Goal: Use online tool/utility: Use online tool/utility

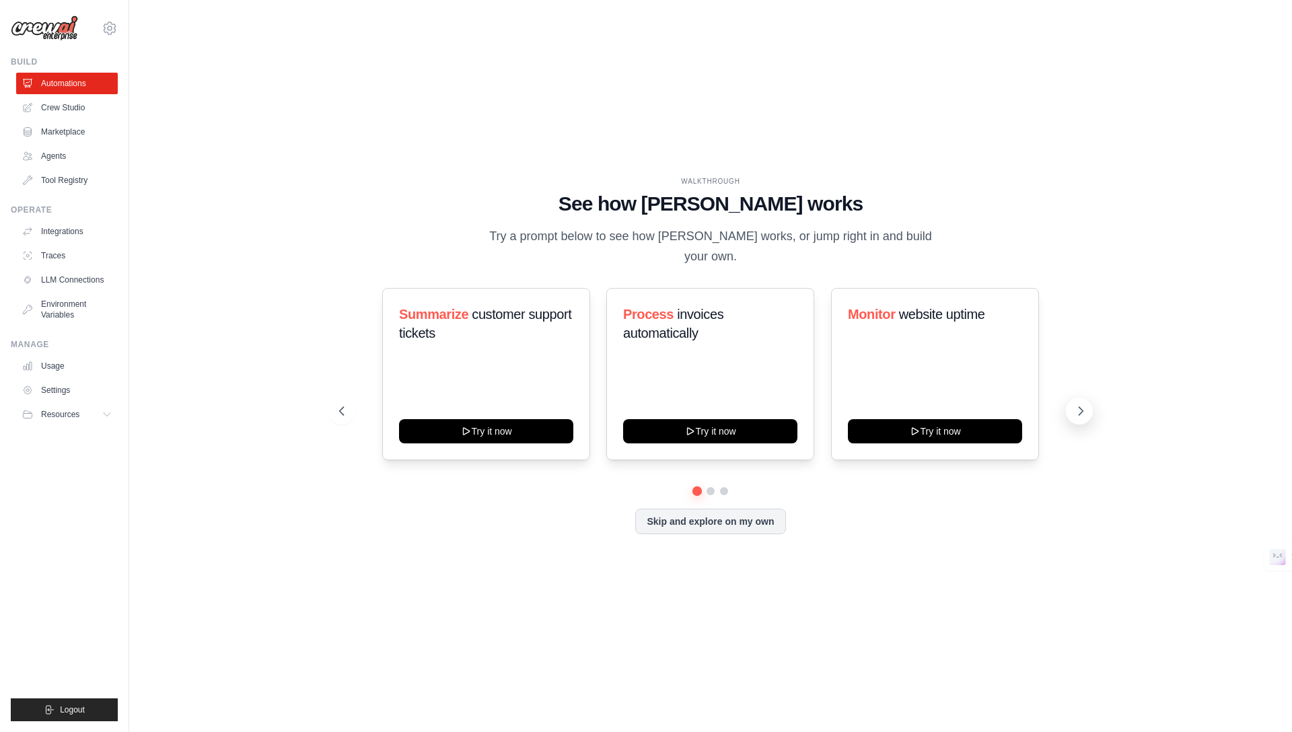
click at [1078, 404] on icon at bounding box center [1080, 410] width 13 height 13
click at [1083, 404] on icon at bounding box center [1080, 410] width 13 height 13
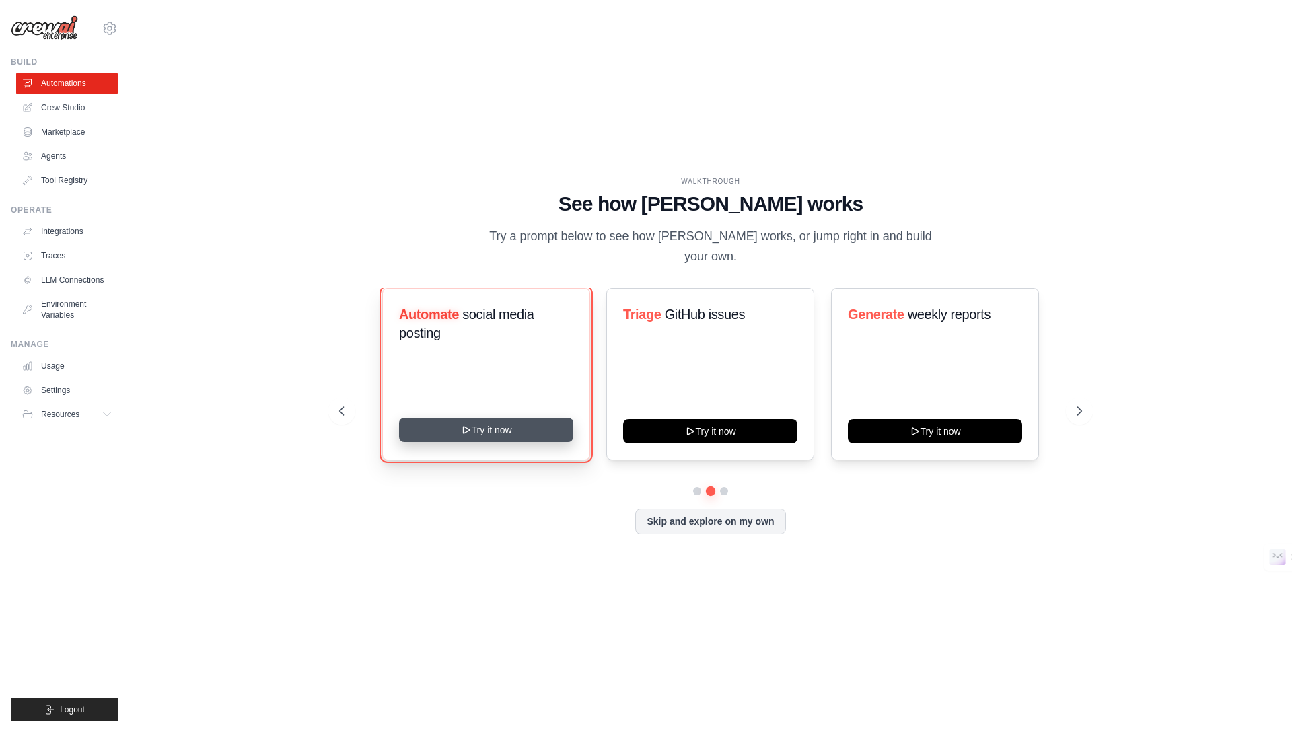
click at [474, 425] on button "Try it now" at bounding box center [486, 430] width 174 height 24
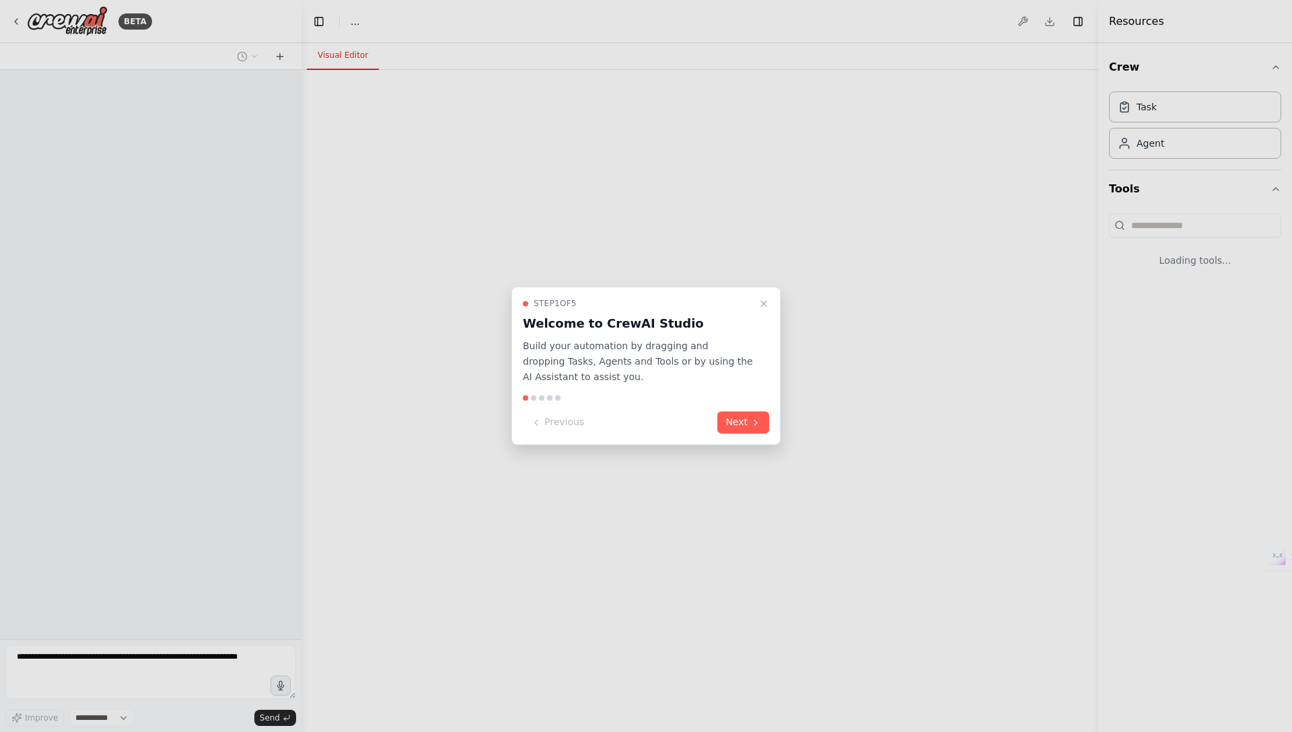
select select "****"
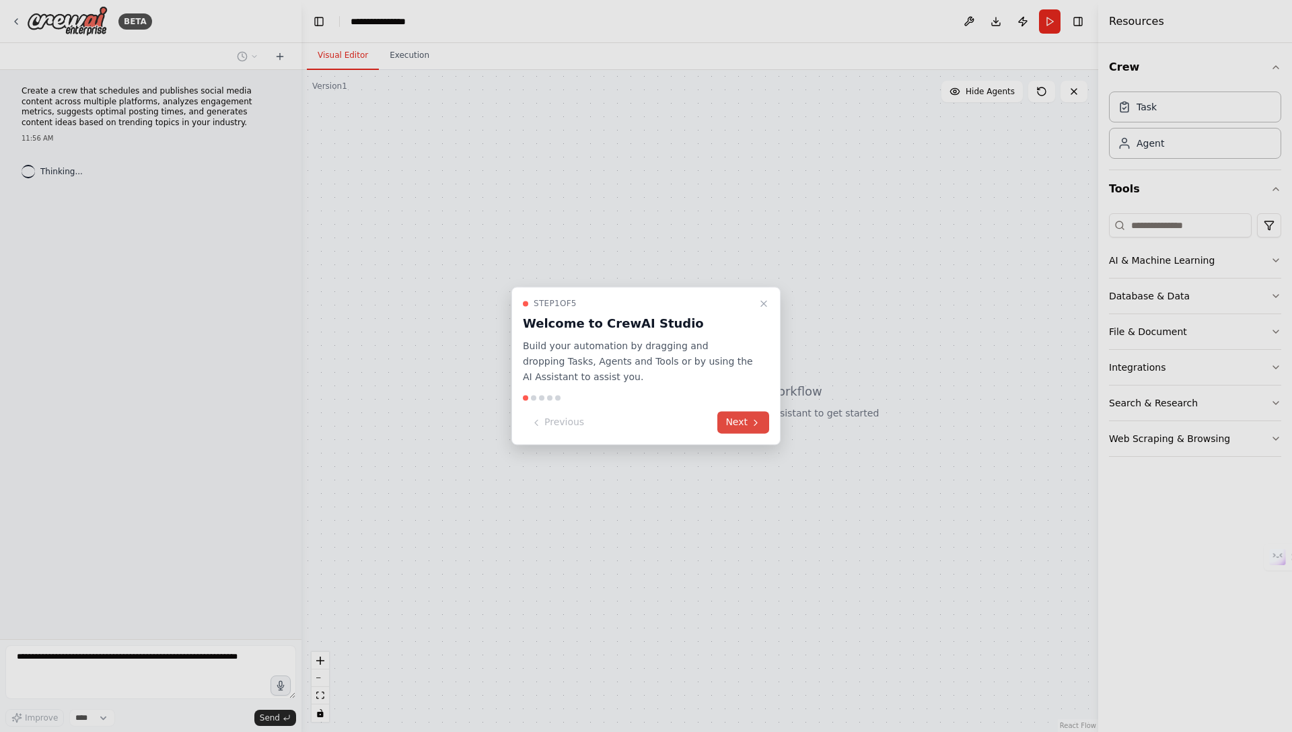
click at [737, 421] on button "Next" at bounding box center [743, 423] width 52 height 22
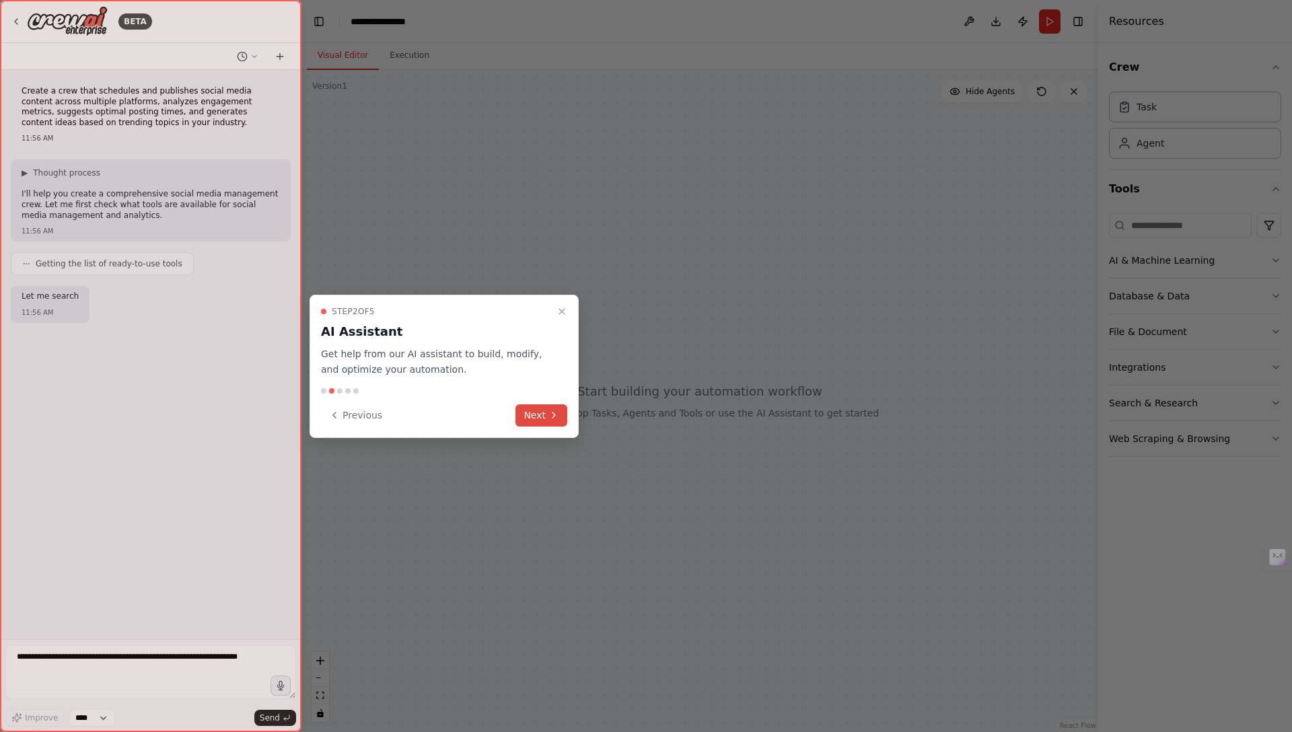
click at [532, 416] on button "Next" at bounding box center [541, 415] width 52 height 22
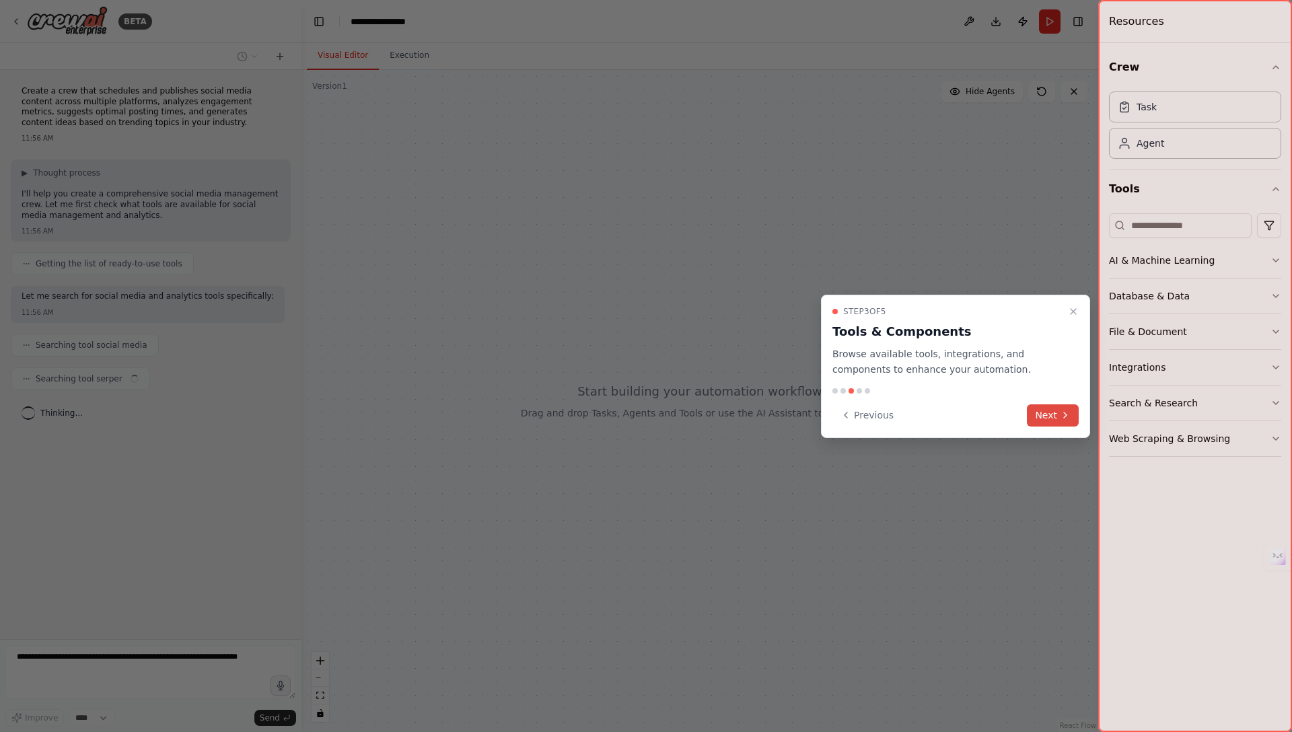
click at [1056, 418] on button "Next" at bounding box center [1053, 415] width 52 height 22
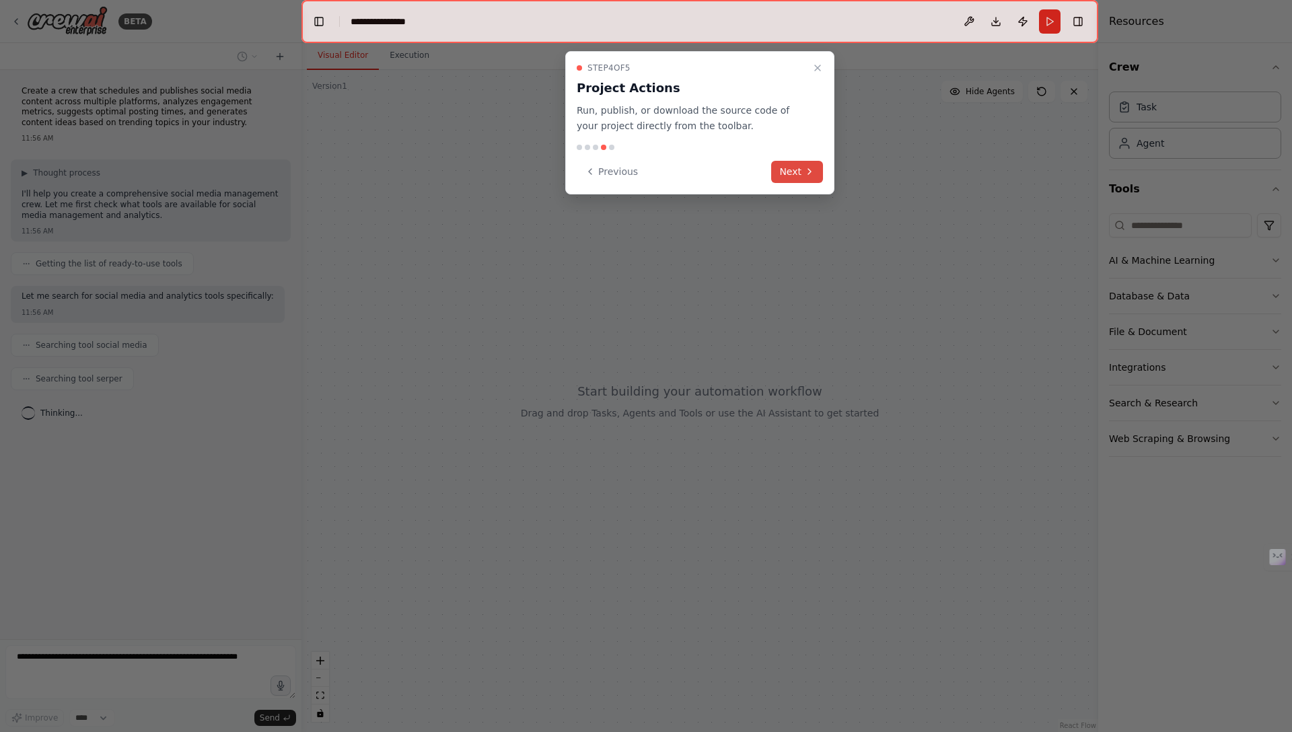
click at [801, 172] on button "Next" at bounding box center [797, 172] width 52 height 22
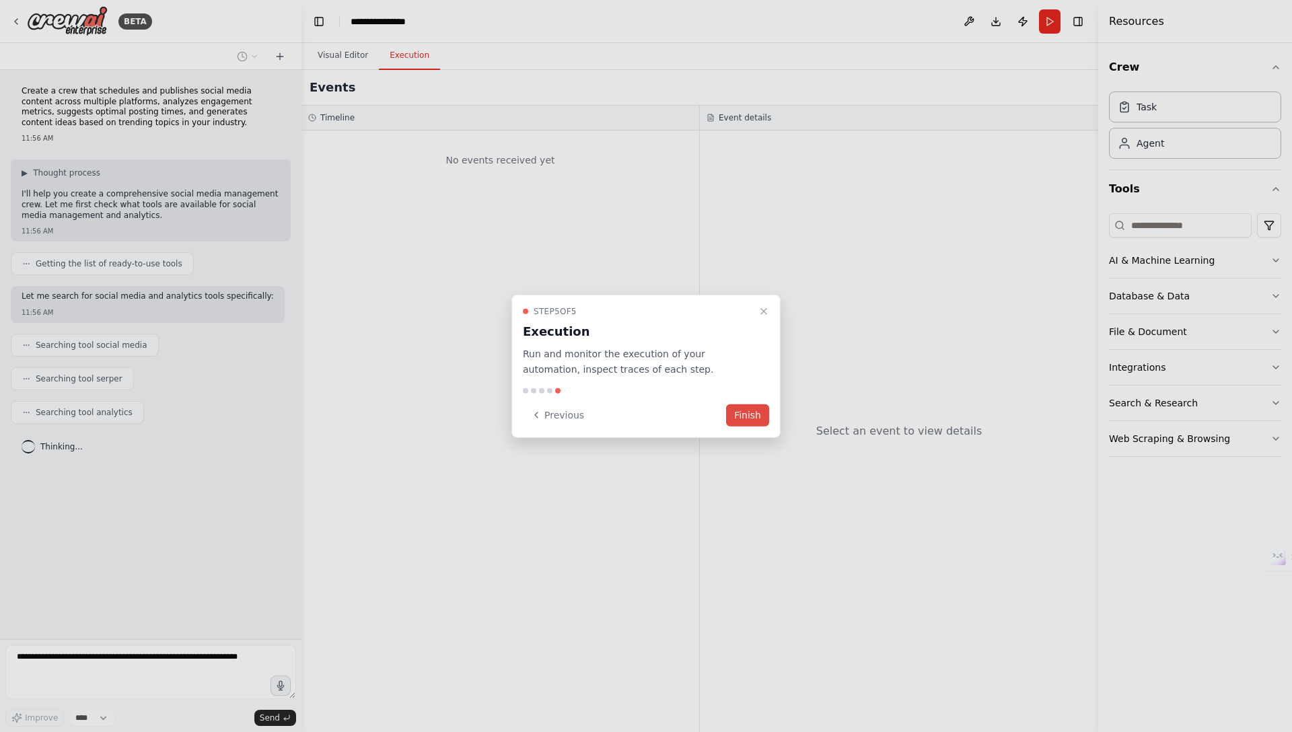
click at [747, 417] on button "Finish" at bounding box center [747, 415] width 43 height 22
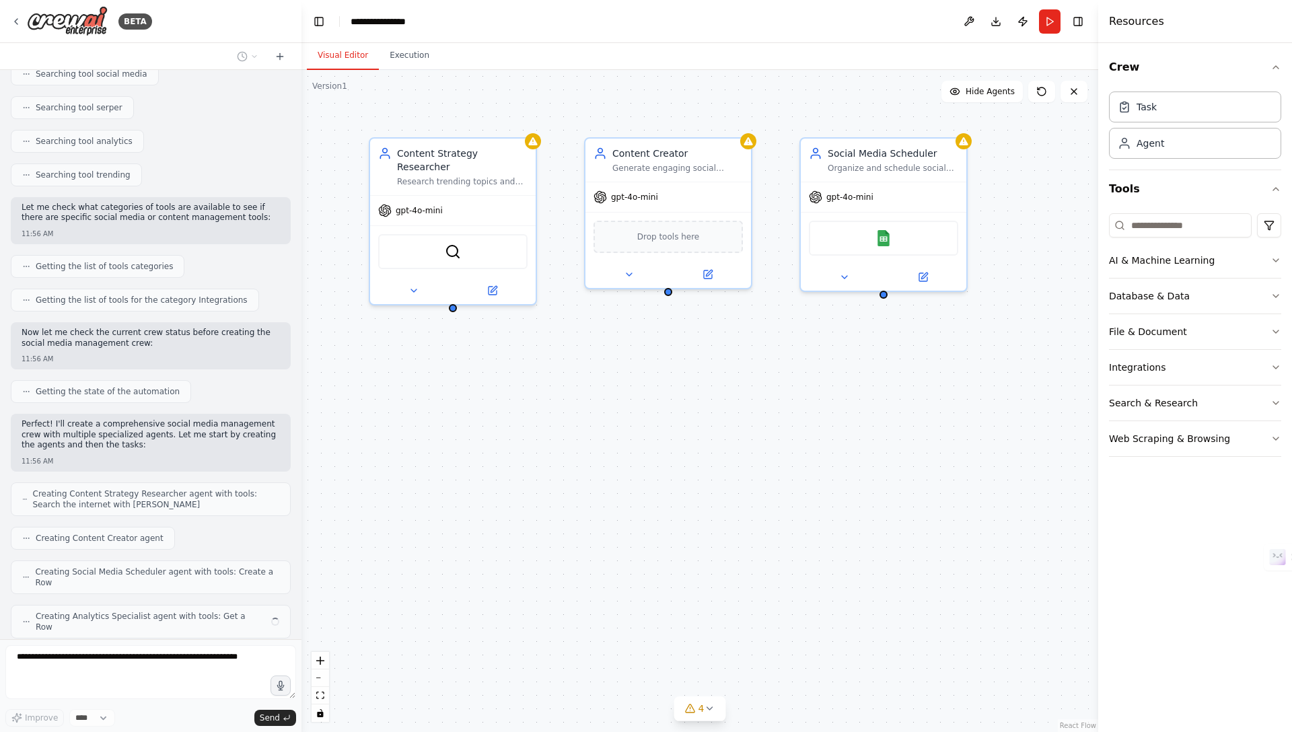
scroll to position [305, 0]
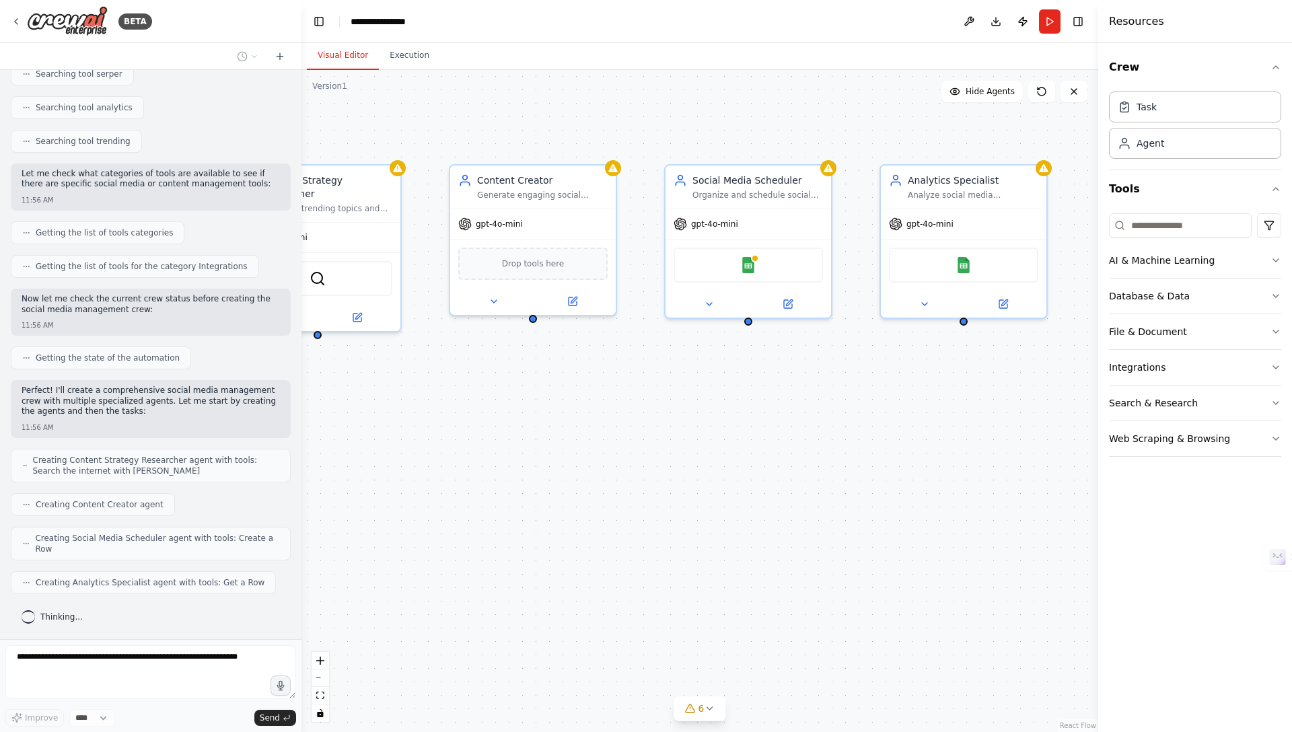
drag, startPoint x: 844, startPoint y: 444, endPoint x: 727, endPoint y: 467, distance: 118.6
click at [727, 468] on div "Content Strategy Researcher Research trending topics and industry insights in {…" at bounding box center [699, 401] width 797 height 662
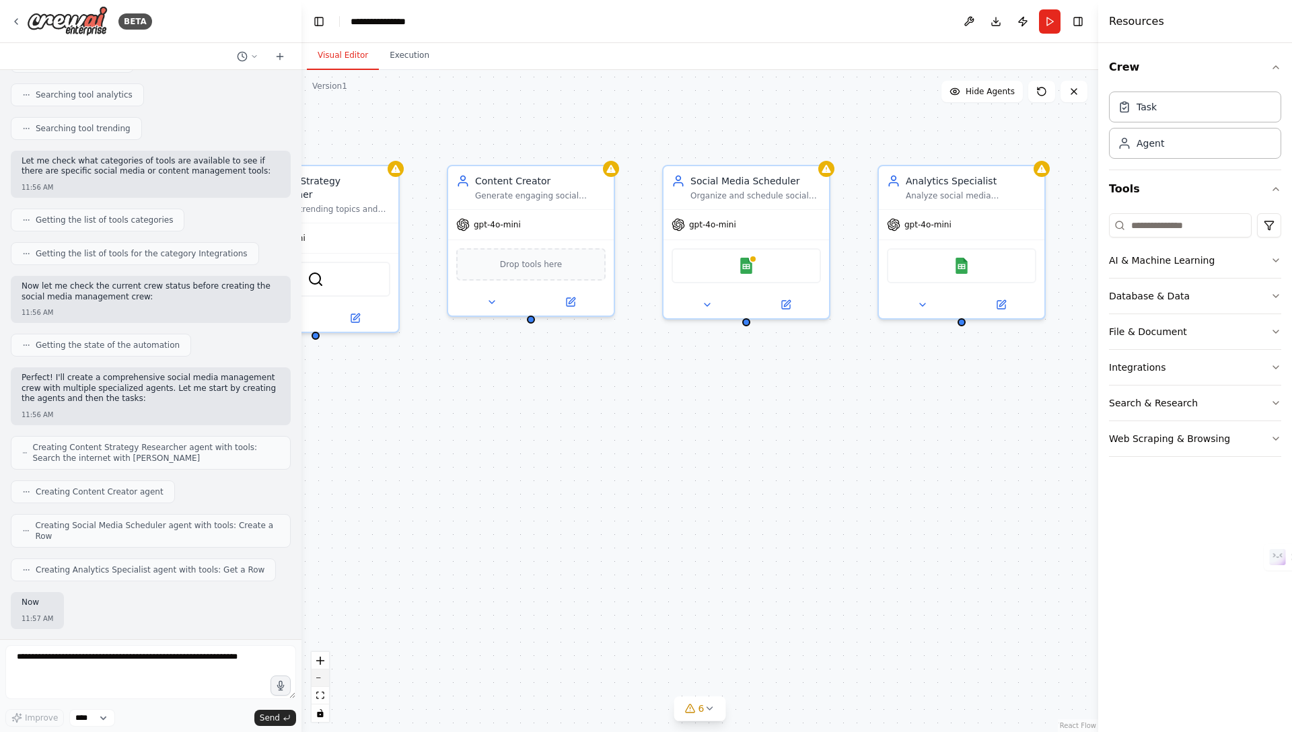
click at [326, 681] on button "zoom out" at bounding box center [319, 677] width 17 height 17
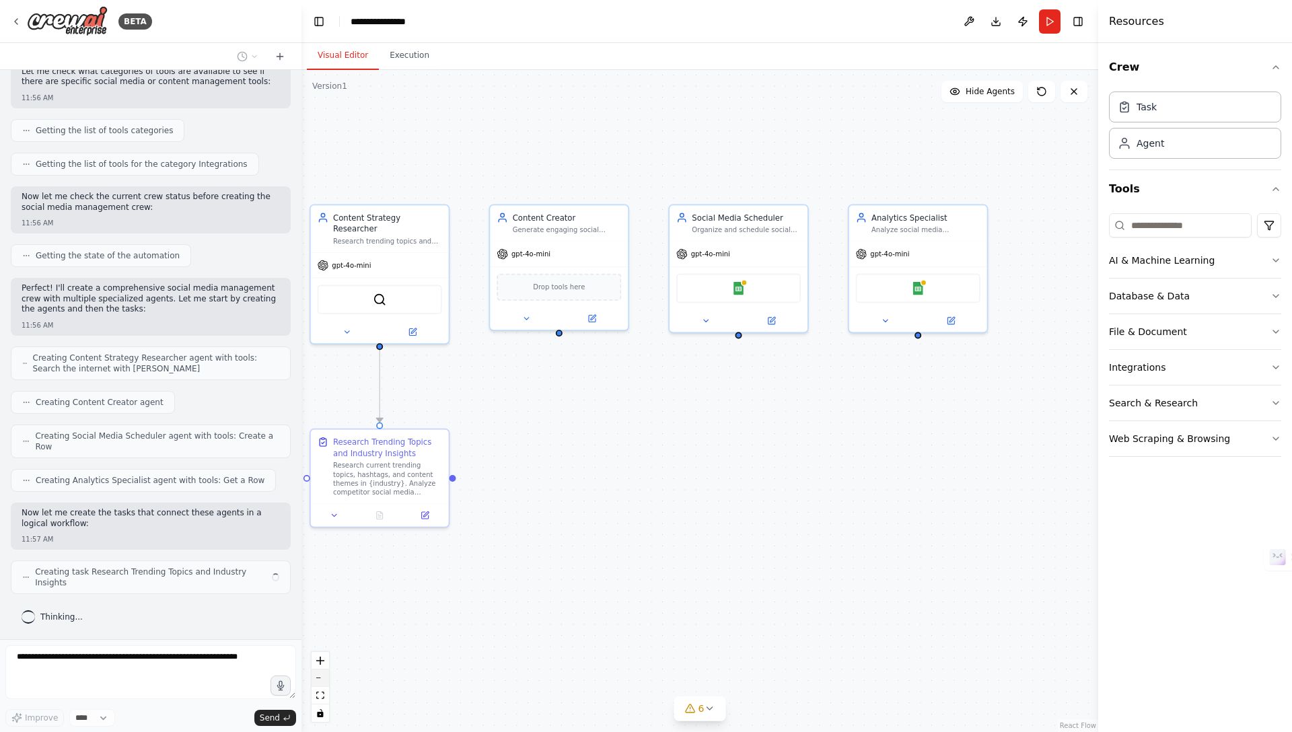
click at [326, 681] on button "zoom out" at bounding box center [319, 677] width 17 height 17
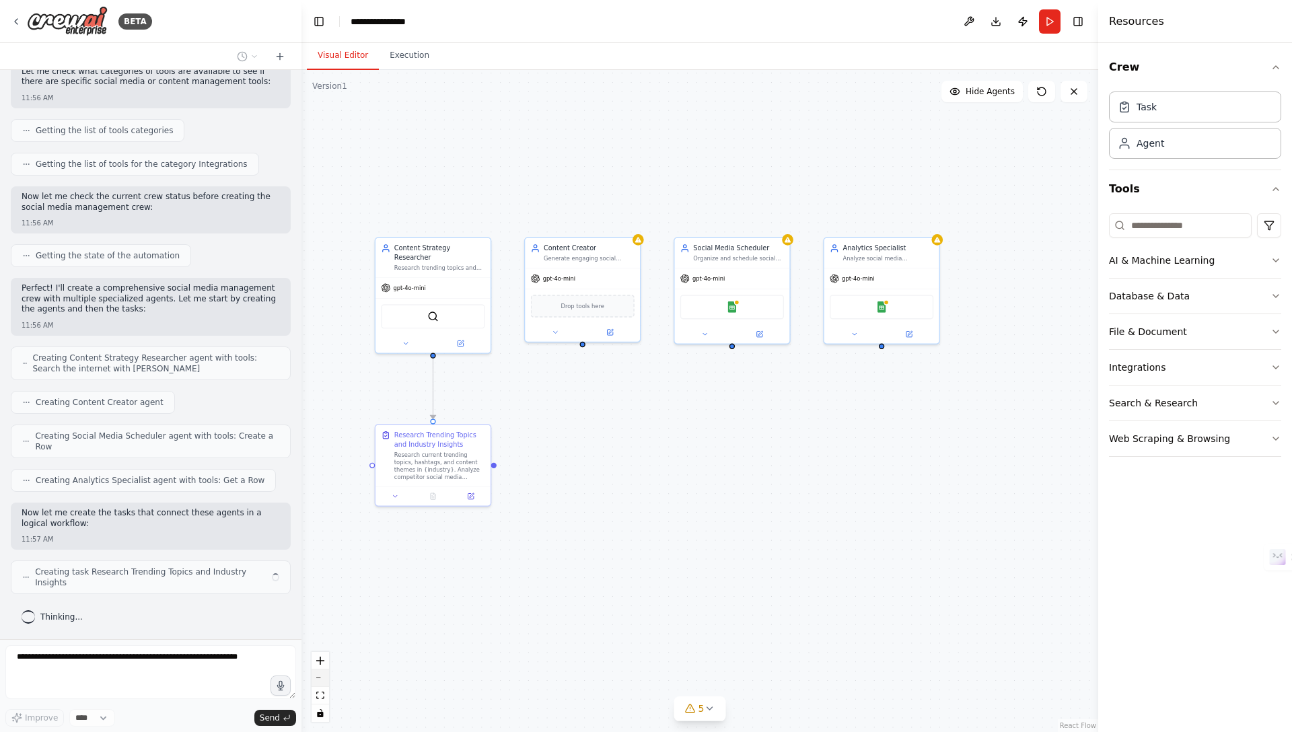
click at [326, 681] on button "zoom out" at bounding box center [319, 677] width 17 height 17
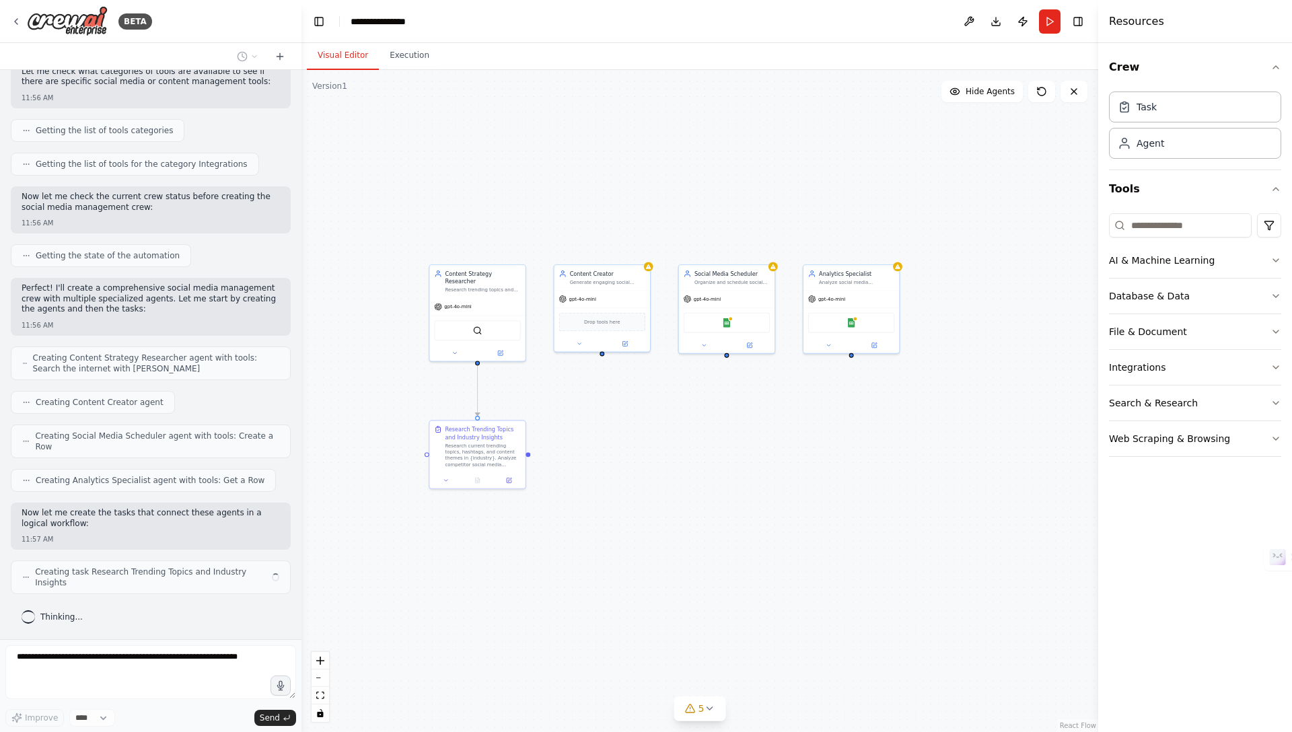
scroll to position [396, 0]
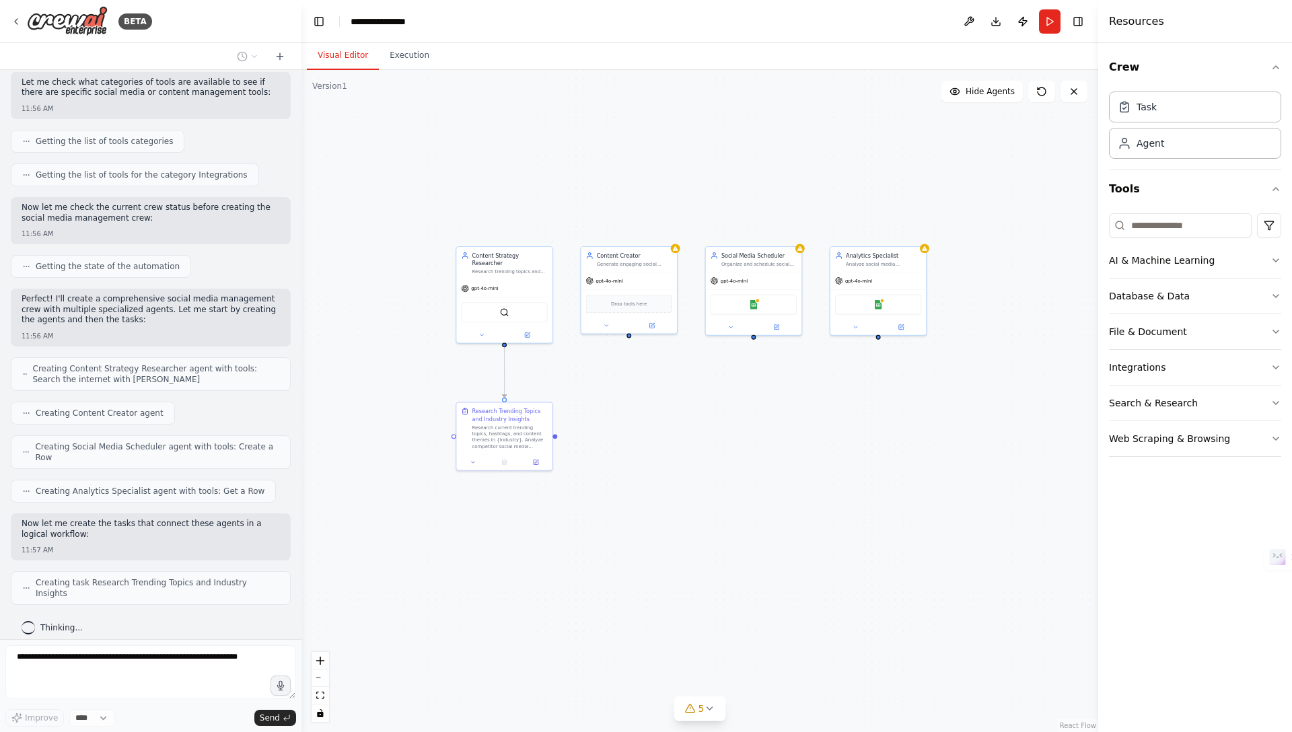
drag, startPoint x: 504, startPoint y: 635, endPoint x: 529, endPoint y: 618, distance: 30.0
click at [529, 618] on div ".deletable-edge-delete-btn { width: 20px; height: 20px; border: 0px solid #ffff…" at bounding box center [699, 401] width 797 height 662
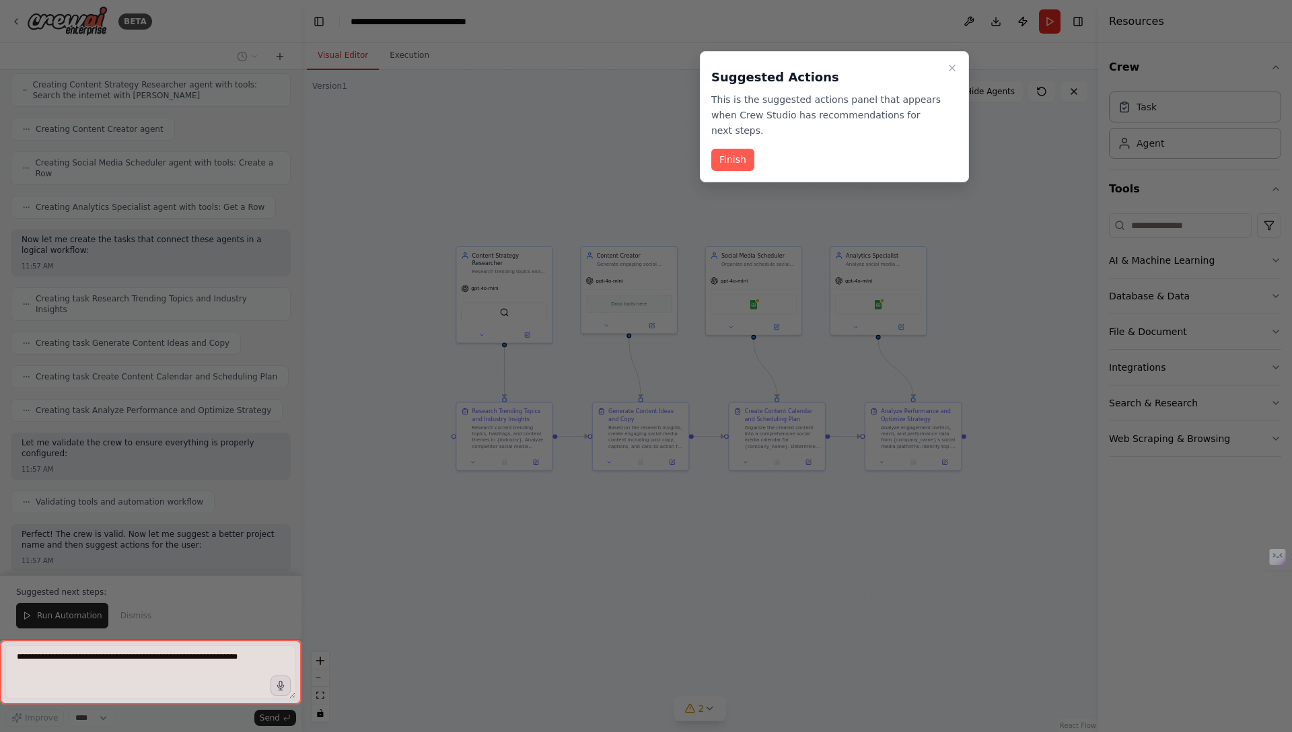
scroll to position [691, 0]
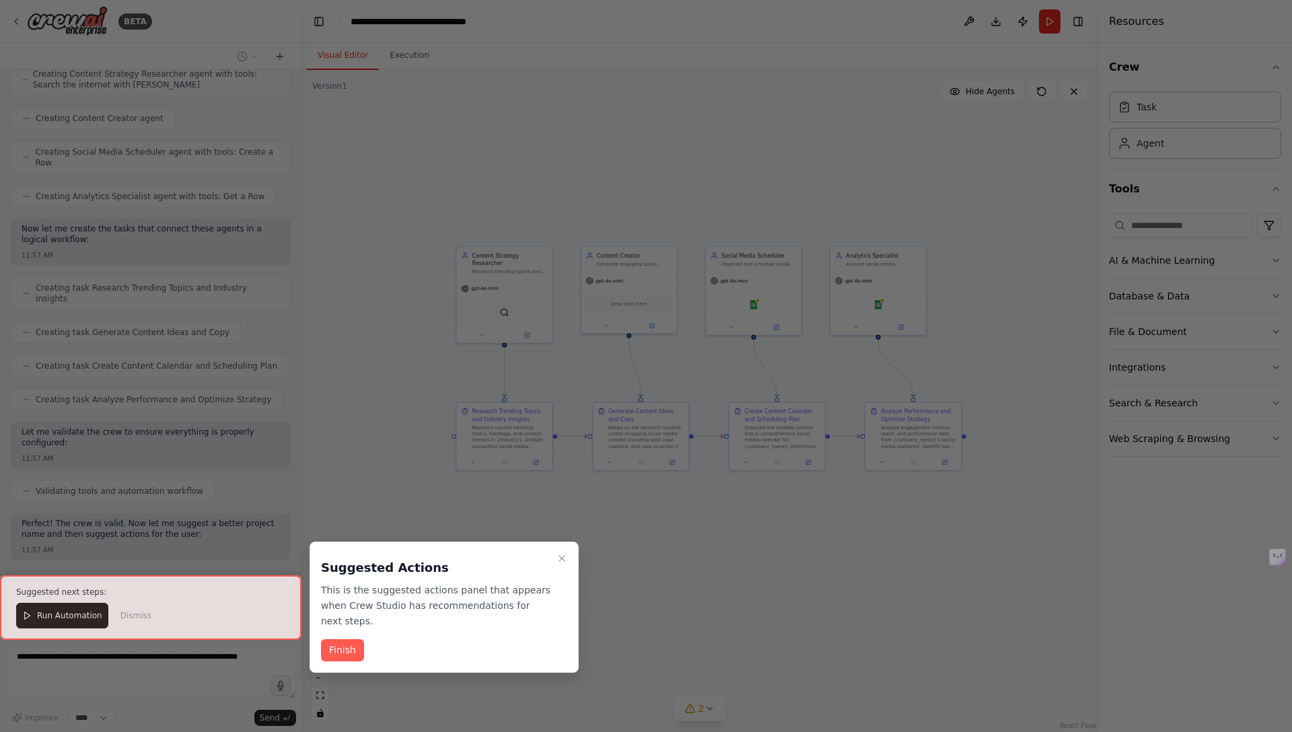
click at [70, 618] on div at bounding box center [150, 607] width 301 height 65
click at [357, 651] on button "Finish" at bounding box center [342, 650] width 43 height 22
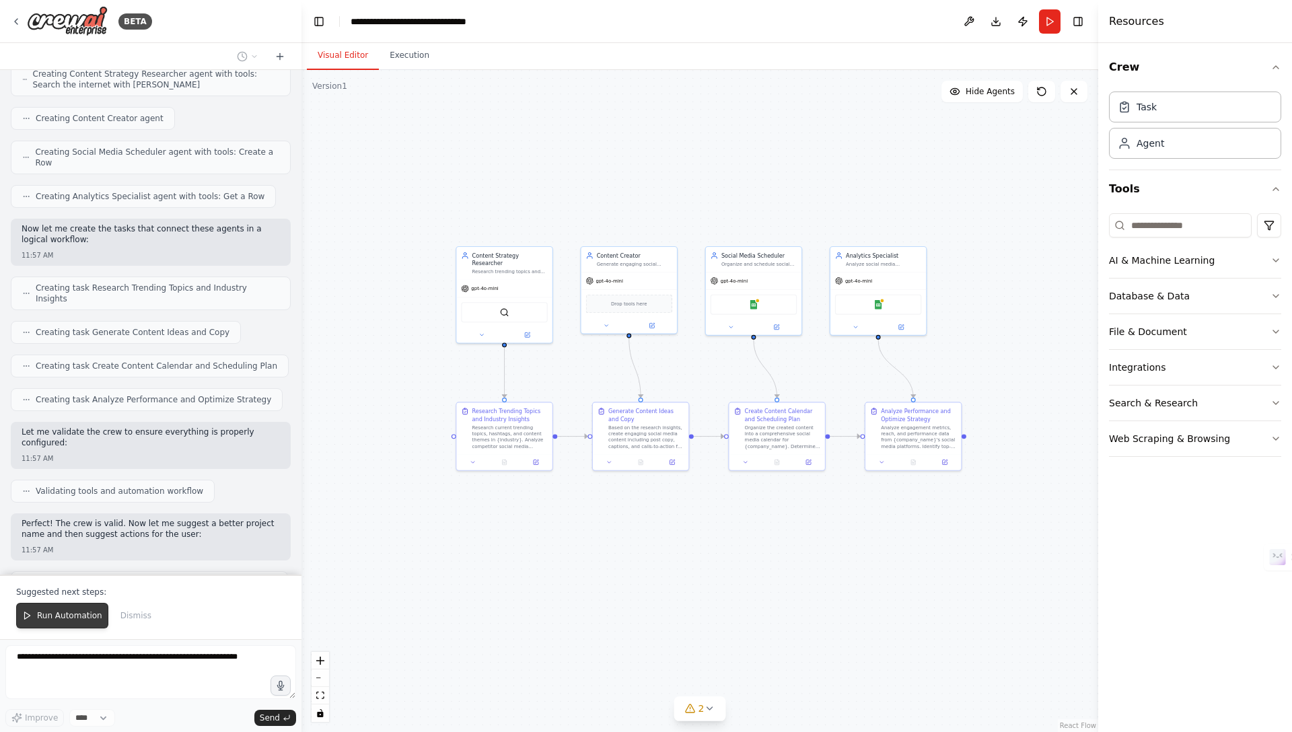
click at [78, 614] on span "Run Automation" at bounding box center [69, 615] width 65 height 11
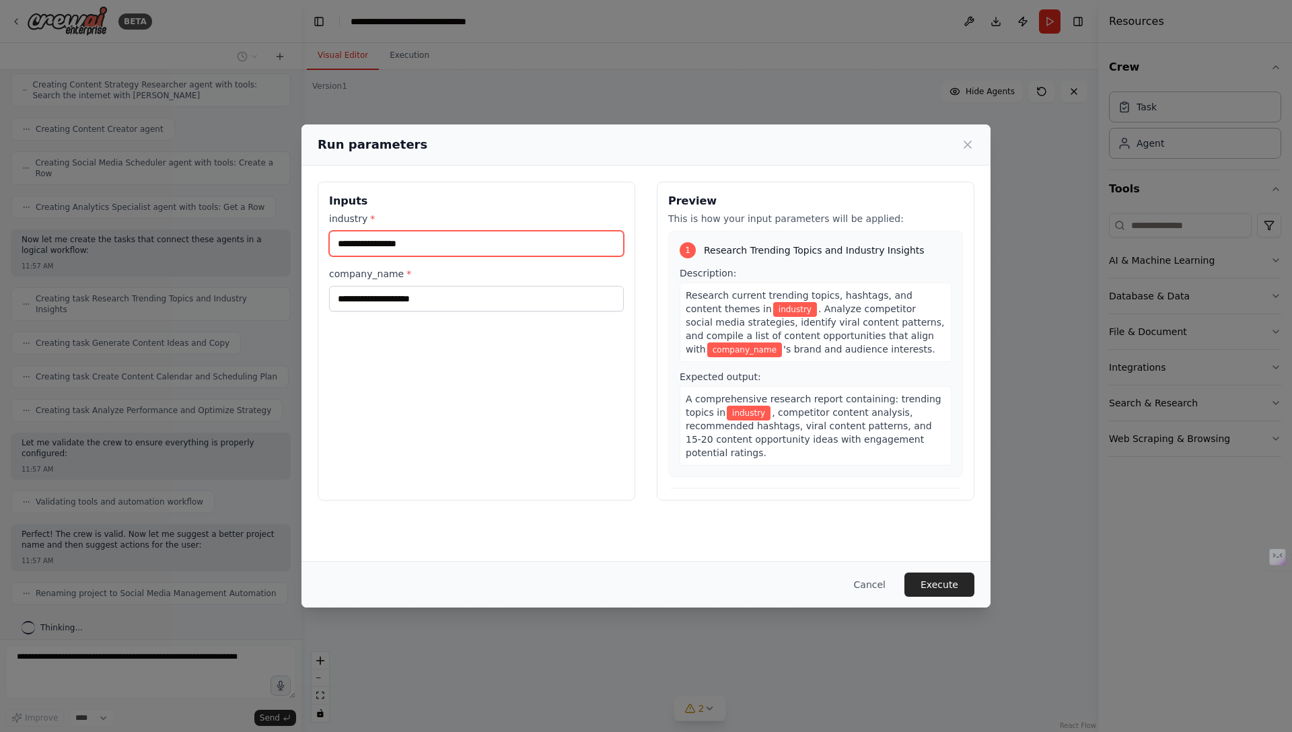
click at [406, 244] on input "industry *" at bounding box center [476, 244] width 295 height 26
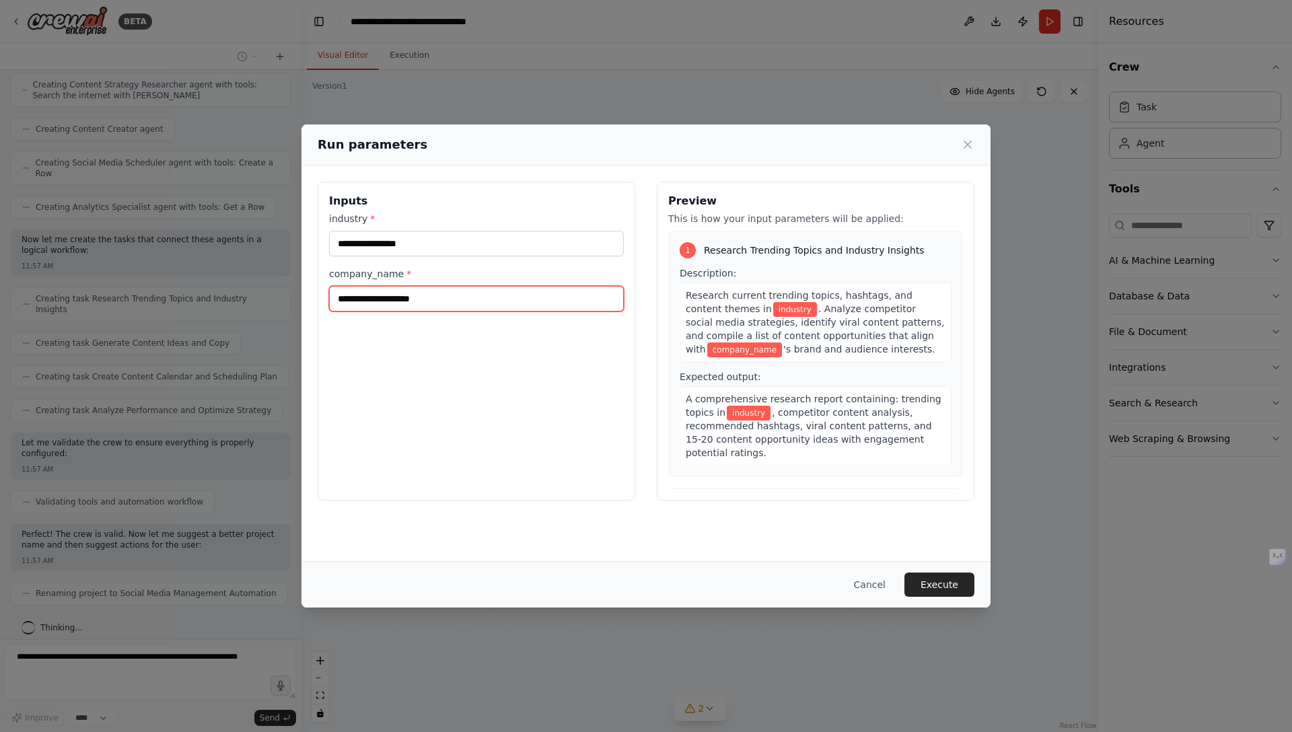
click at [387, 296] on input "company_name *" at bounding box center [476, 299] width 295 height 26
type input "****"
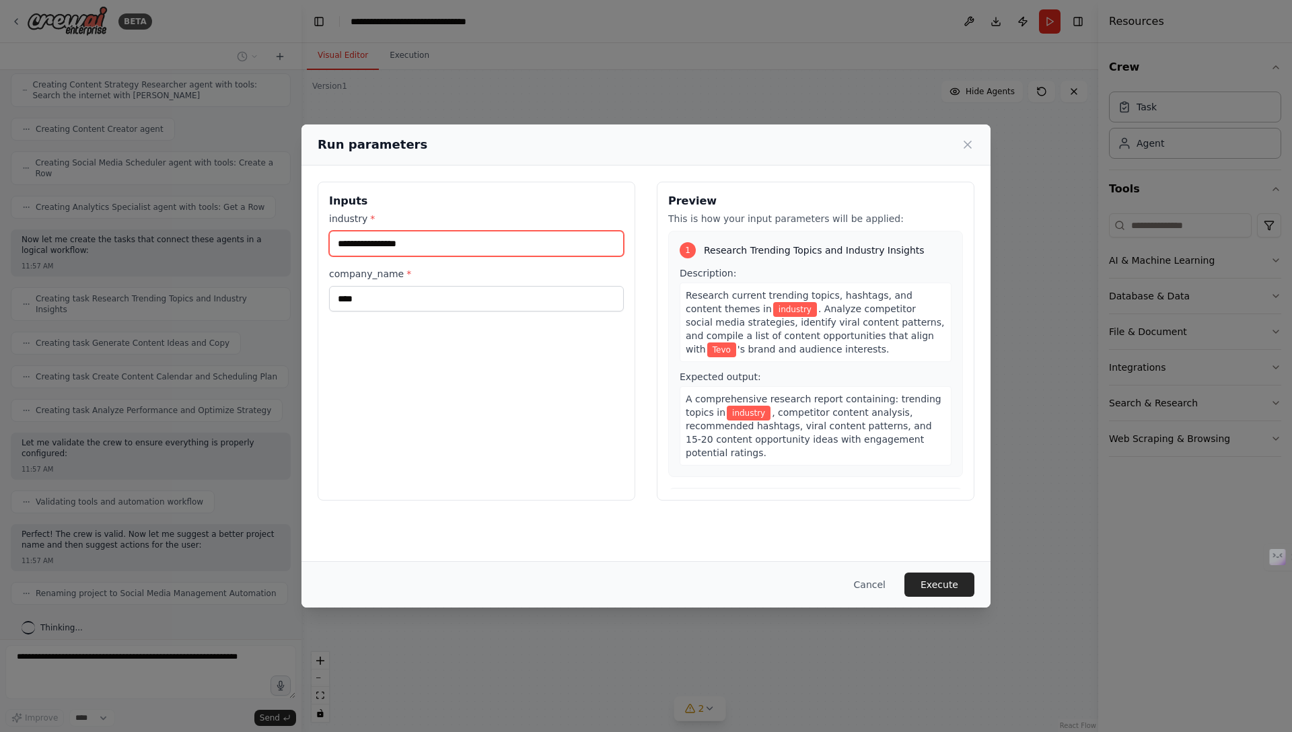
click at [392, 250] on input "industry *" at bounding box center [476, 244] width 295 height 26
type input "*******"
click at [927, 587] on button "Execute" at bounding box center [939, 585] width 70 height 24
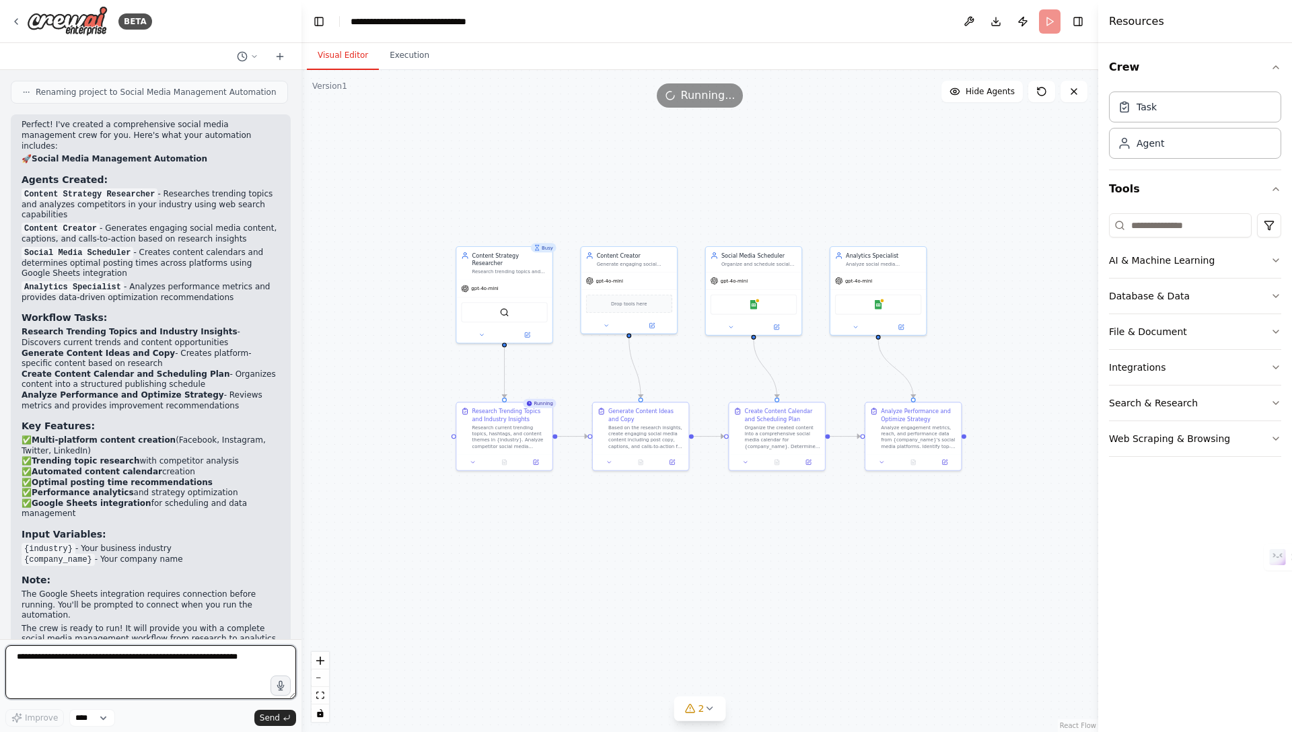
scroll to position [1196, 0]
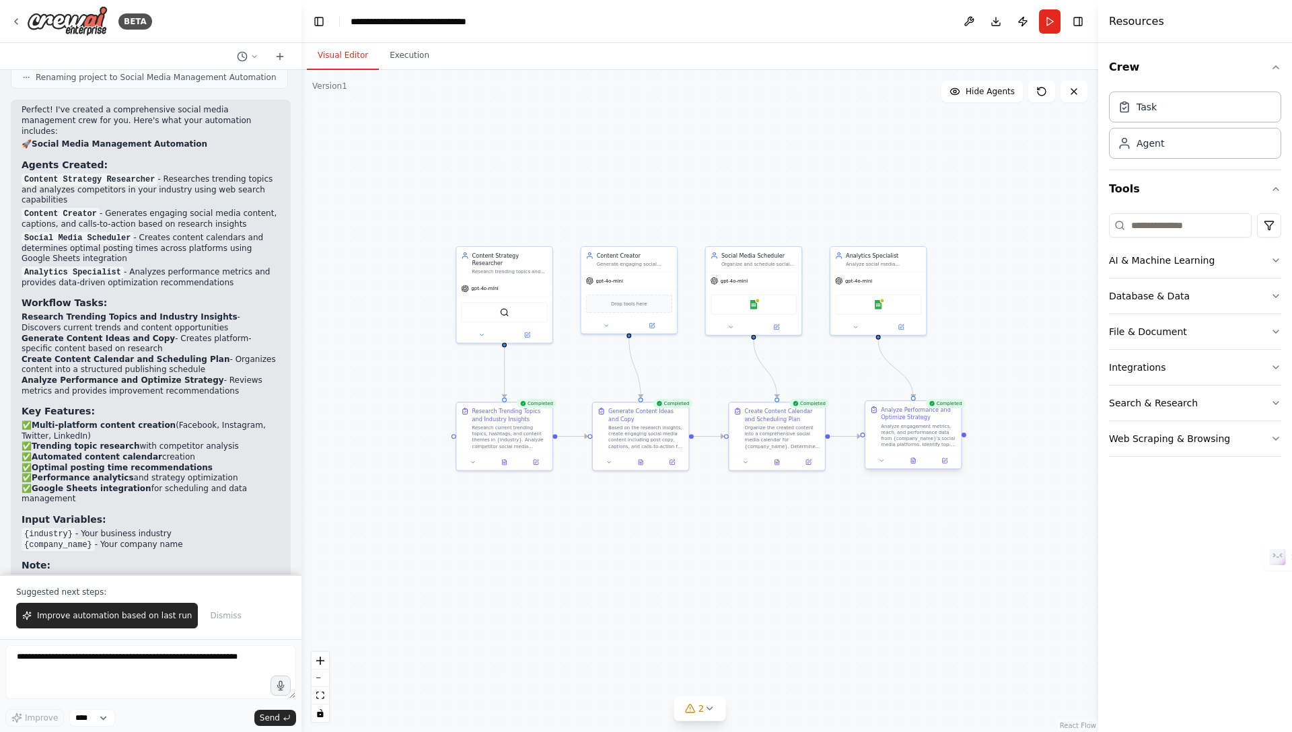
click at [908, 428] on div "Analyze engagement metrics, reach, and performance data from {company_name}'s s…" at bounding box center [918, 435] width 75 height 25
click at [919, 432] on div "Analyze engagement metrics, reach, and performance data from {company_name}'s s…" at bounding box center [918, 435] width 75 height 25
click at [917, 462] on button at bounding box center [913, 460] width 33 height 9
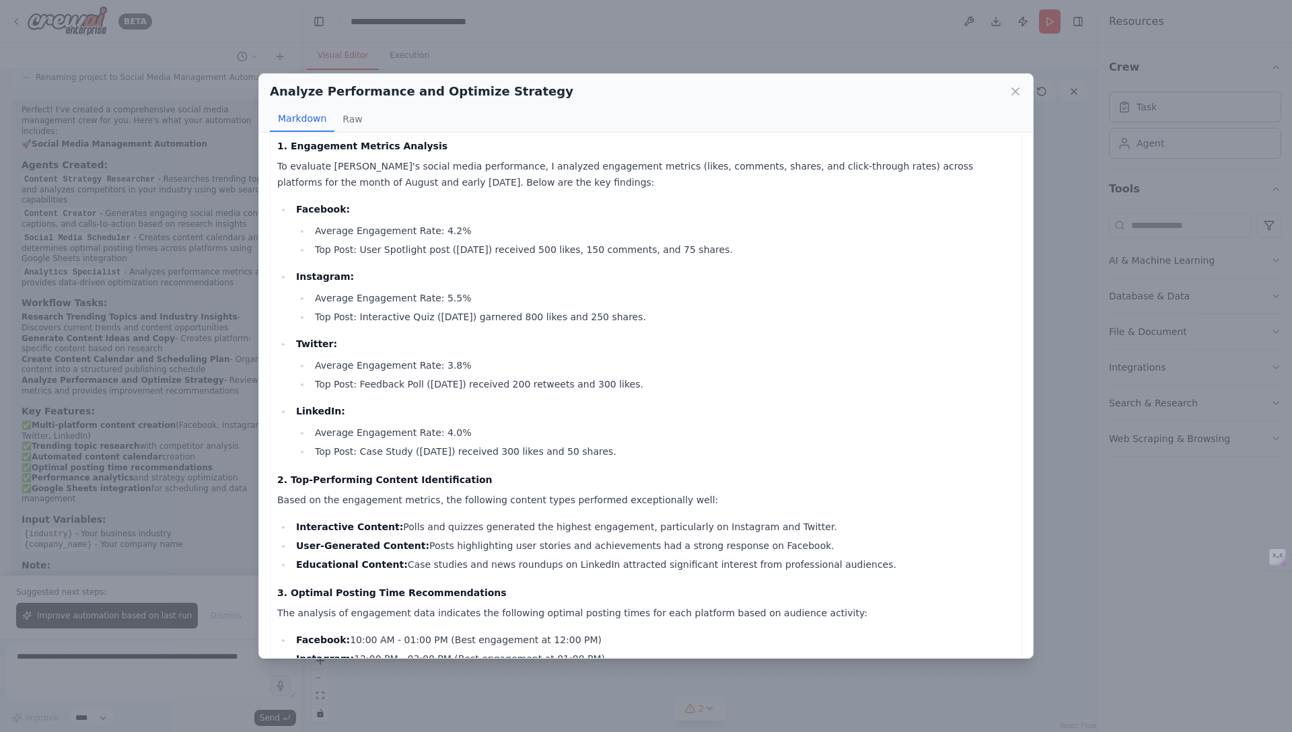
scroll to position [0, 0]
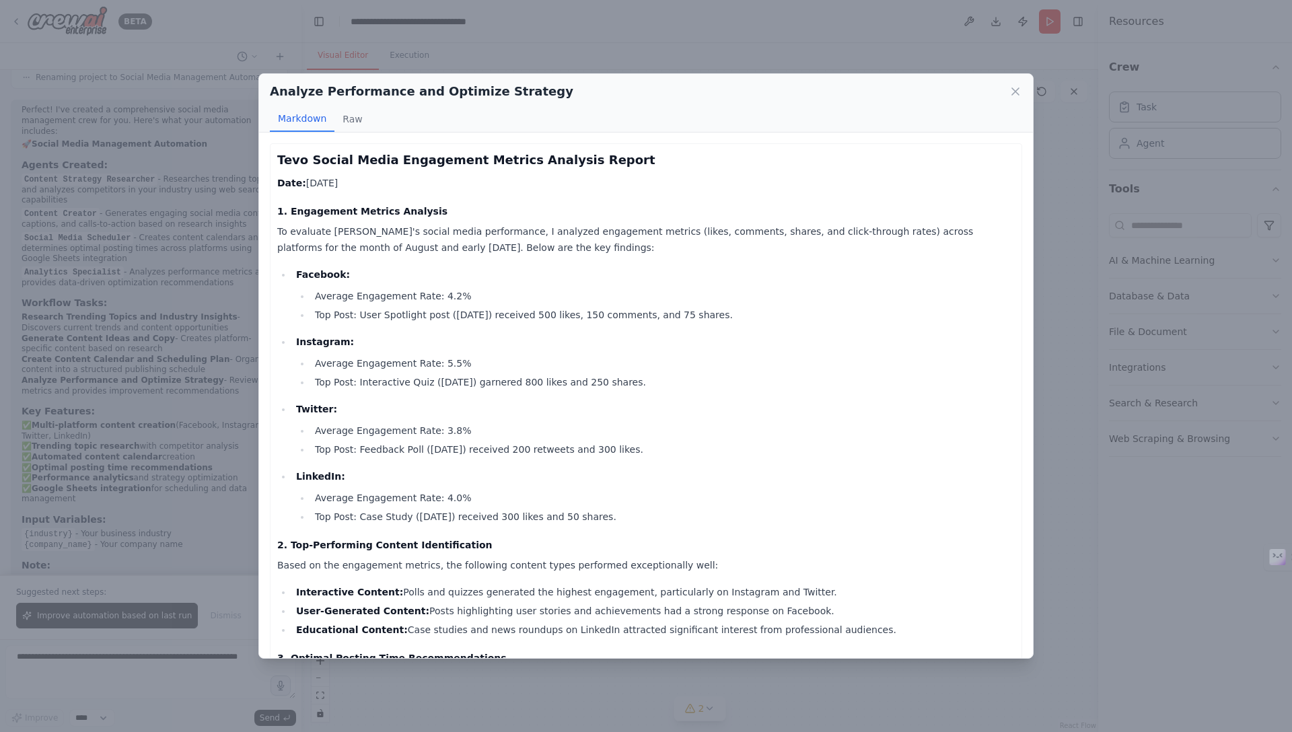
click at [696, 65] on div "Analyze Performance and Optimize Strategy Markdown Raw Tevo Social Media Engage…" at bounding box center [646, 366] width 1292 height 732
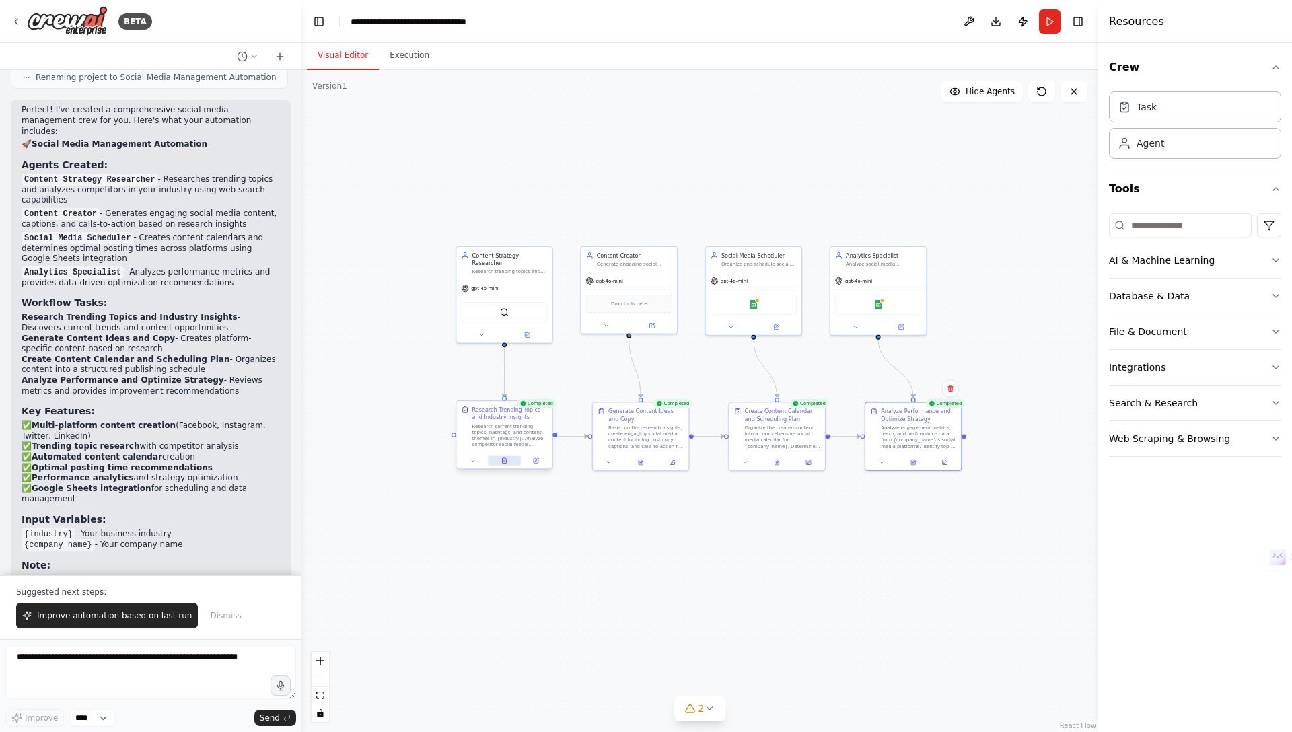
click at [506, 461] on icon at bounding box center [504, 460] width 4 height 5
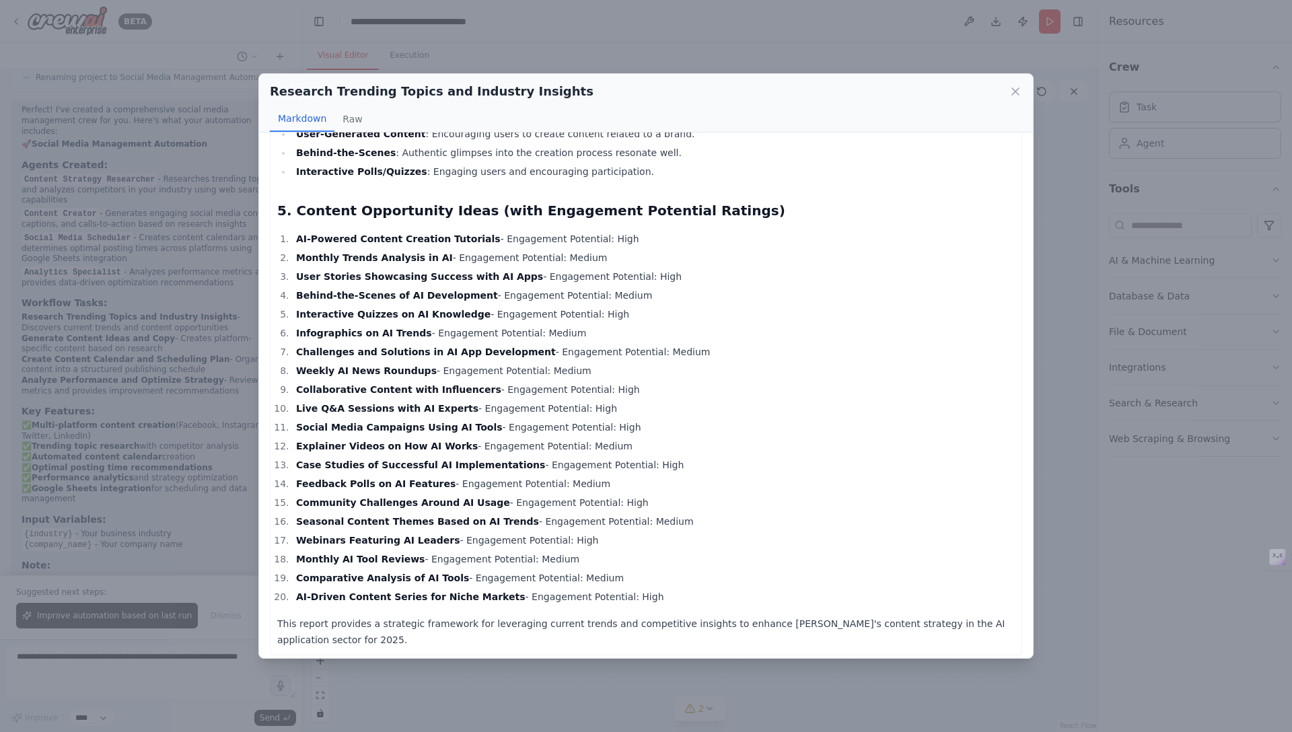
scroll to position [657, 0]
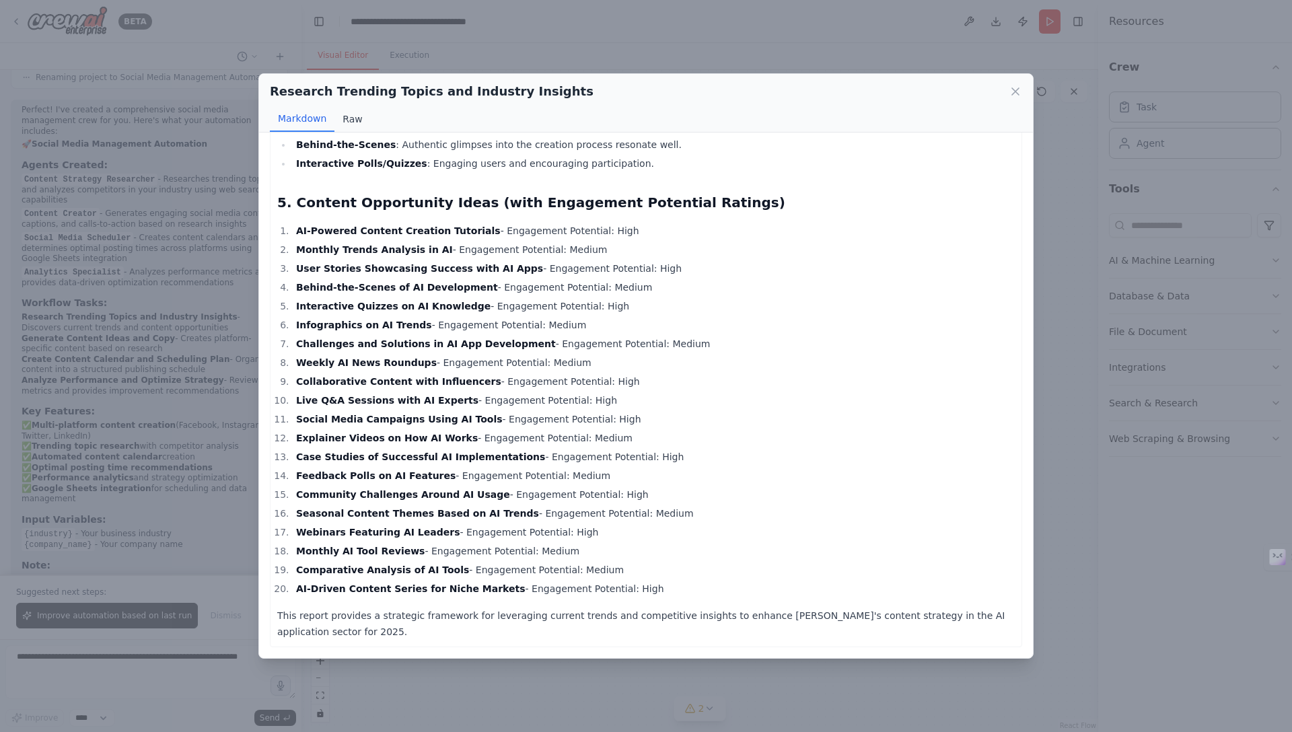
click at [349, 122] on button "Raw" at bounding box center [352, 119] width 36 height 26
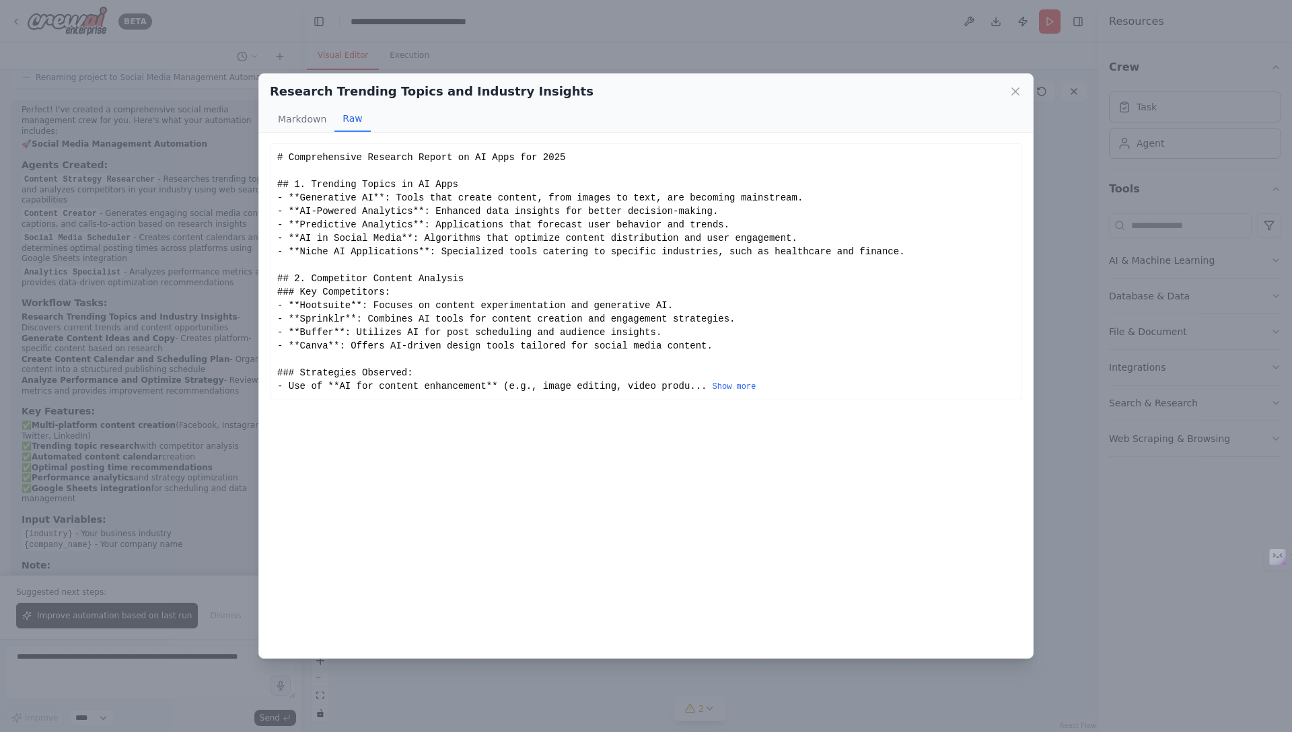
scroll to position [0, 0]
click at [311, 124] on button "Markdown" at bounding box center [302, 119] width 65 height 26
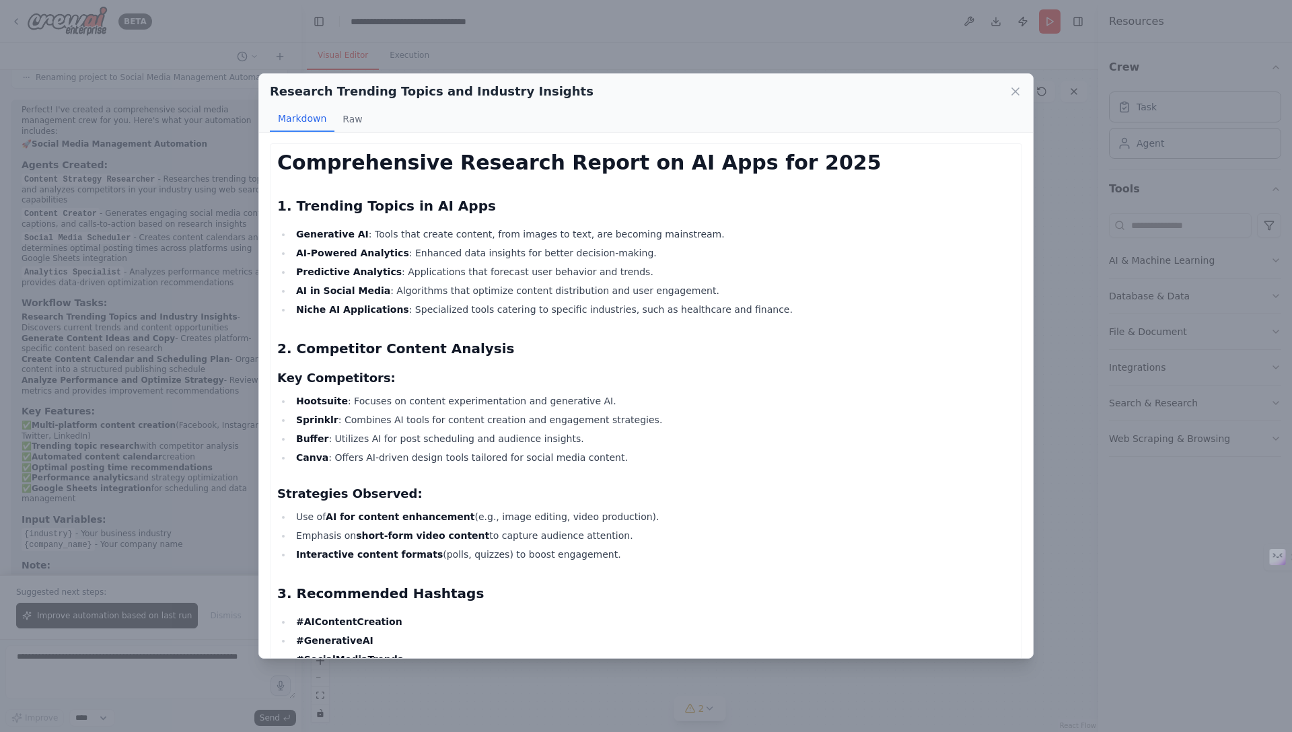
click at [606, 50] on div "Research Trending Topics and Industry Insights Markdown Raw Comprehensive Resea…" at bounding box center [646, 366] width 1292 height 732
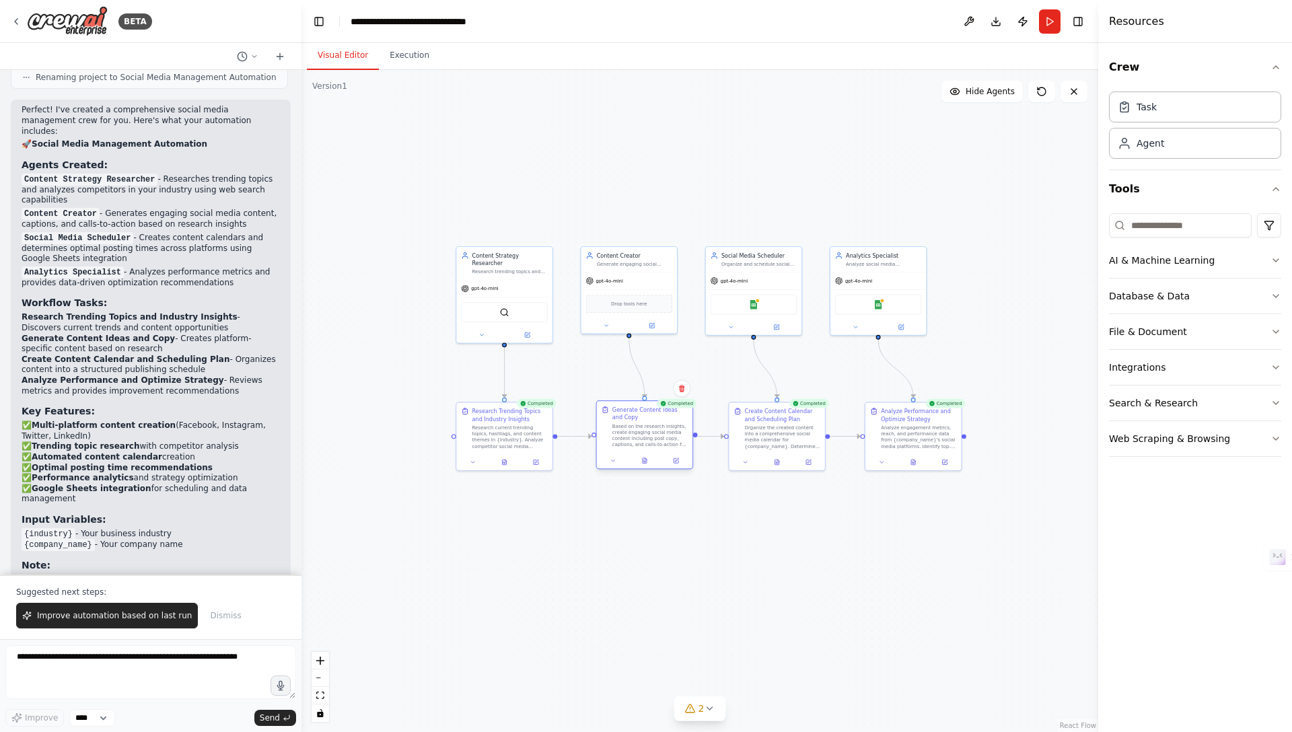
click at [632, 431] on div "Based on the research insights, create engaging social media content including …" at bounding box center [649, 435] width 75 height 25
click at [646, 460] on icon at bounding box center [645, 460] width 4 height 5
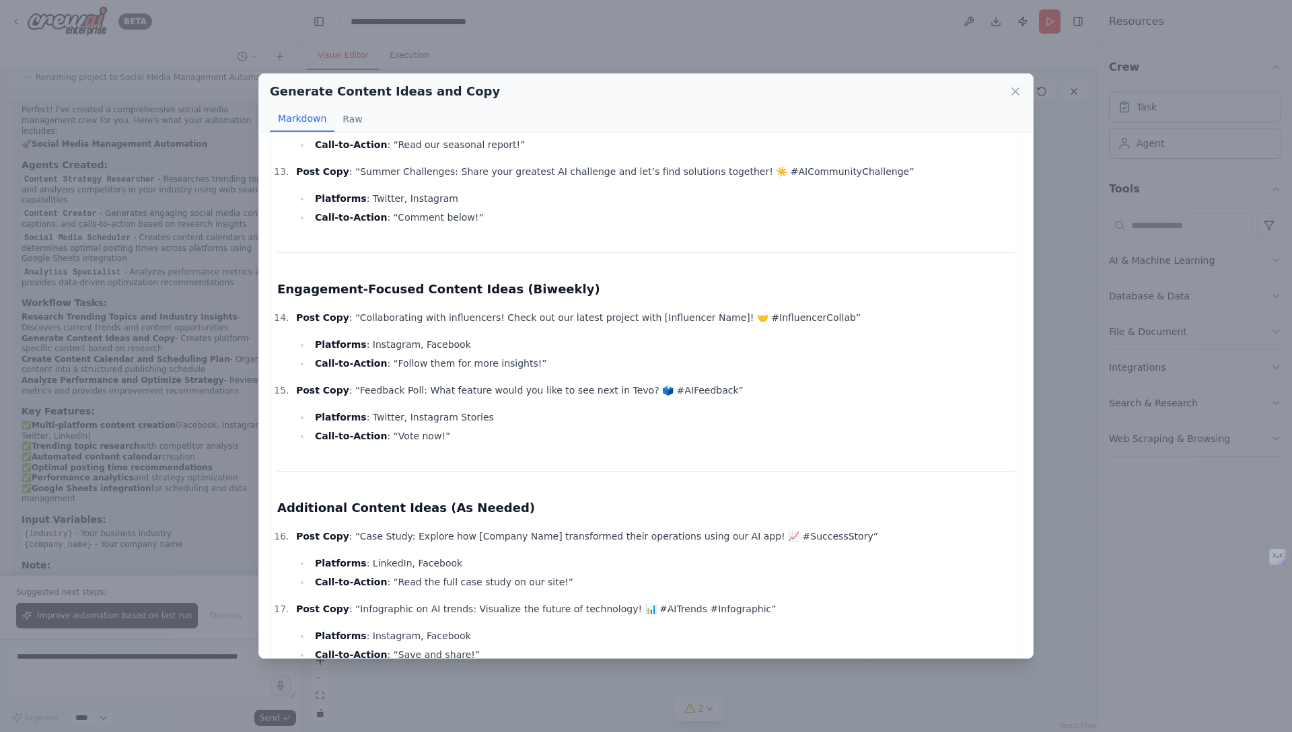
scroll to position [1421, 0]
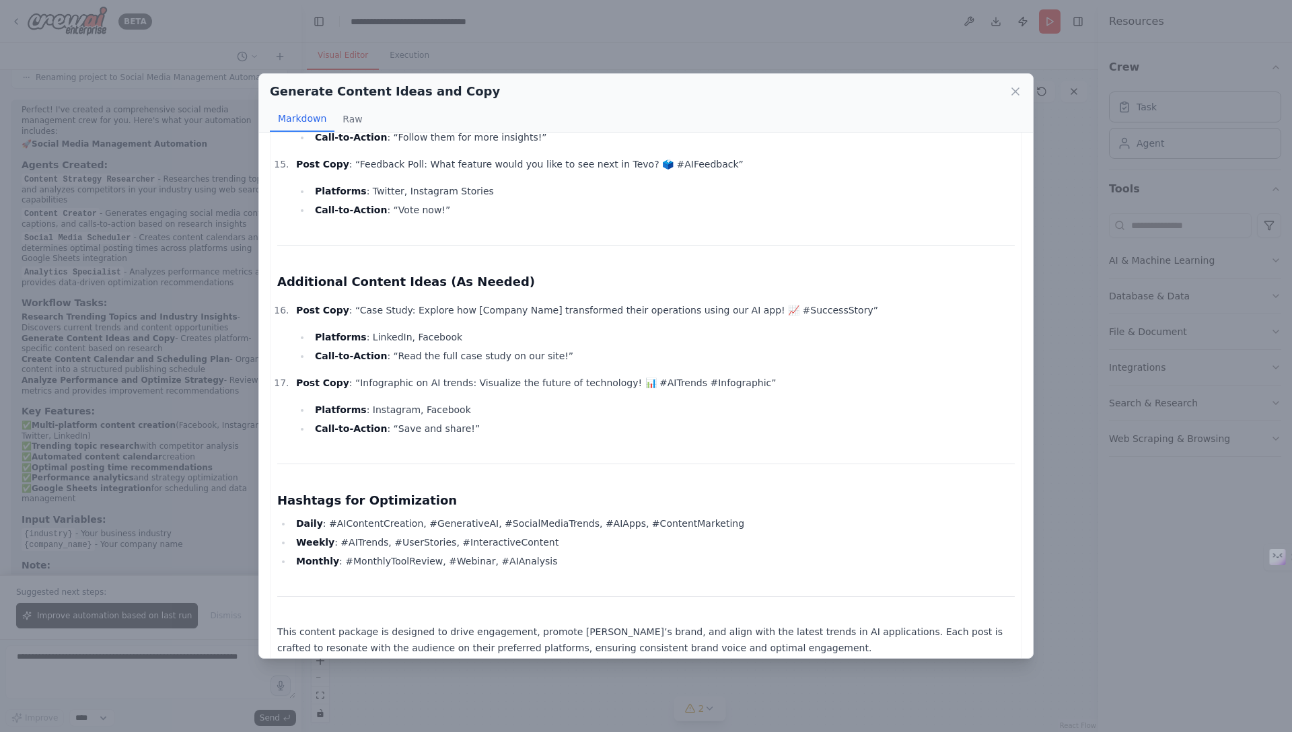
click at [1015, 90] on icon at bounding box center [1015, 91] width 7 height 7
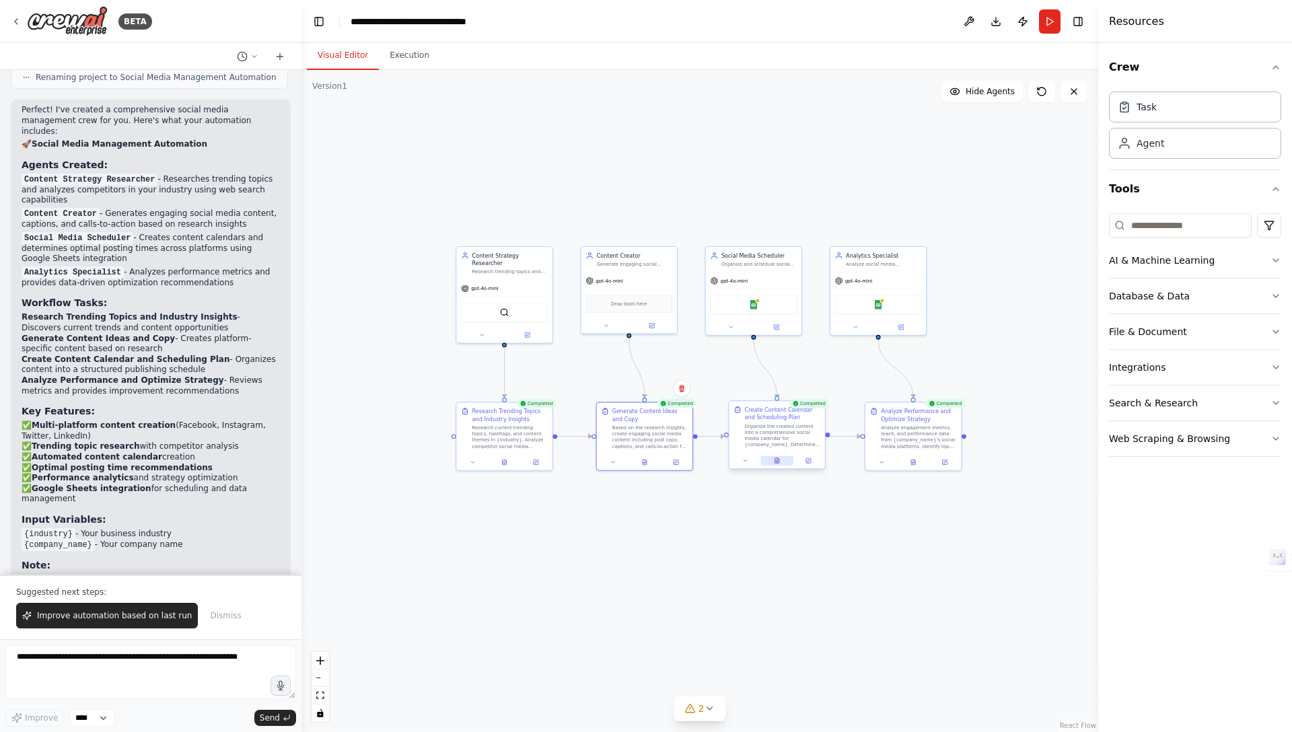
click at [779, 461] on icon at bounding box center [777, 460] width 6 height 6
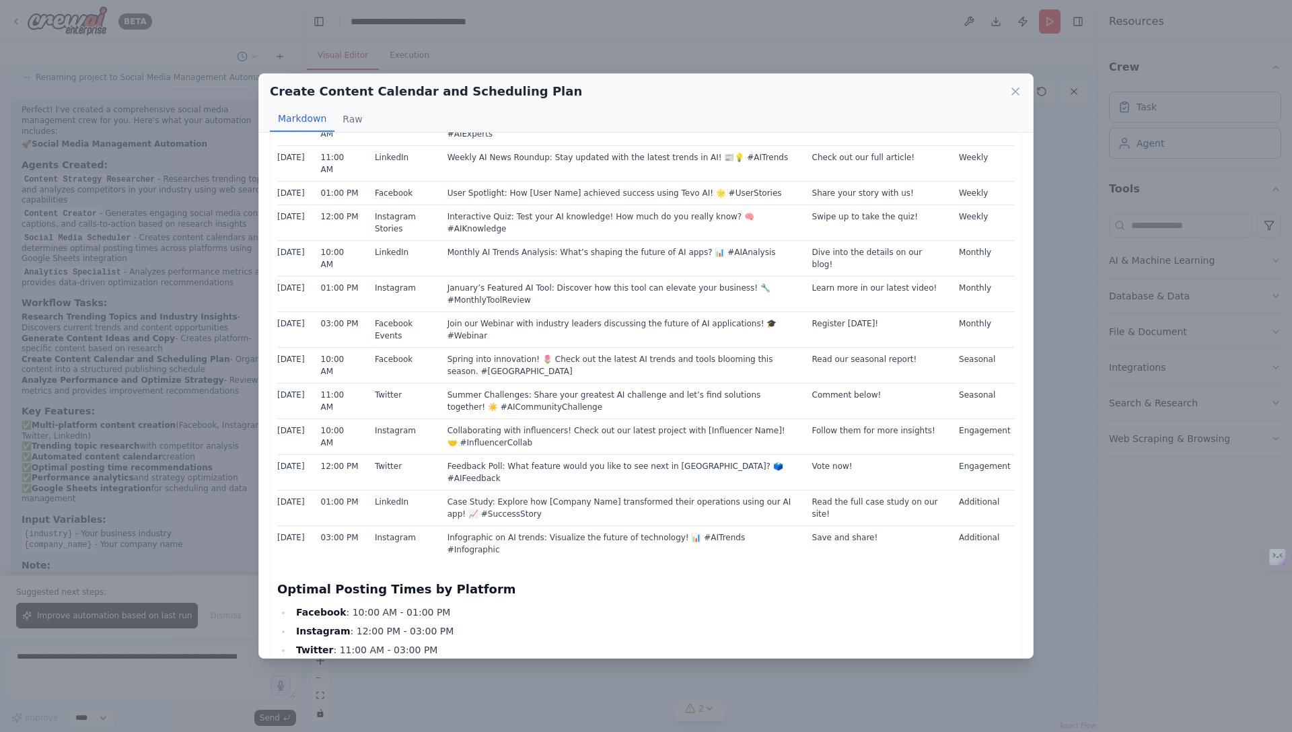
scroll to position [81, 0]
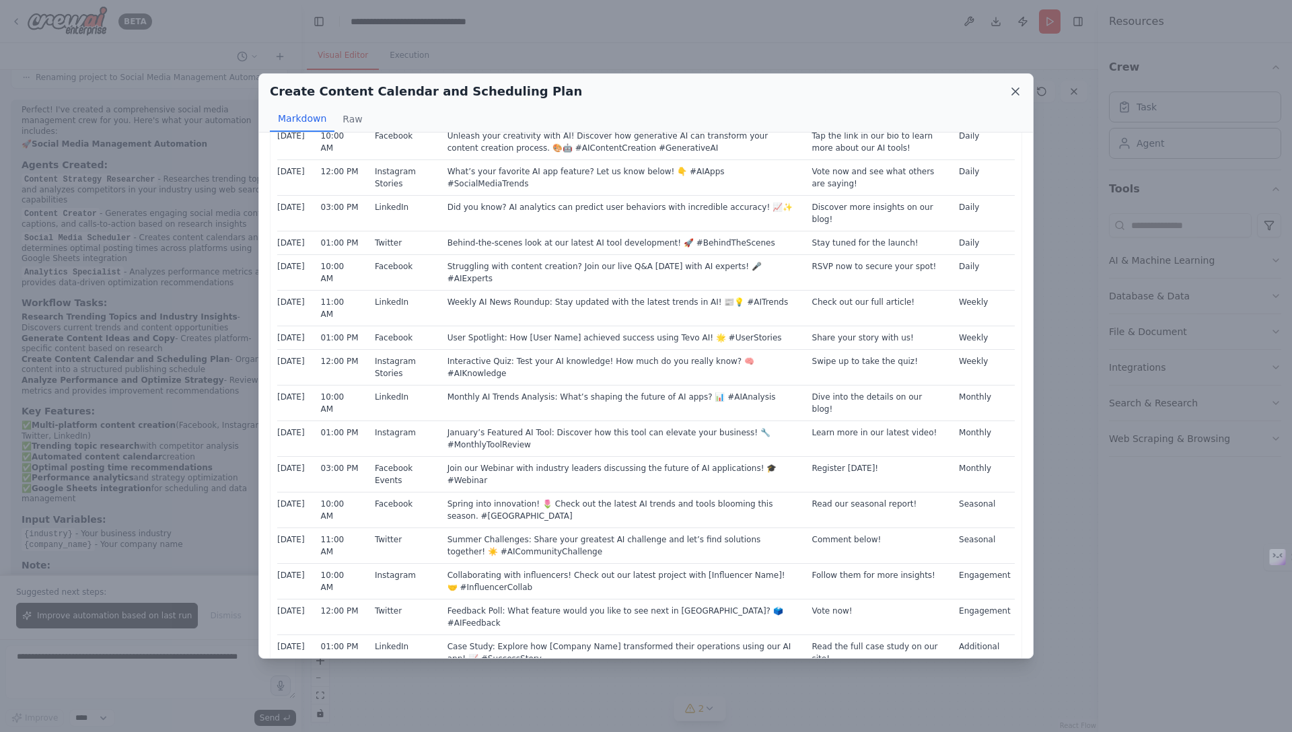
click at [1018, 89] on icon at bounding box center [1014, 91] width 13 height 13
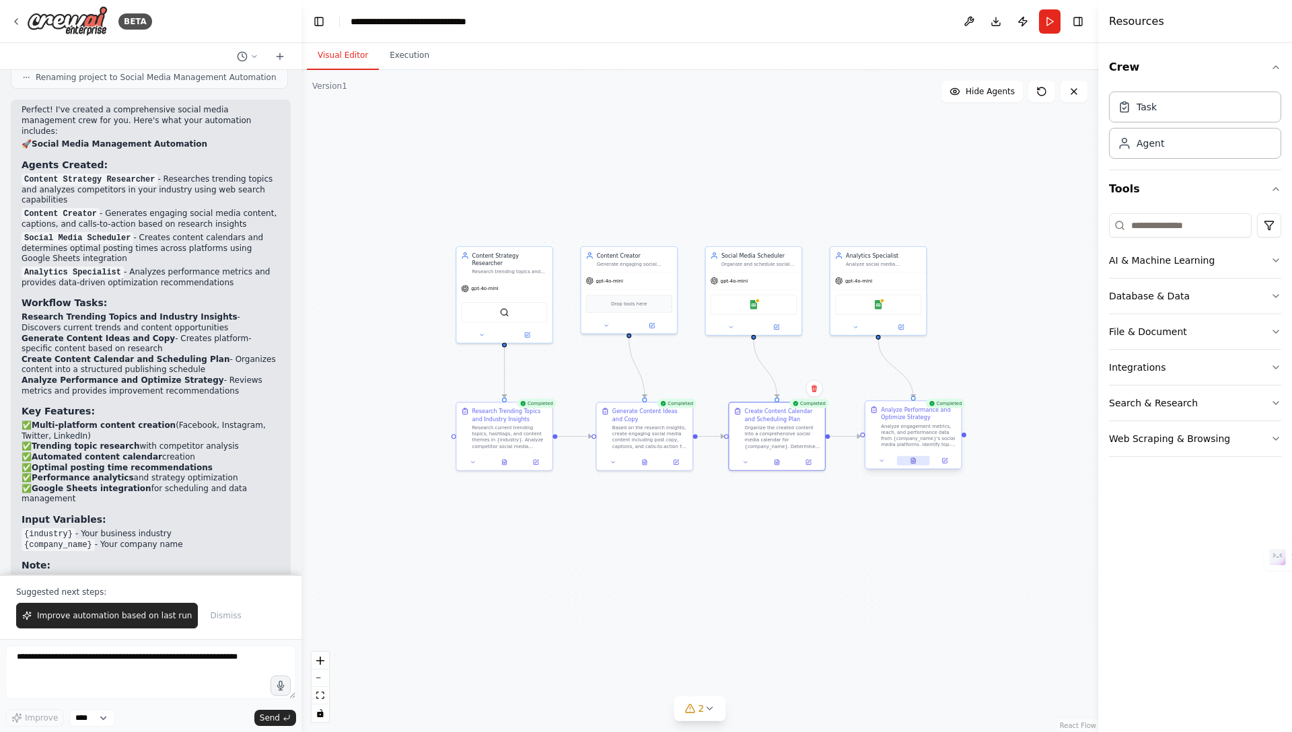
click at [915, 462] on icon at bounding box center [913, 460] width 4 height 5
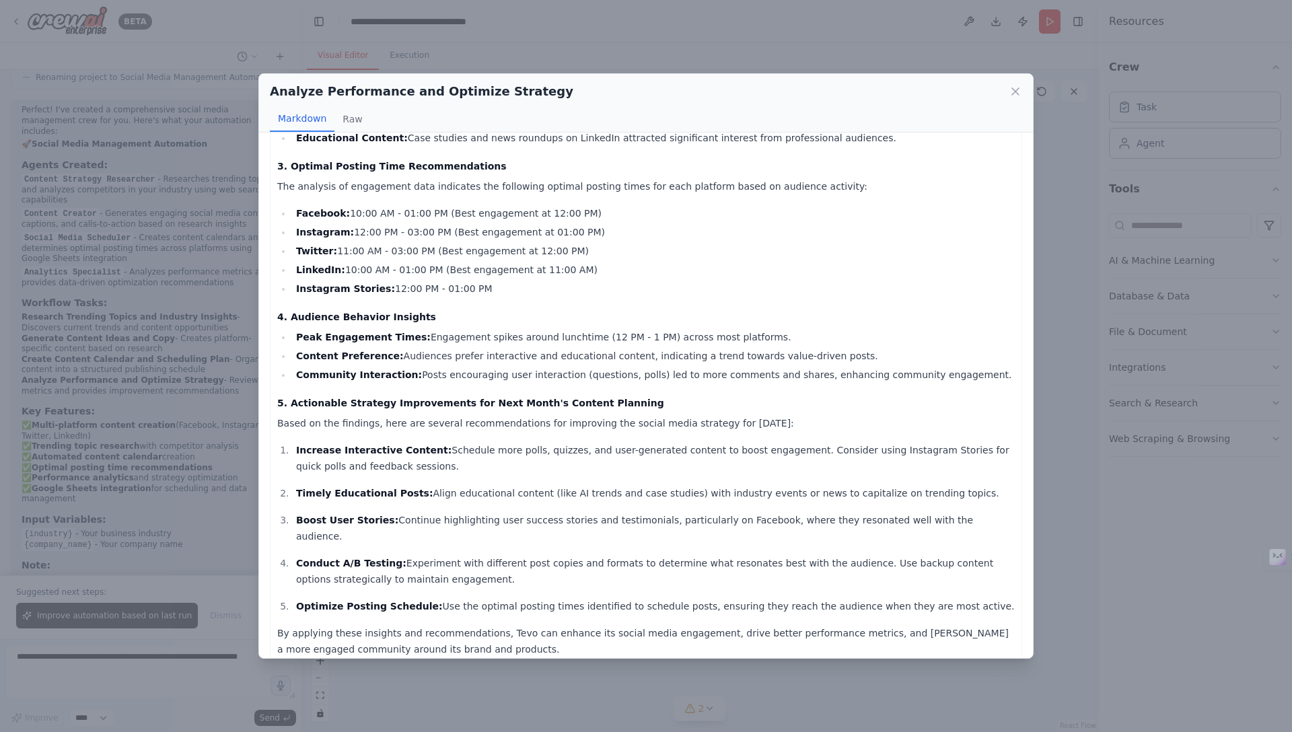
scroll to position [493, 0]
click at [1013, 91] on icon at bounding box center [1014, 91] width 13 height 13
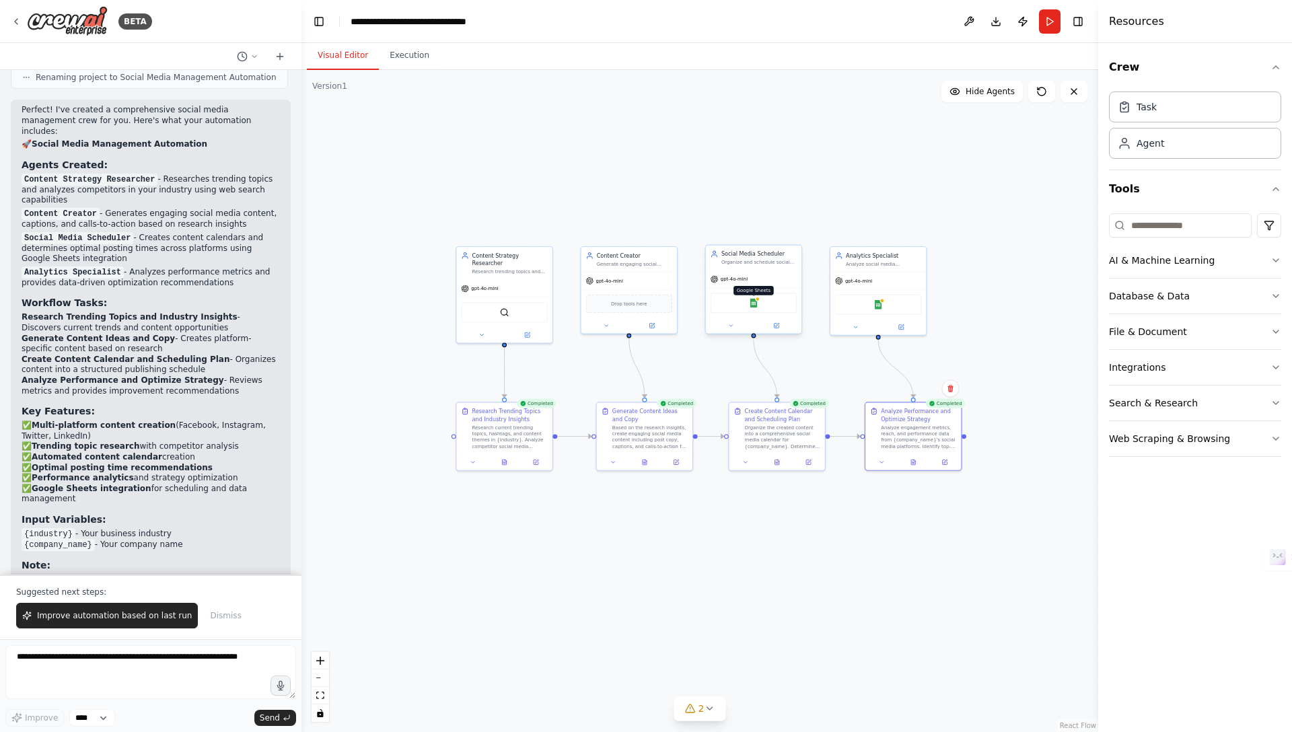
click at [757, 305] on img at bounding box center [753, 302] width 9 height 9
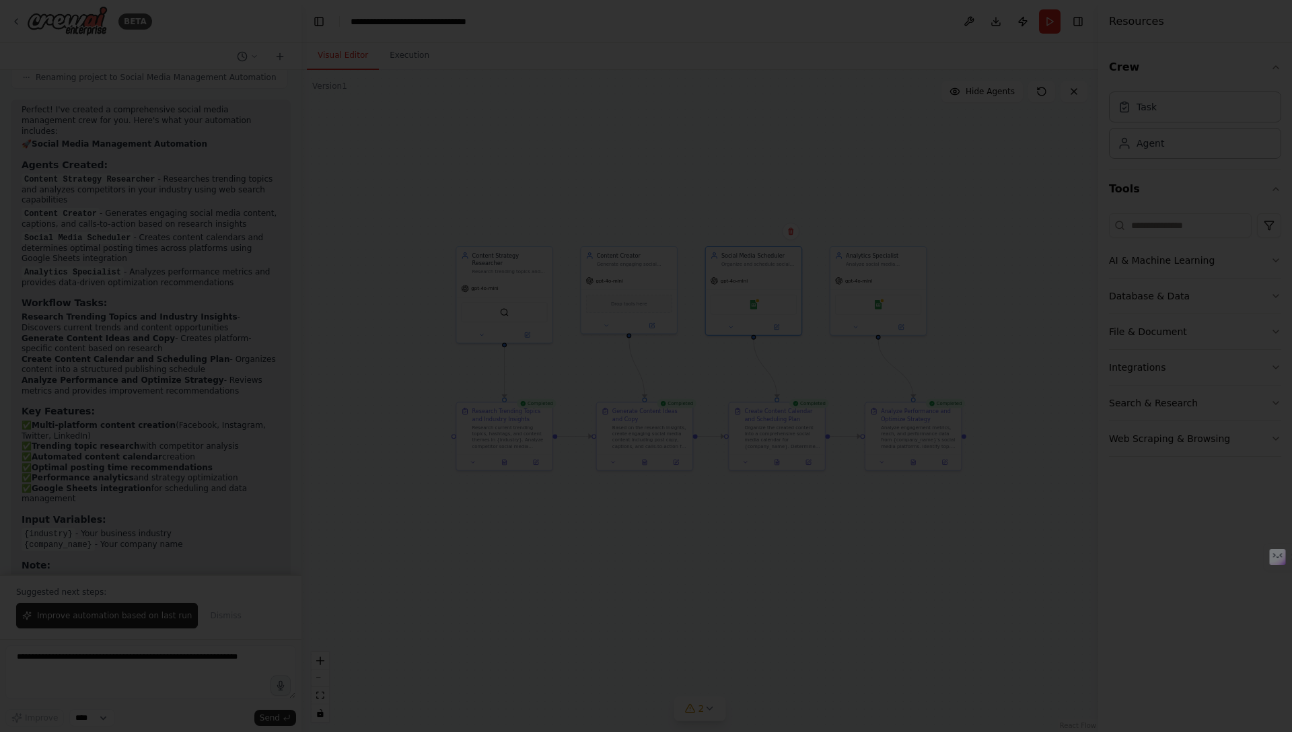
click at [634, 190] on div at bounding box center [646, 366] width 1292 height 732
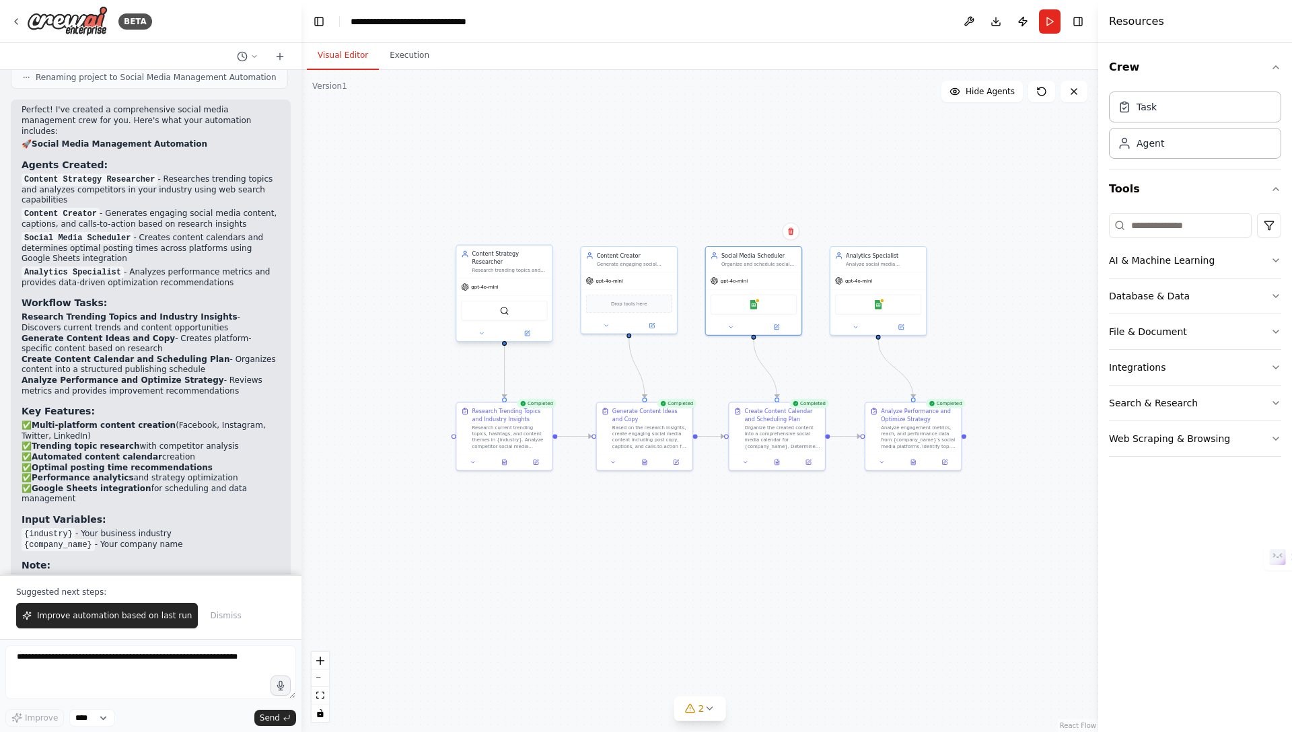
click at [531, 279] on div "gpt-4o-mini" at bounding box center [504, 287] width 96 height 17
click at [521, 279] on div "gpt-4o-mini" at bounding box center [504, 287] width 96 height 17
click at [529, 330] on icon at bounding box center [527, 333] width 6 height 6
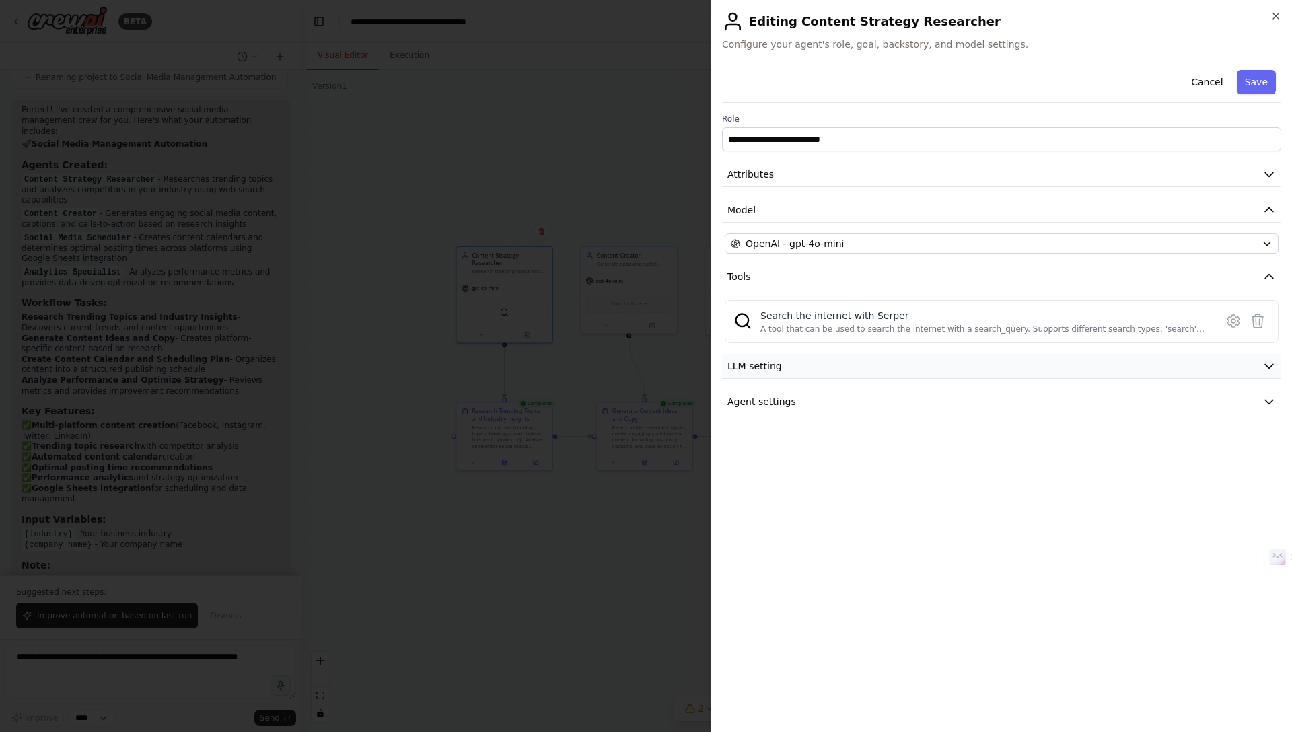
click at [783, 368] on button "LLM setting" at bounding box center [1001, 366] width 559 height 25
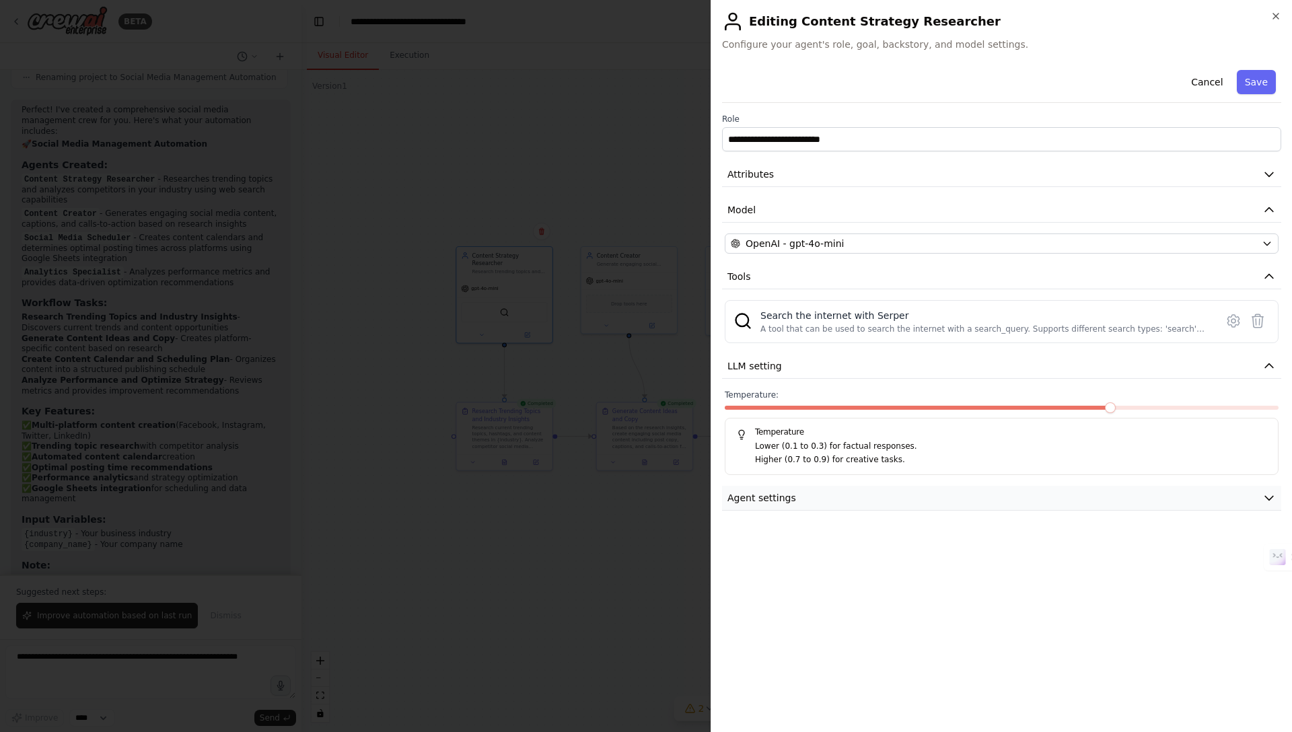
click at [778, 497] on span "Agent settings" at bounding box center [761, 497] width 69 height 13
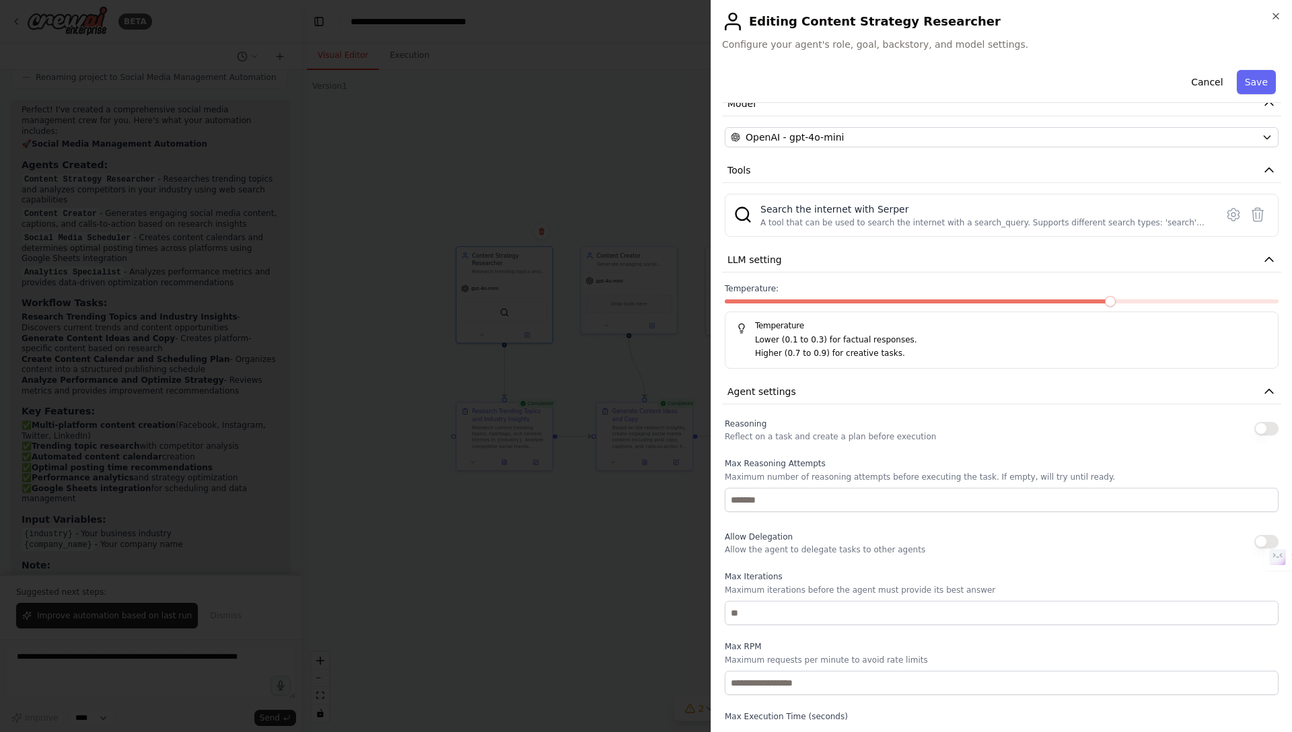
scroll to position [0, 0]
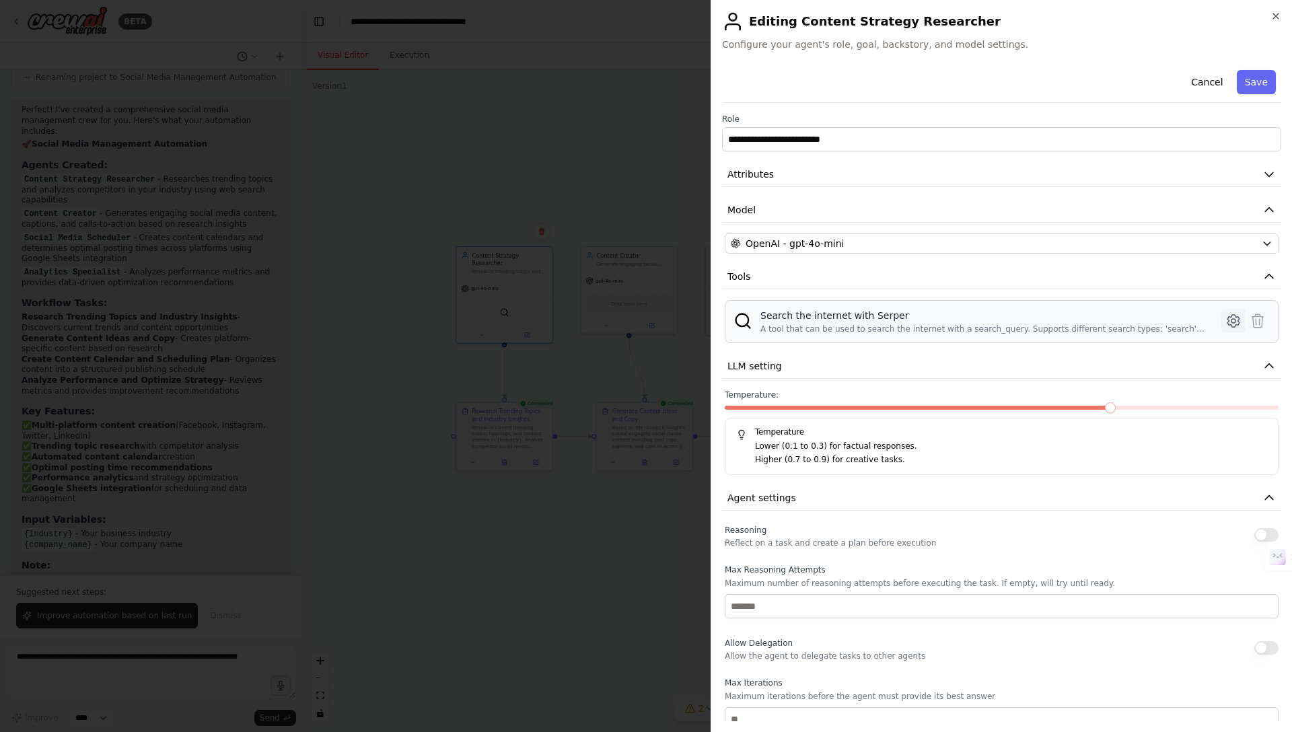
click at [1225, 320] on icon at bounding box center [1233, 321] width 16 height 16
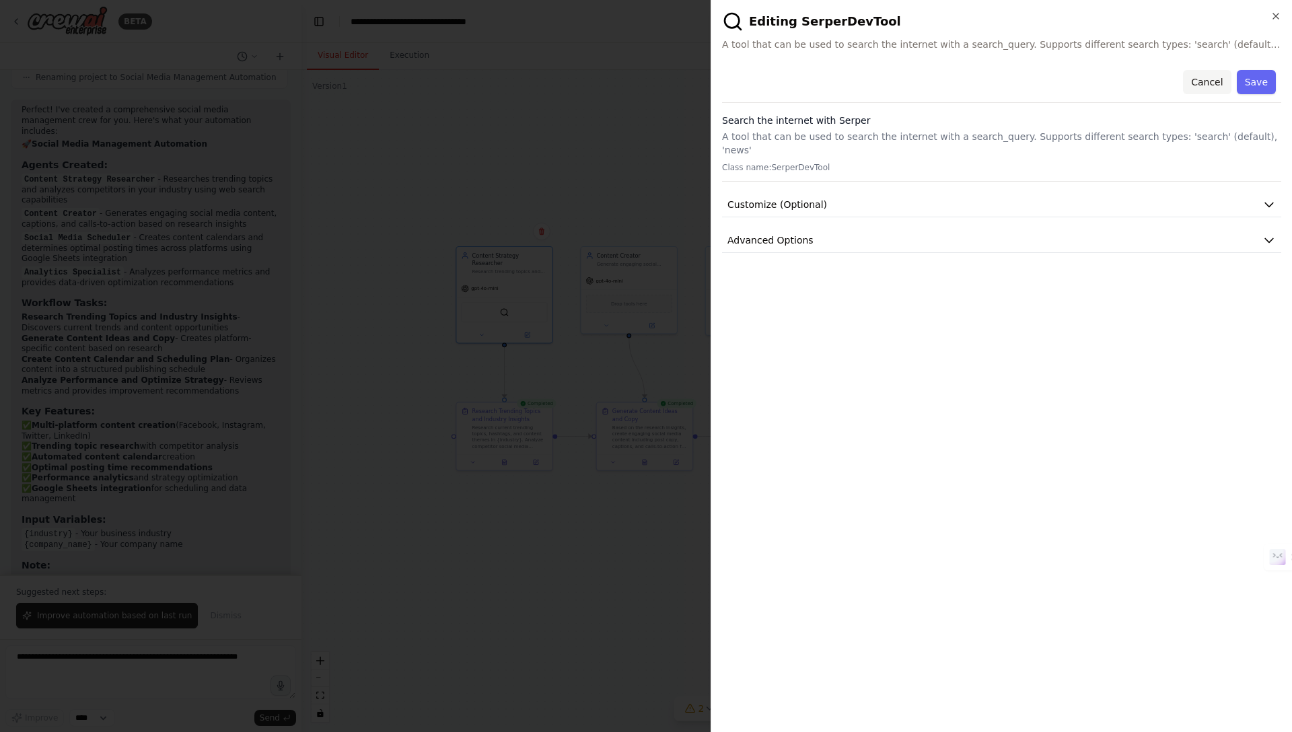
click at [1202, 87] on button "Cancel" at bounding box center [1207, 82] width 48 height 24
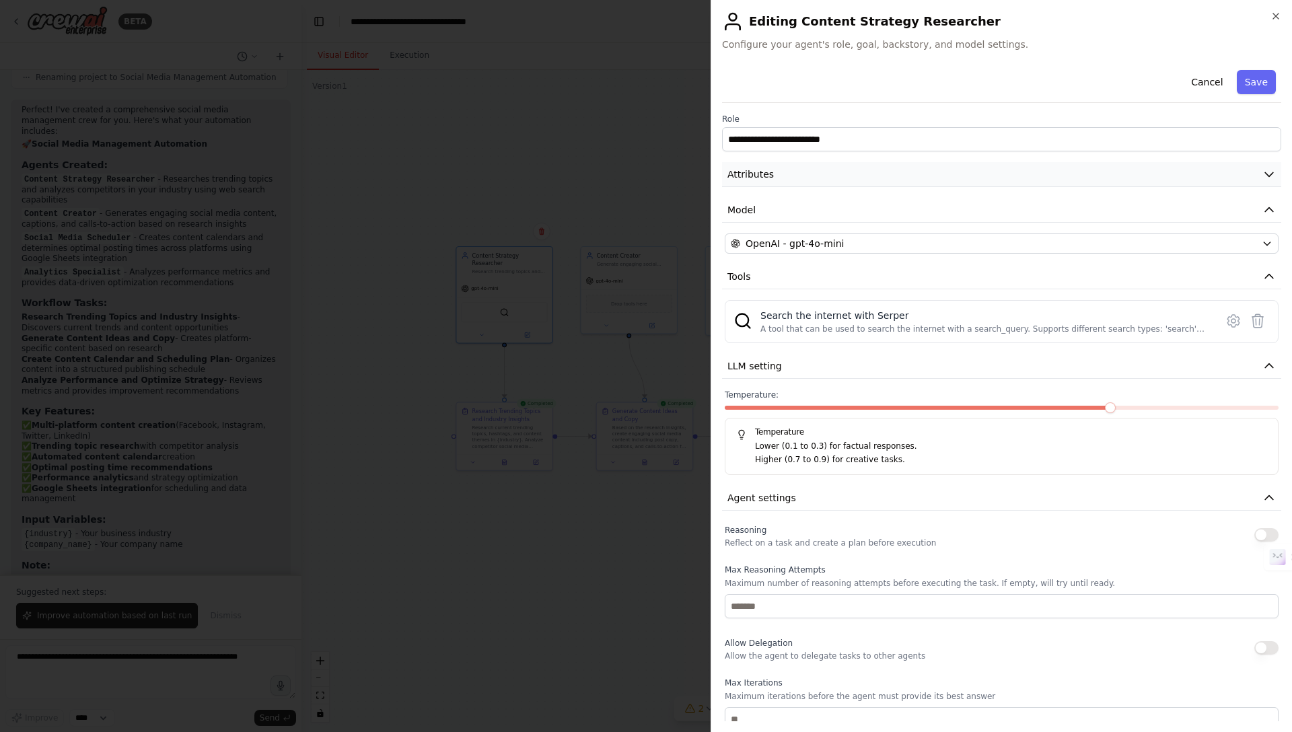
click at [801, 176] on button "Attributes" at bounding box center [1001, 174] width 559 height 25
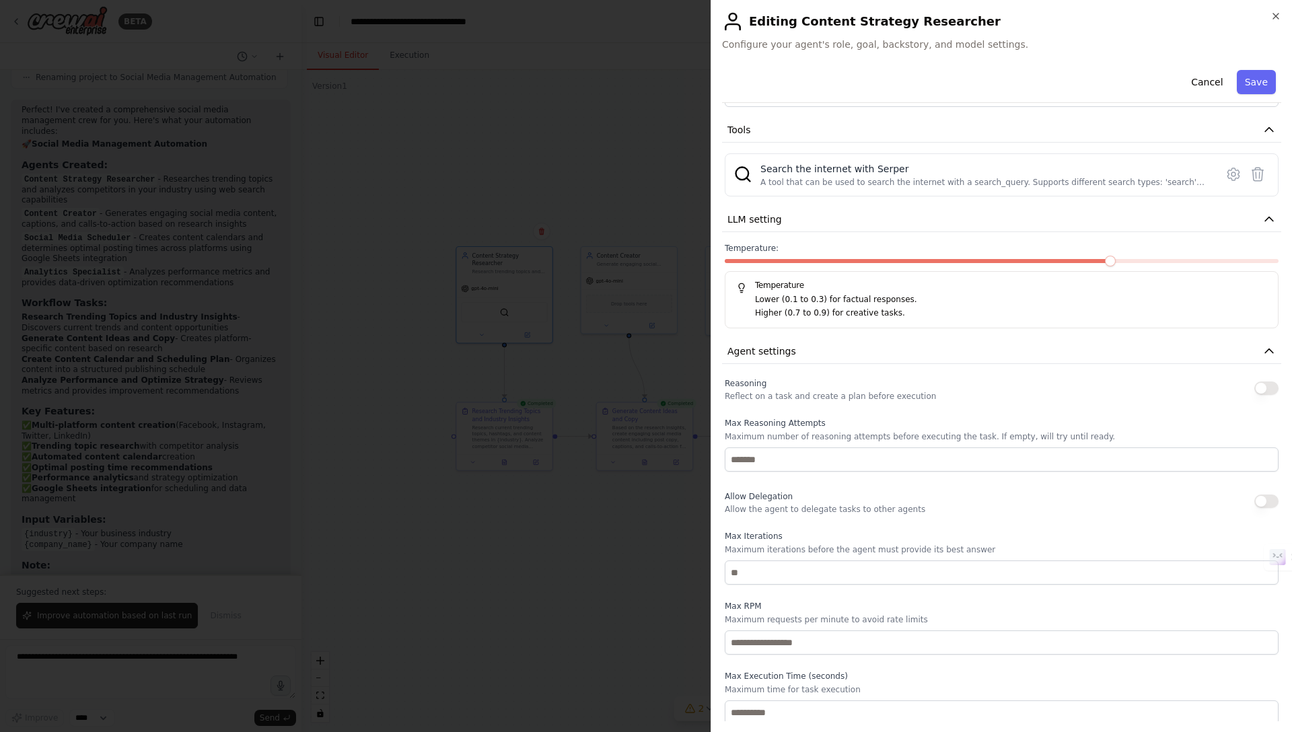
scroll to position [363, 0]
click at [531, 398] on div at bounding box center [646, 366] width 1292 height 732
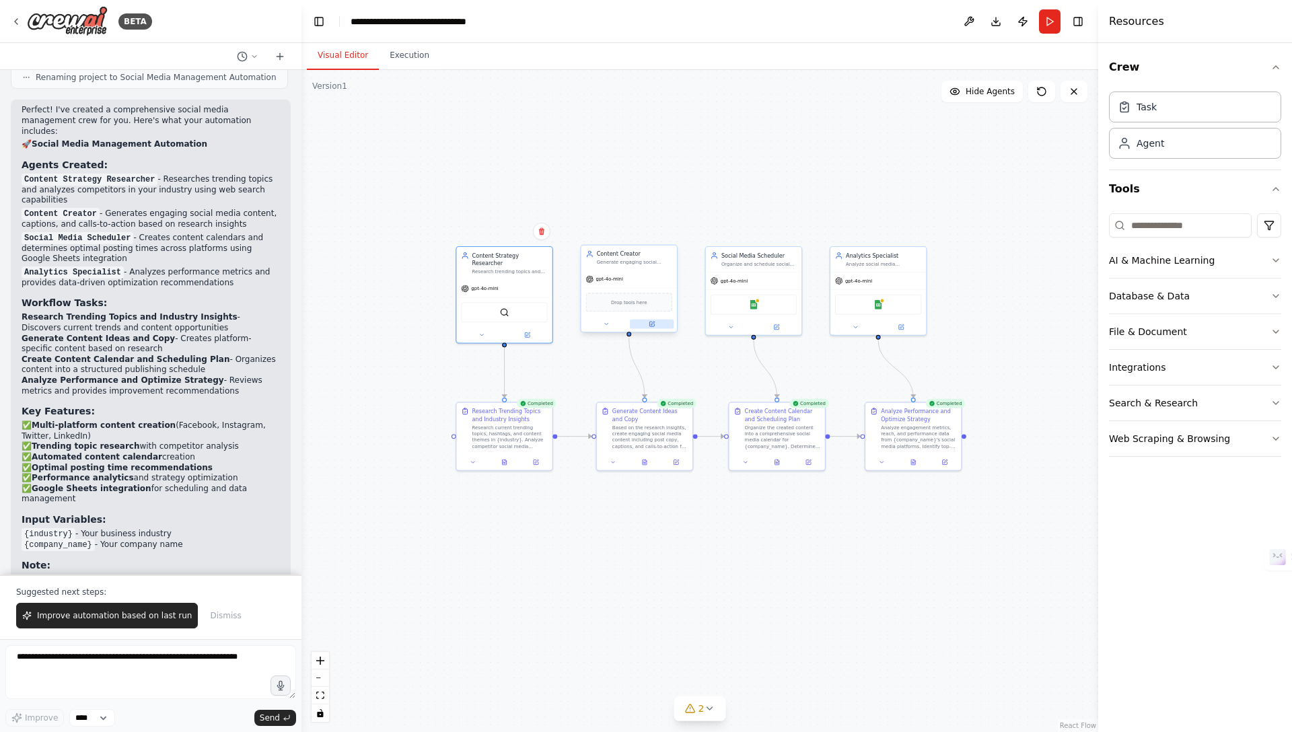
click at [653, 320] on button at bounding box center [652, 324] width 44 height 9
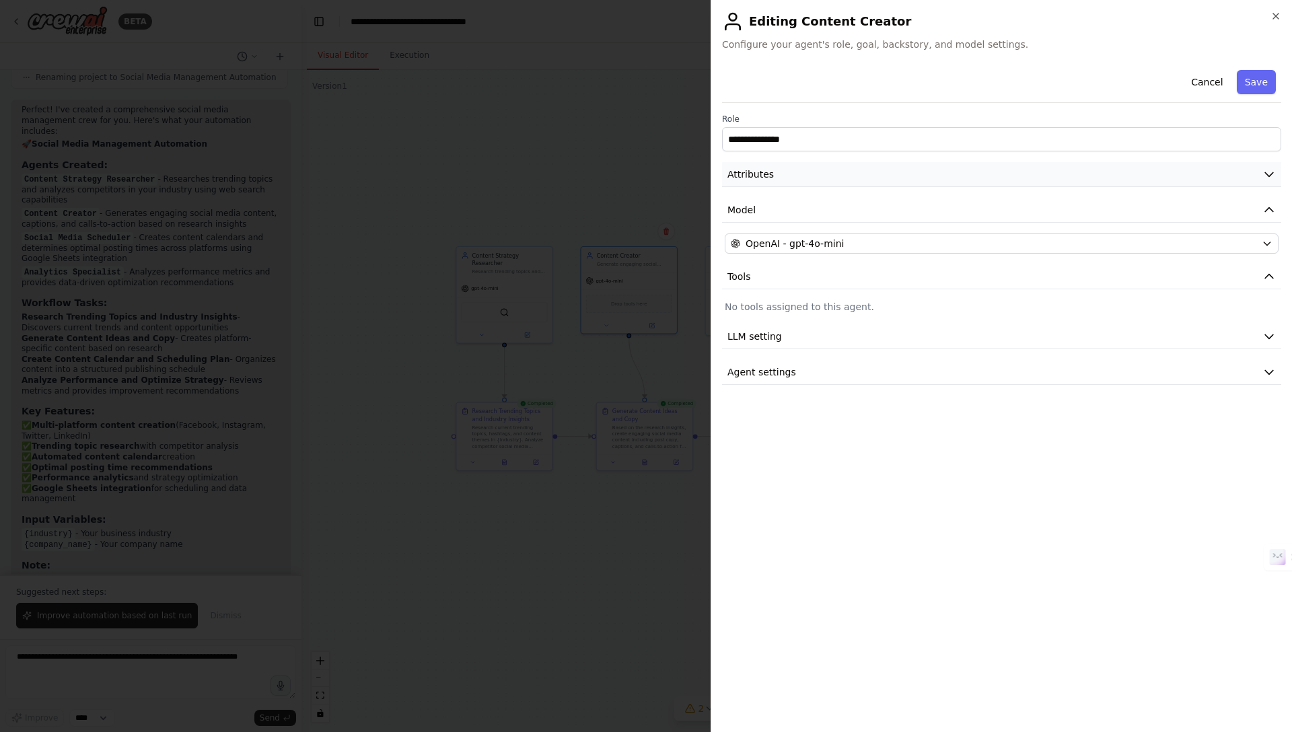
click at [795, 168] on button "Attributes" at bounding box center [1001, 174] width 559 height 25
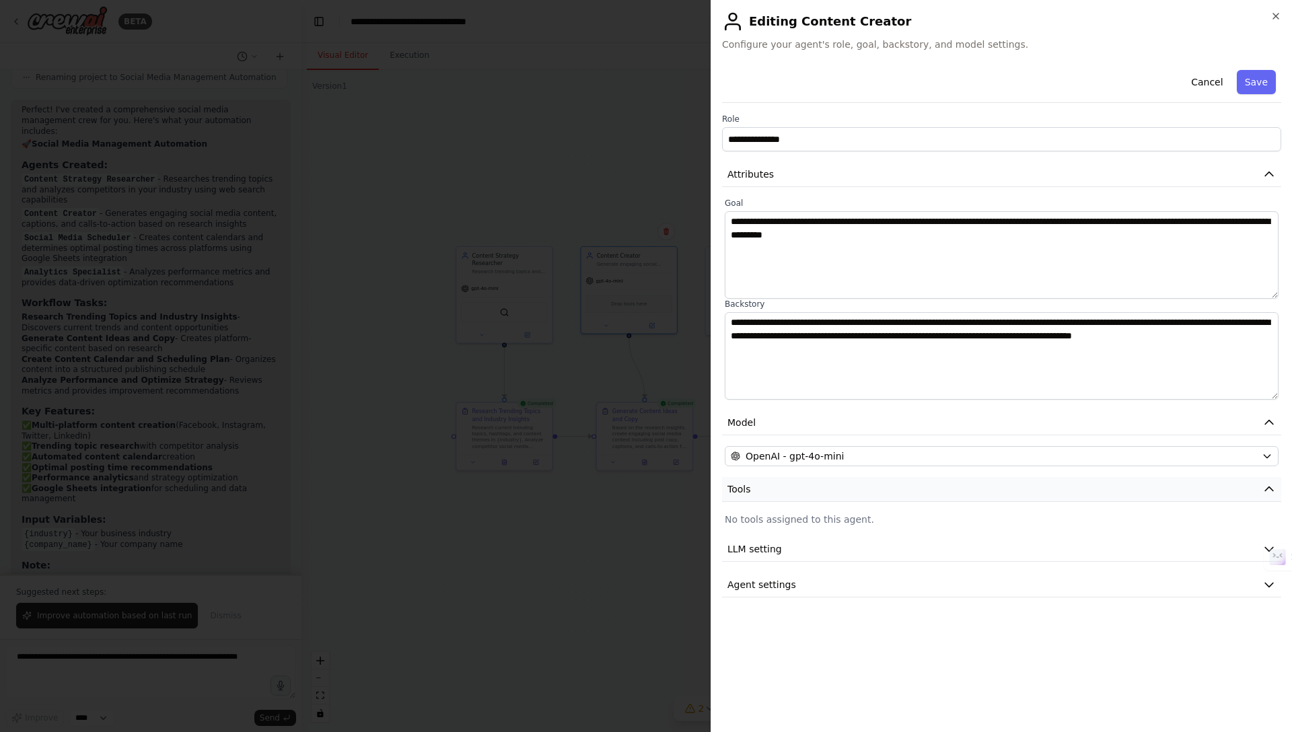
click at [797, 499] on button "Tools" at bounding box center [1001, 489] width 559 height 25
click at [795, 527] on button "LLM setting" at bounding box center [1001, 525] width 559 height 25
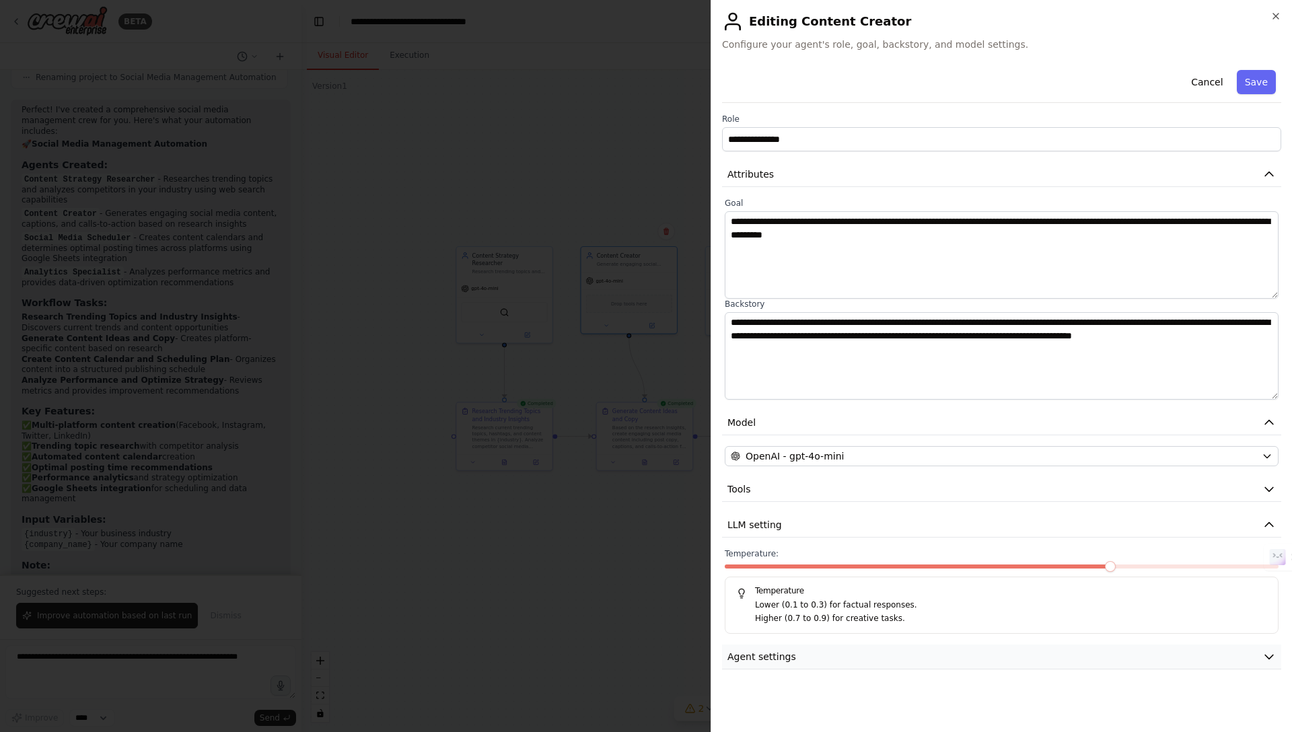
click at [794, 661] on button "Agent settings" at bounding box center [1001, 657] width 559 height 25
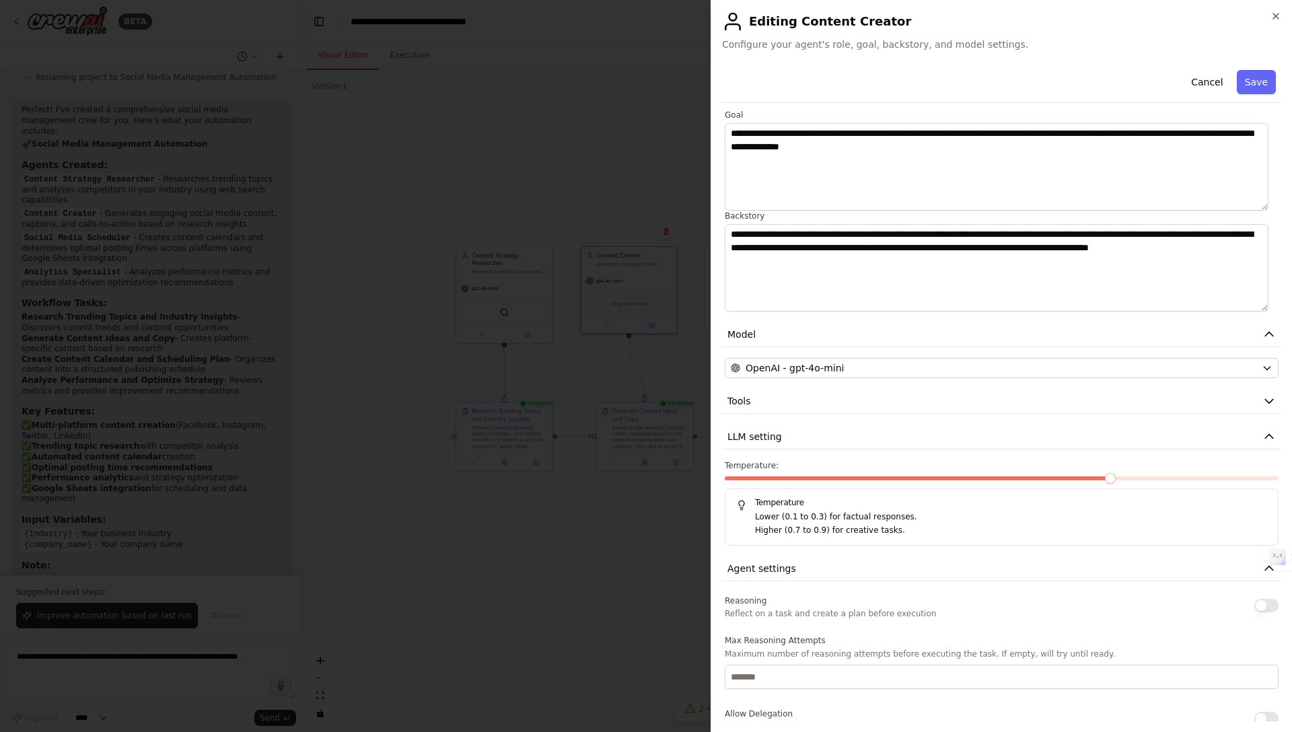
scroll to position [309, 0]
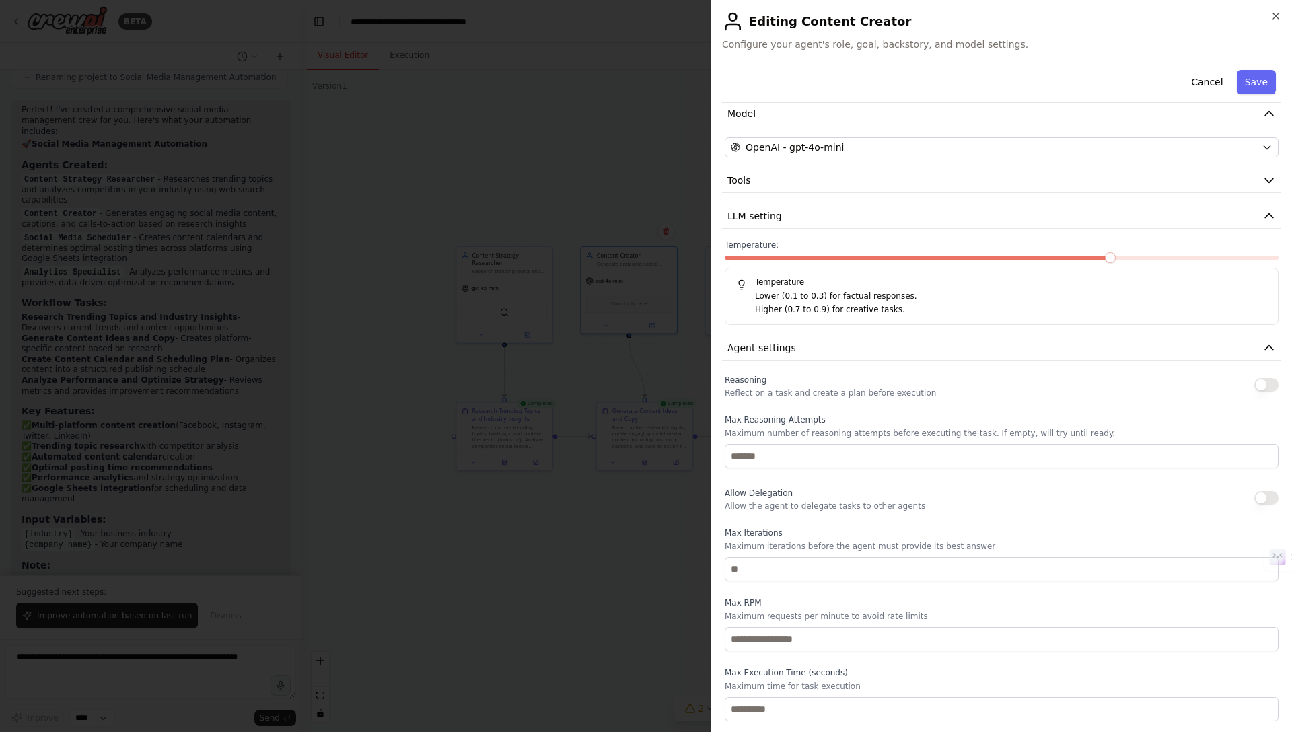
click at [591, 581] on div at bounding box center [646, 366] width 1292 height 732
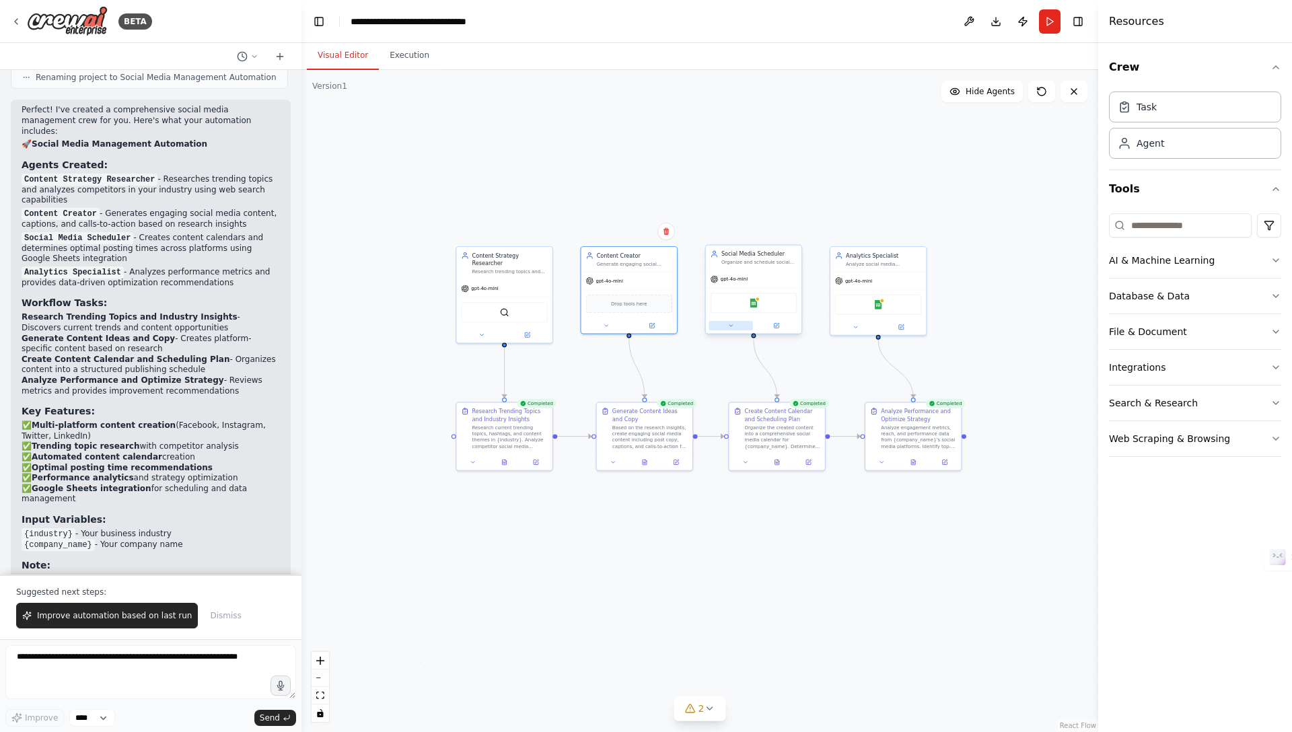
click at [732, 328] on icon at bounding box center [730, 325] width 6 height 6
click at [777, 329] on button at bounding box center [776, 325] width 44 height 9
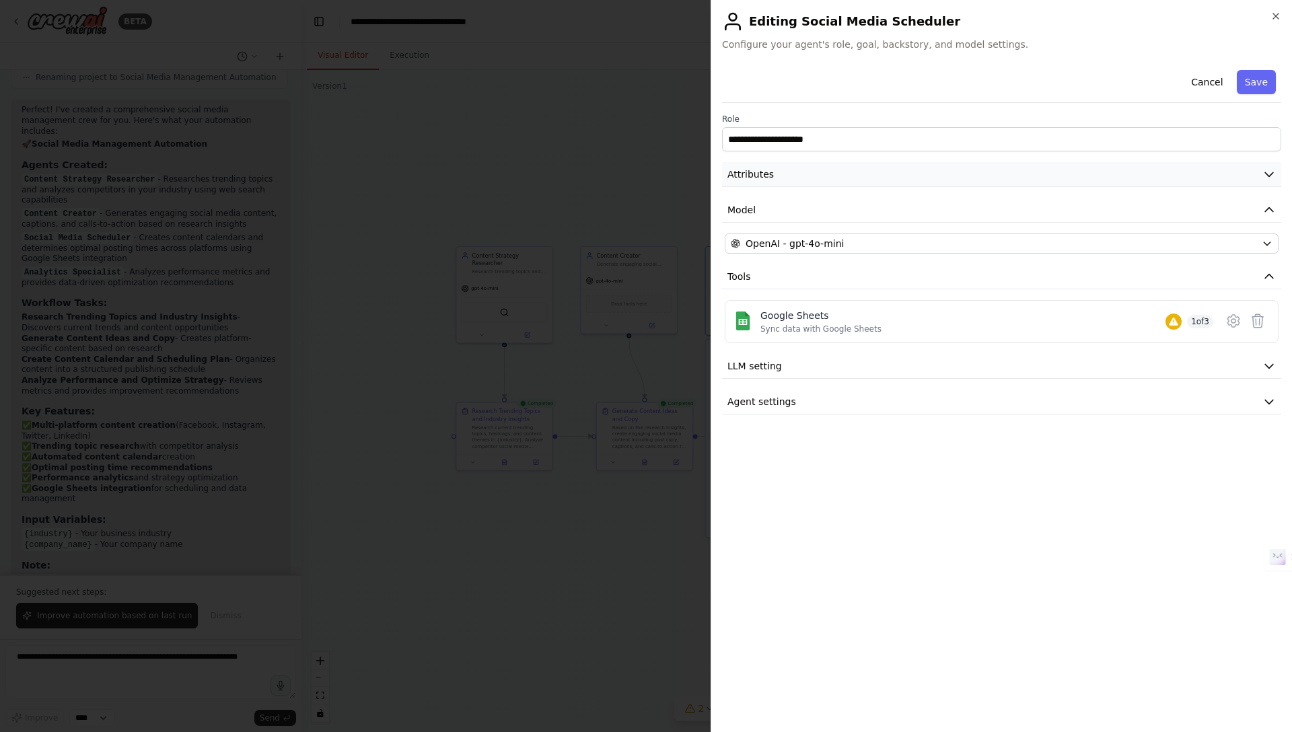
click at [784, 176] on button "Attributes" at bounding box center [1001, 174] width 559 height 25
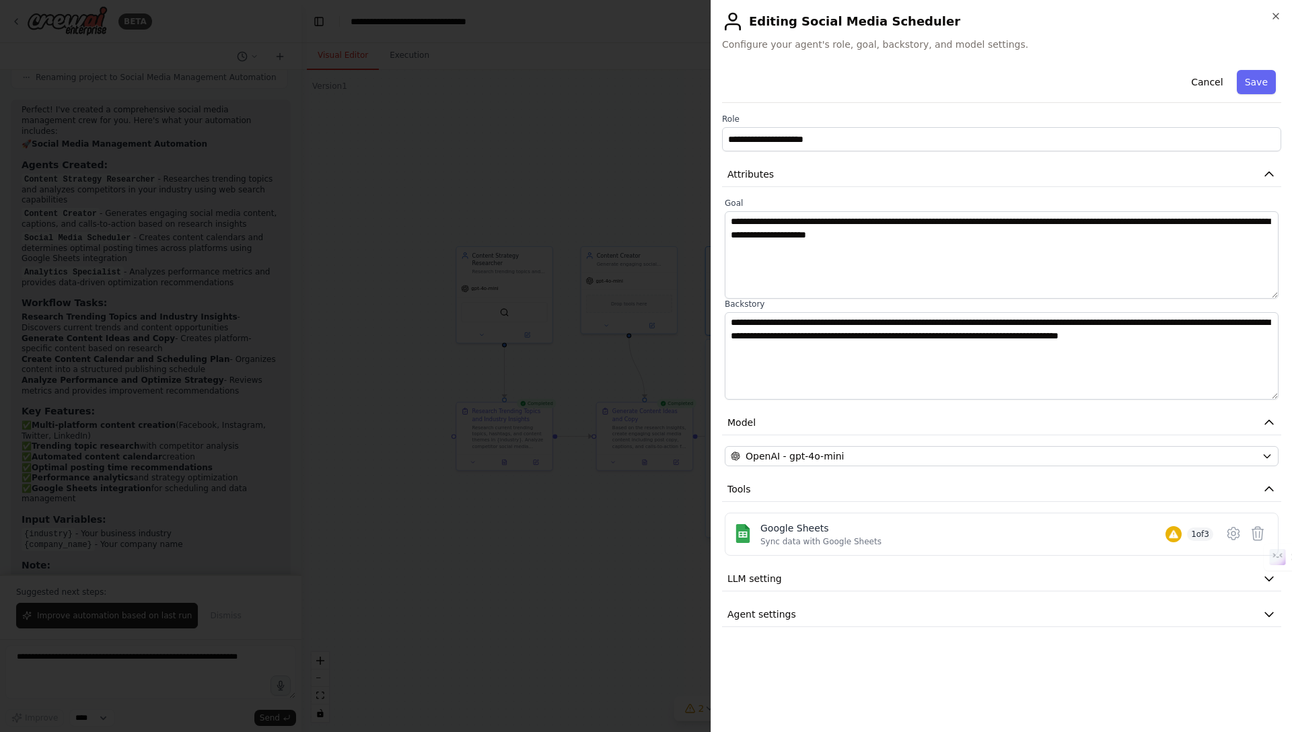
click at [585, 213] on div at bounding box center [646, 366] width 1292 height 732
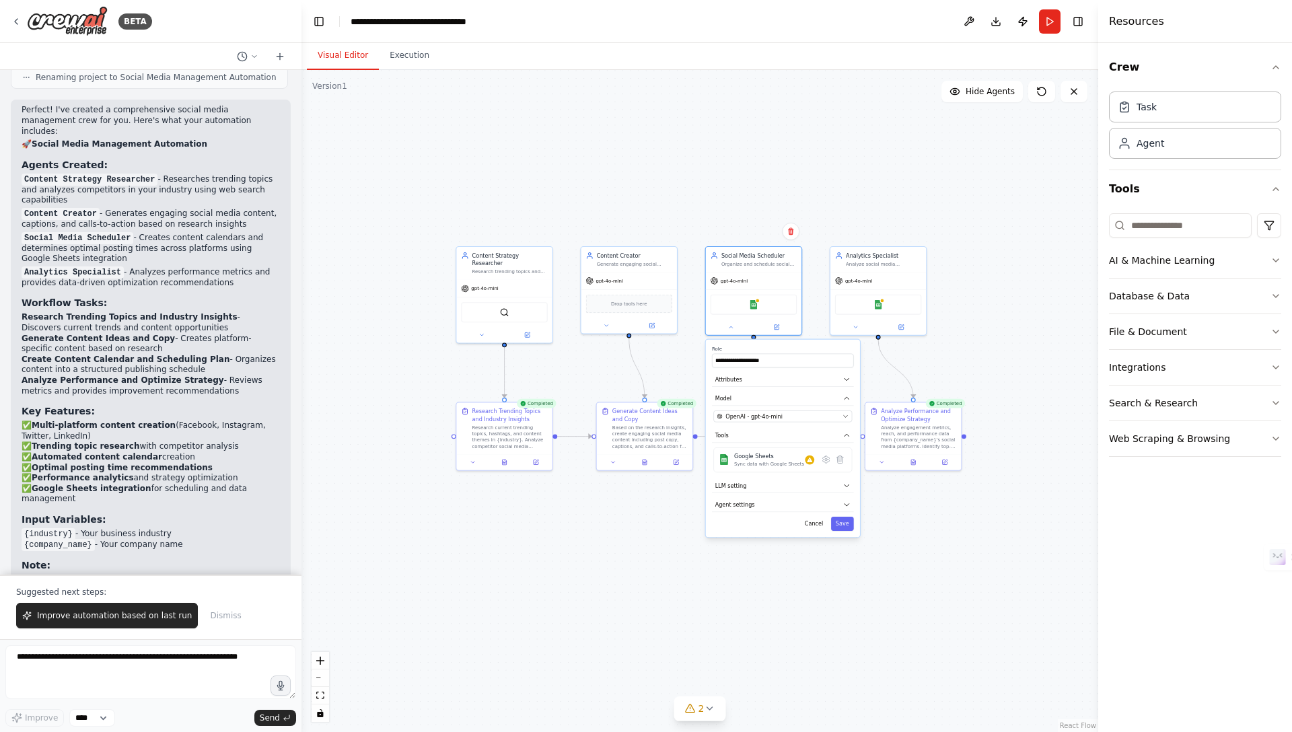
click at [644, 541] on div ".deletable-edge-delete-btn { width: 20px; height: 20px; border: 0px solid #ffff…" at bounding box center [699, 401] width 797 height 662
click at [674, 556] on div ".deletable-edge-delete-btn { width: 20px; height: 20px; border: 0px solid #ffff…" at bounding box center [699, 401] width 797 height 662
click at [731, 328] on icon at bounding box center [730, 325] width 6 height 6
click at [808, 462] on icon at bounding box center [808, 460] width 5 height 5
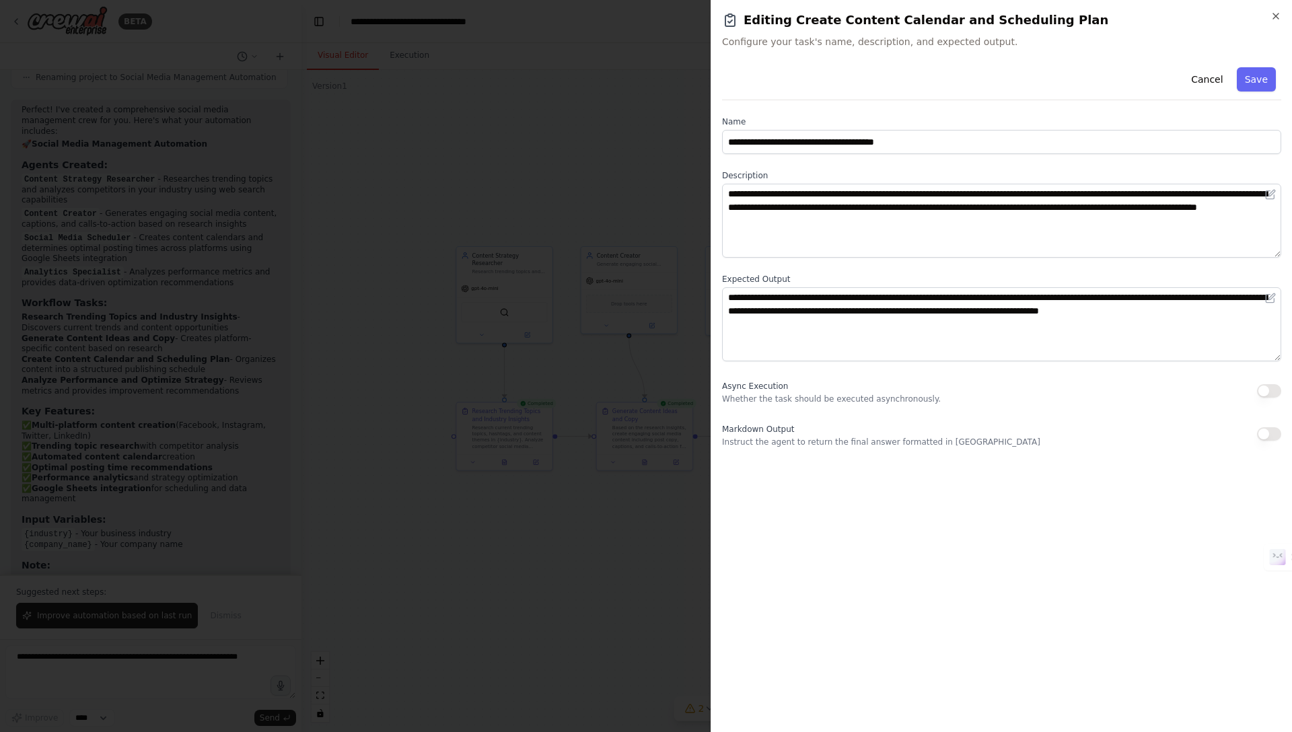
click at [661, 512] on div at bounding box center [646, 366] width 1292 height 732
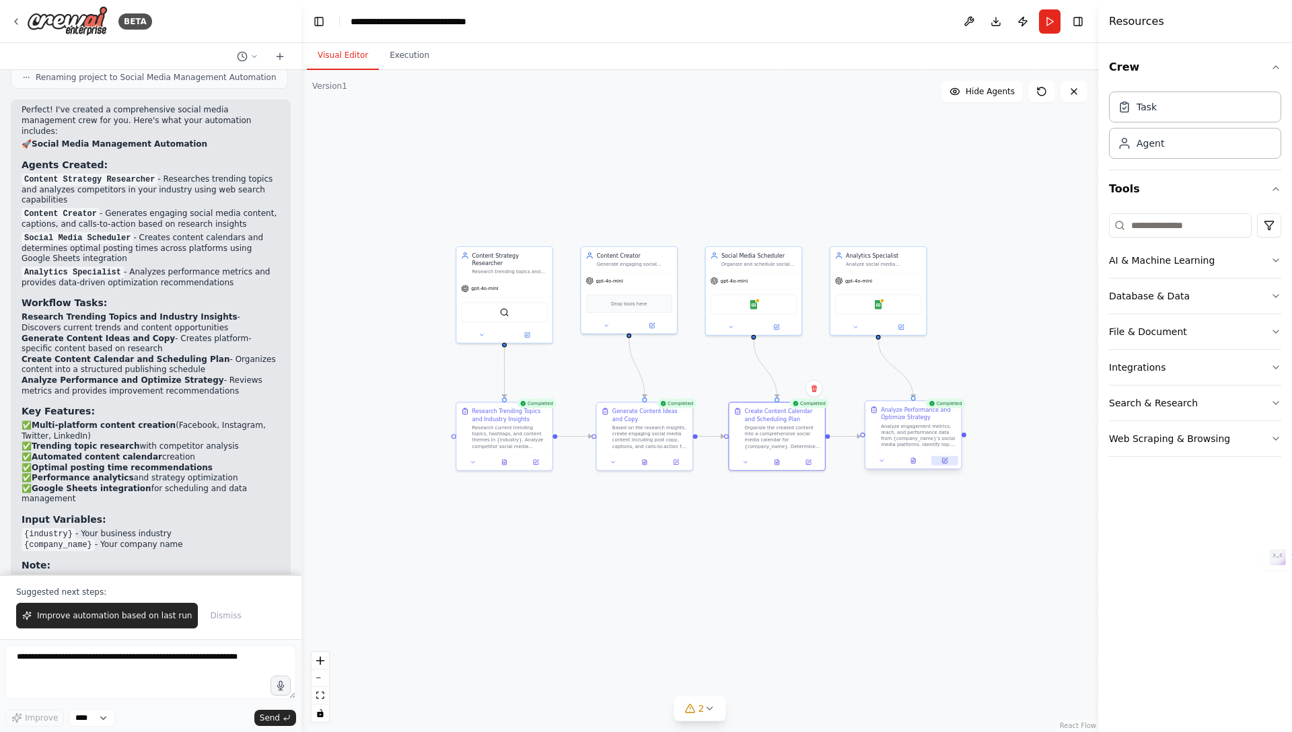
click at [942, 458] on button at bounding box center [944, 460] width 27 height 9
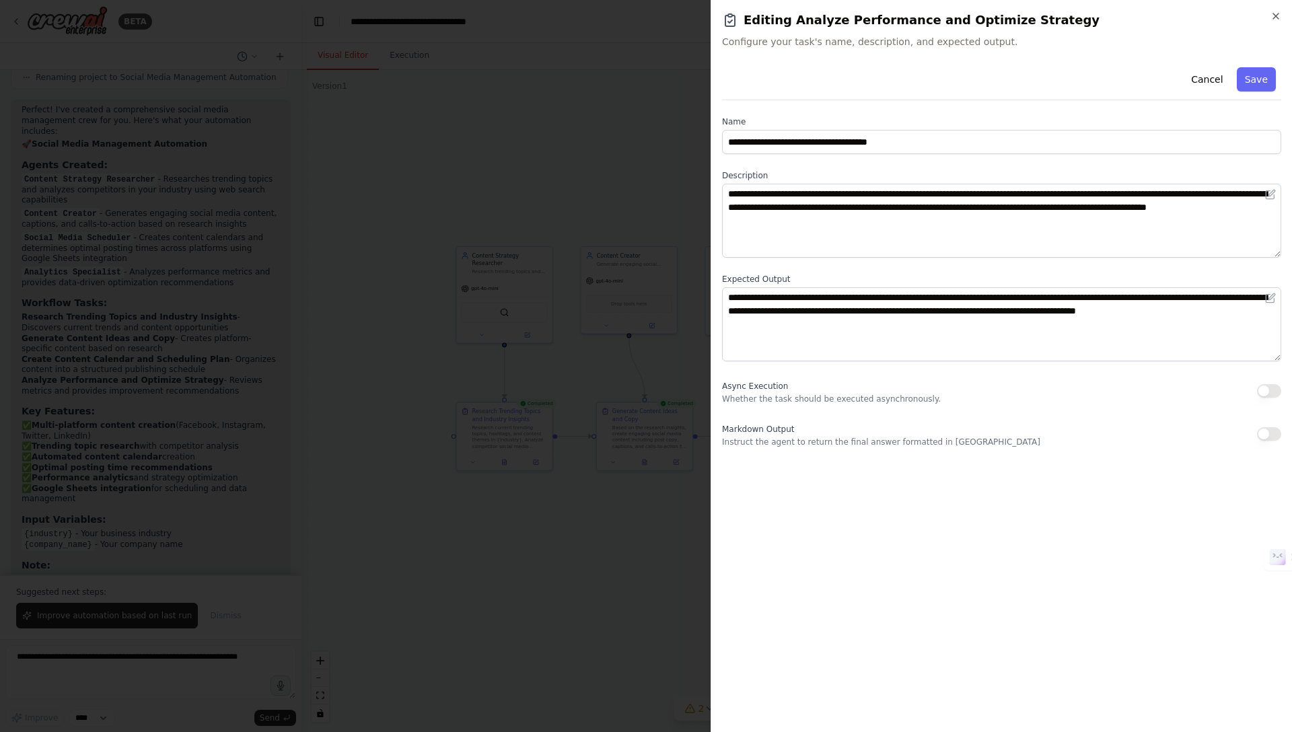
click at [669, 486] on div at bounding box center [646, 366] width 1292 height 732
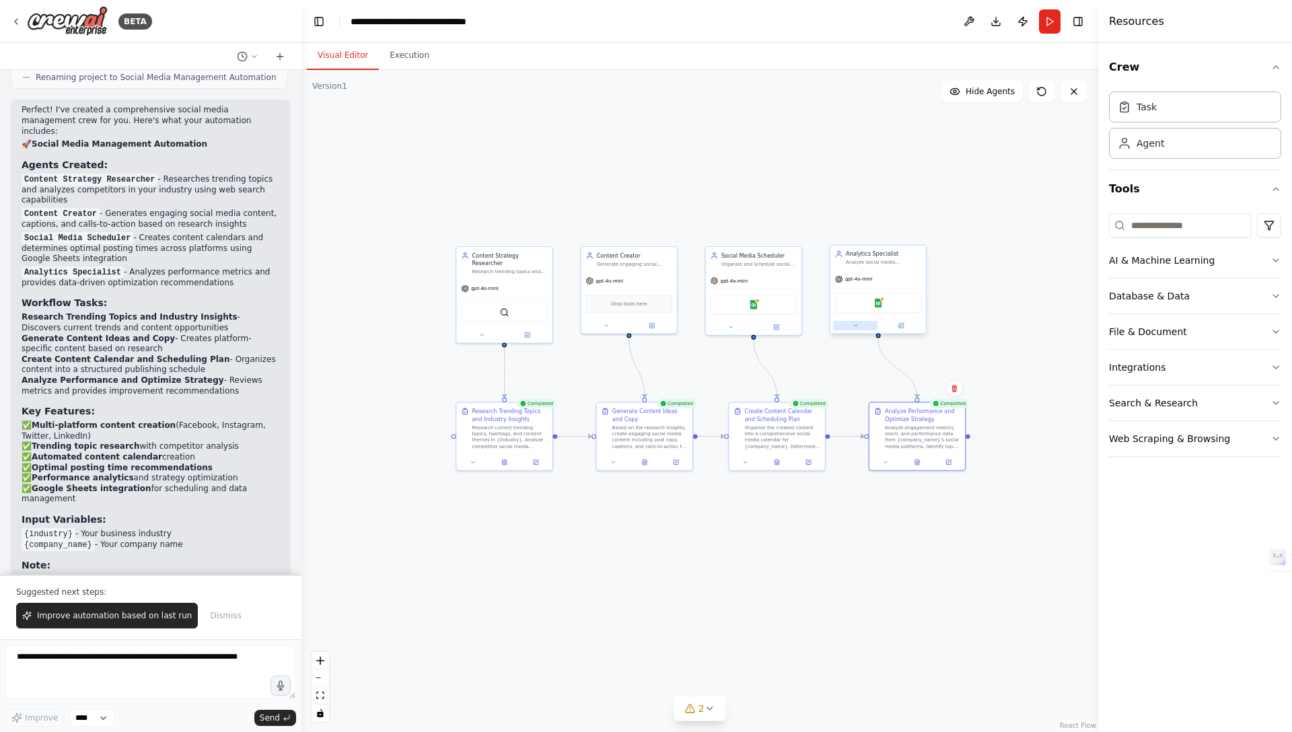
click at [863, 328] on button at bounding box center [856, 325] width 44 height 9
click at [685, 166] on div ".deletable-edge-delete-btn { width: 20px; height: 20px; border: 0px solid #ffff…" at bounding box center [699, 401] width 797 height 662
click at [910, 436] on div "Analyze engagement metrics, reach, and performance data from {company_name}'s s…" at bounding box center [922, 436] width 75 height 25
click at [878, 303] on img at bounding box center [877, 303] width 9 height 9
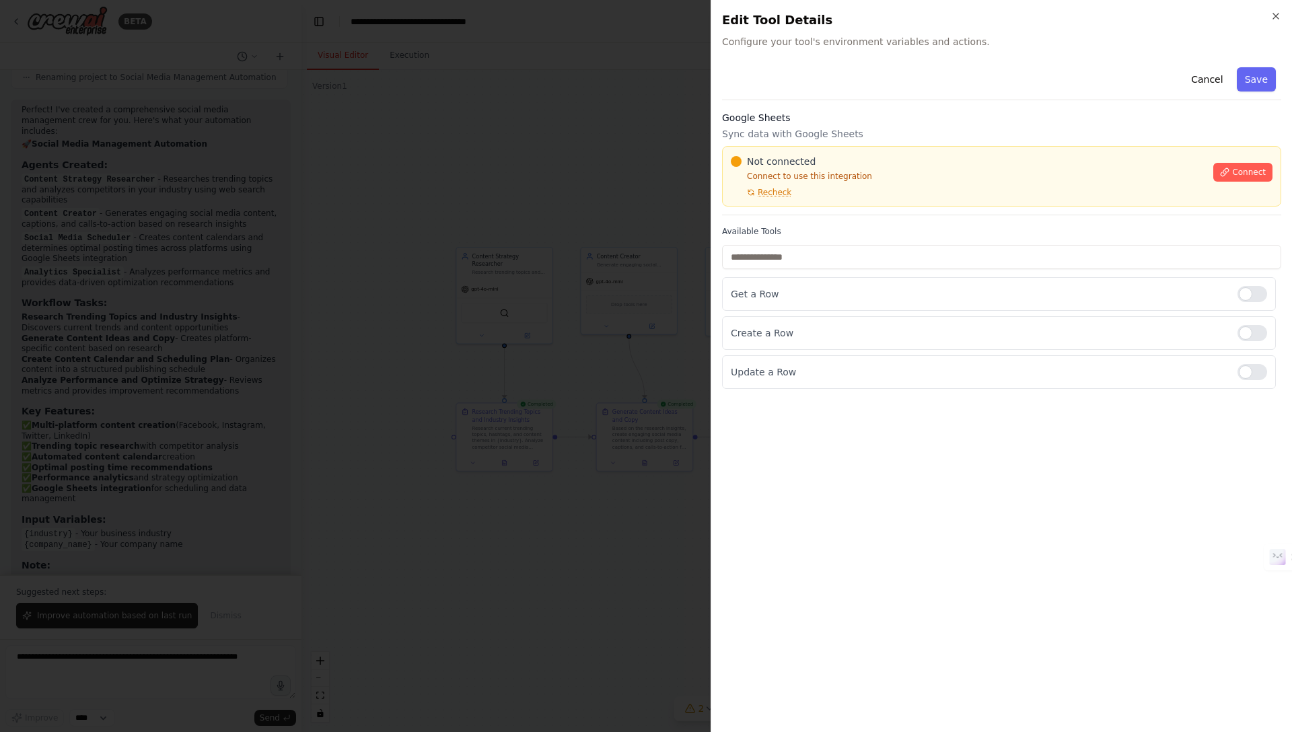
click at [573, 197] on div at bounding box center [646, 366] width 1292 height 732
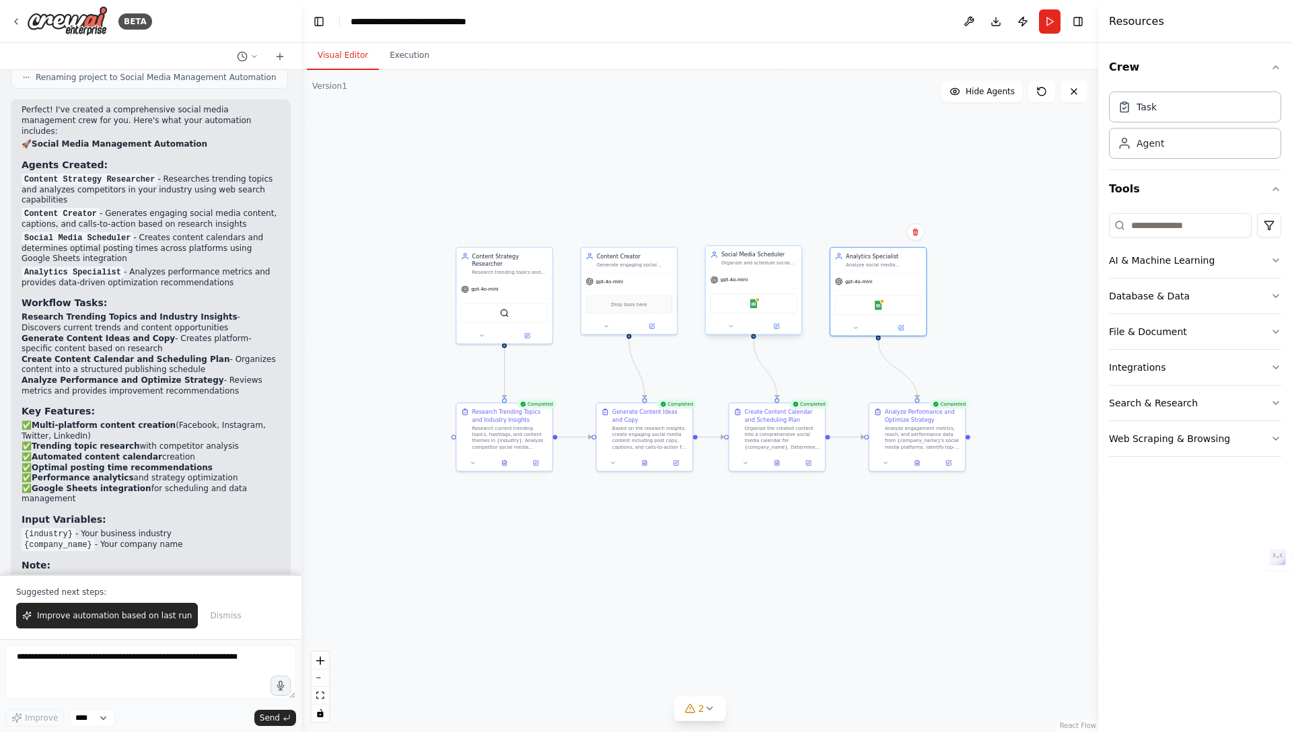
click at [758, 303] on div "Google Sheets" at bounding box center [753, 303] width 86 height 20
click at [752, 305] on img at bounding box center [753, 303] width 9 height 9
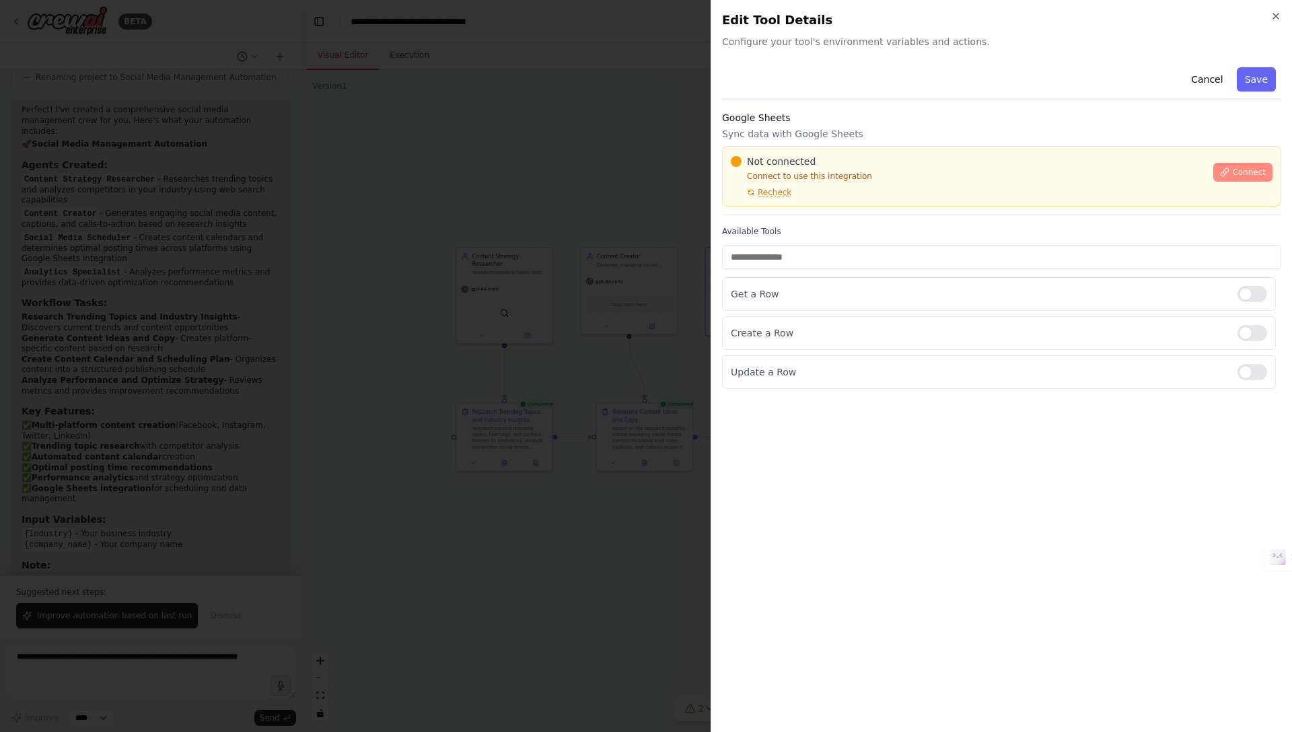
click at [1235, 178] on button "Connect" at bounding box center [1242, 172] width 59 height 19
click at [1243, 174] on span "Connect" at bounding box center [1249, 172] width 34 height 11
drag, startPoint x: 782, startPoint y: 254, endPoint x: 703, endPoint y: 266, distance: 80.4
click at [782, 254] on input "text" at bounding box center [1001, 257] width 559 height 24
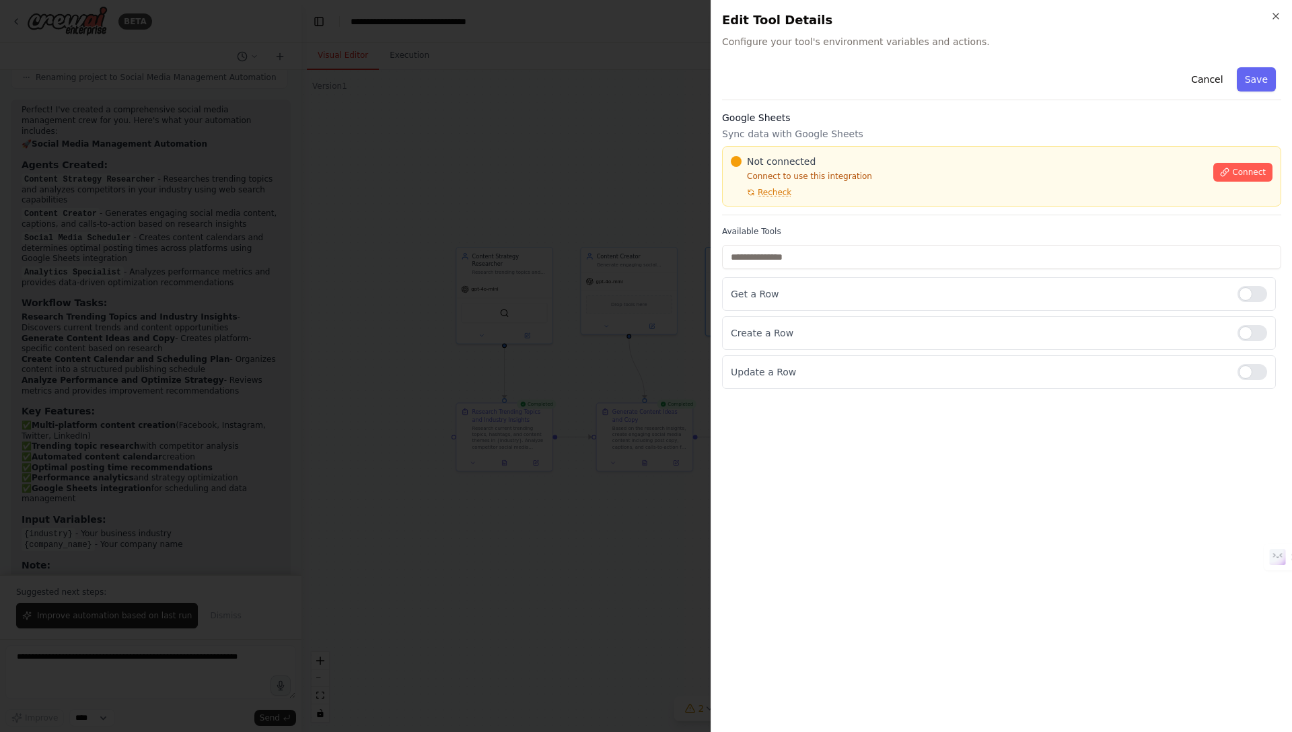
click at [603, 243] on div at bounding box center [646, 366] width 1292 height 732
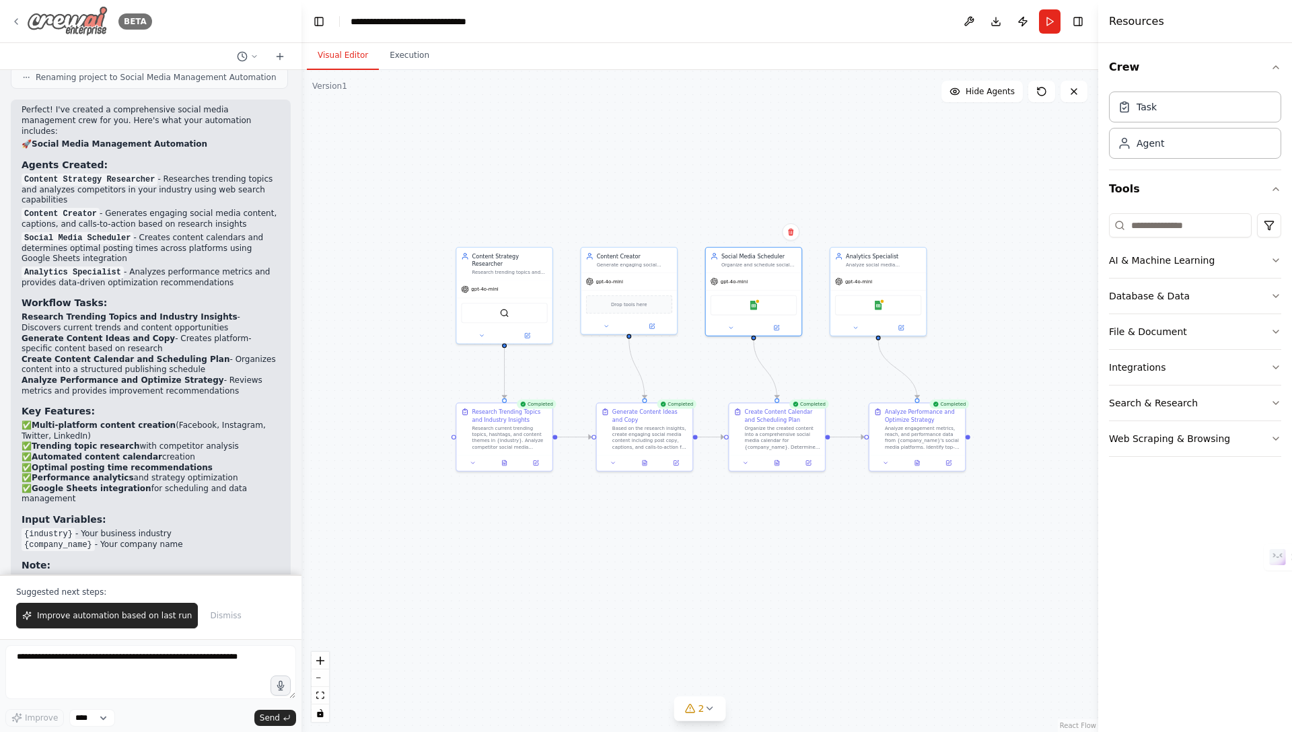
click at [82, 24] on img at bounding box center [67, 21] width 81 height 30
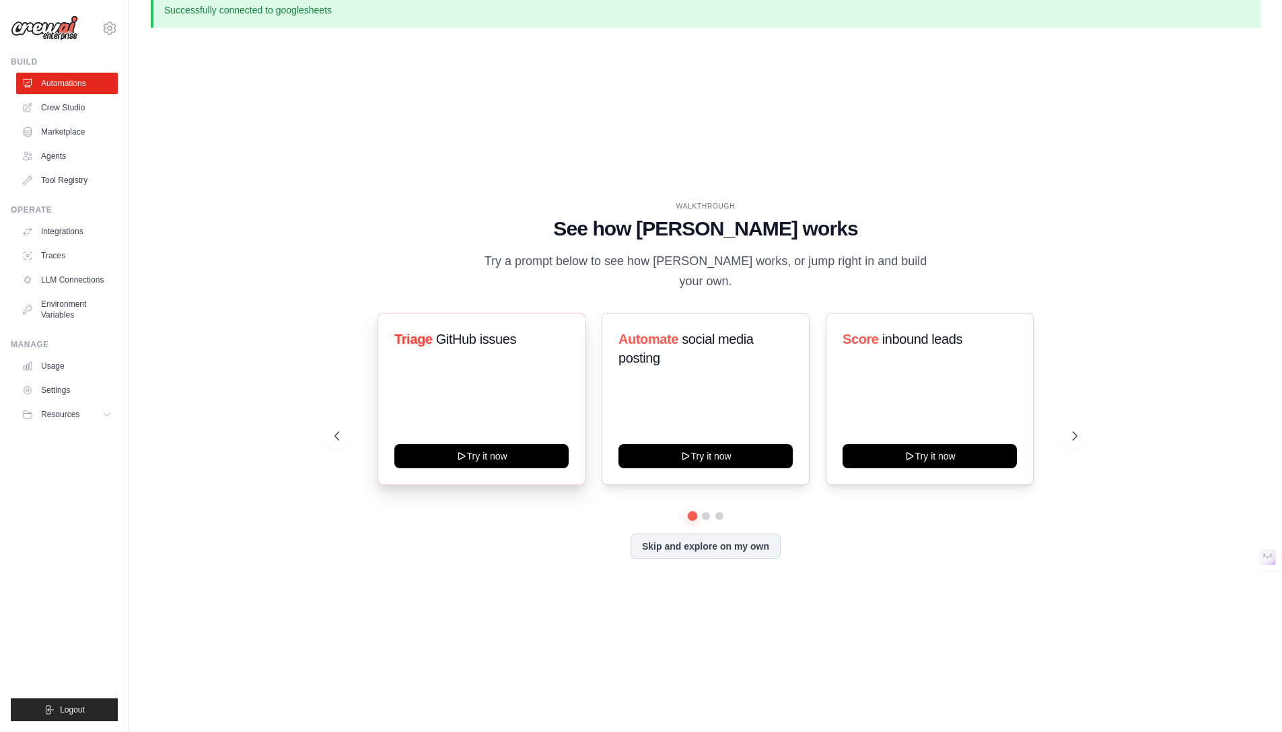
scroll to position [46, 0]
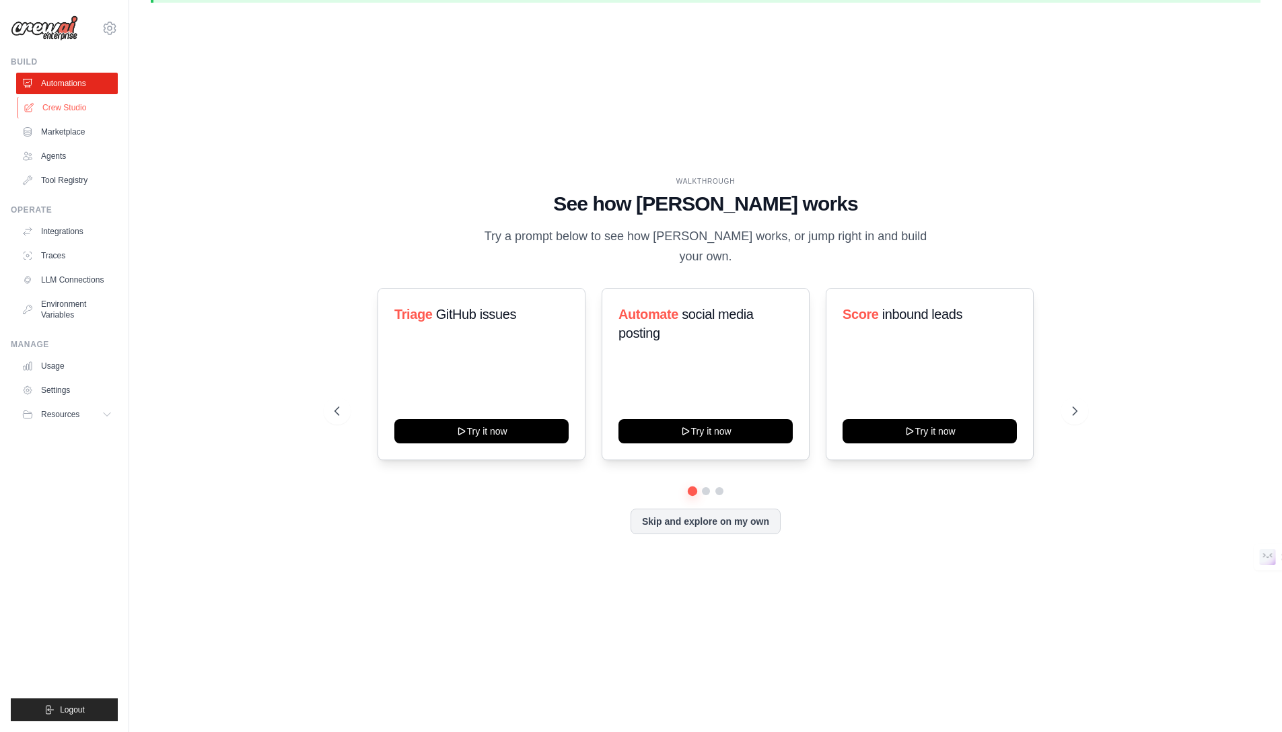
click at [71, 107] on link "Crew Studio" at bounding box center [68, 108] width 102 height 22
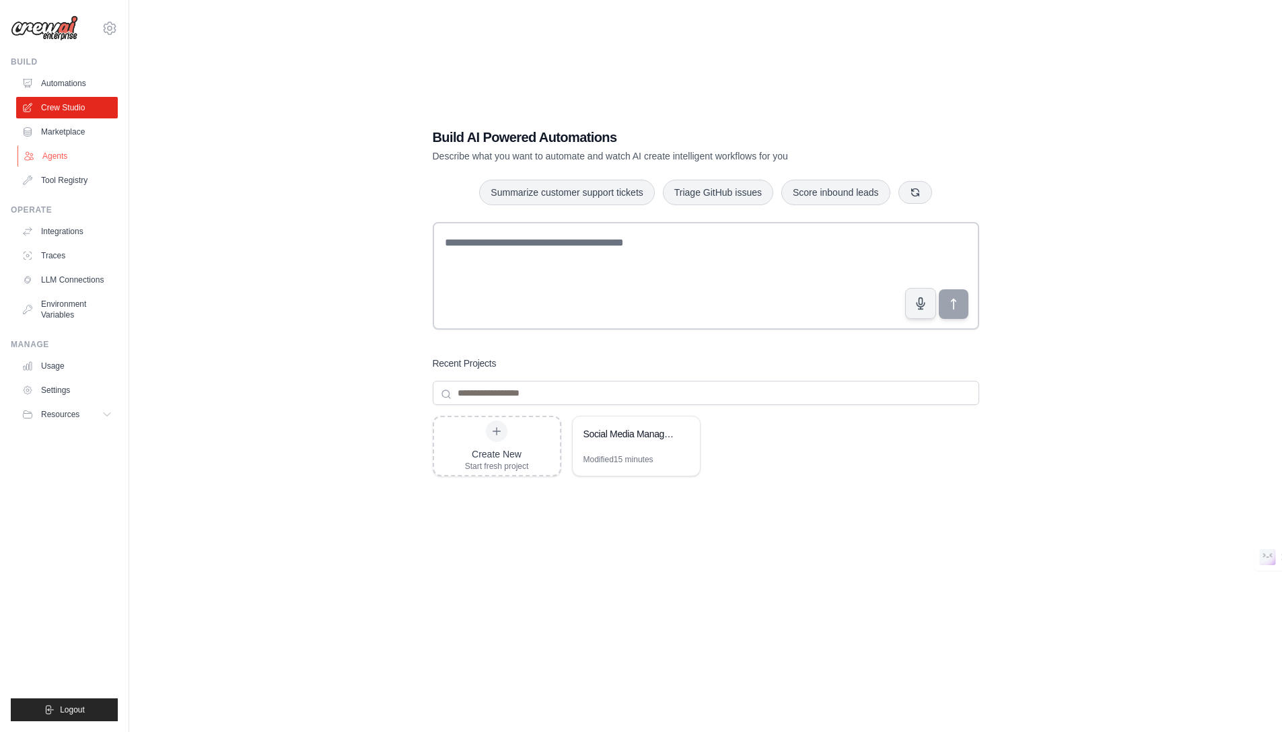
click at [62, 157] on link "Agents" at bounding box center [68, 156] width 102 height 22
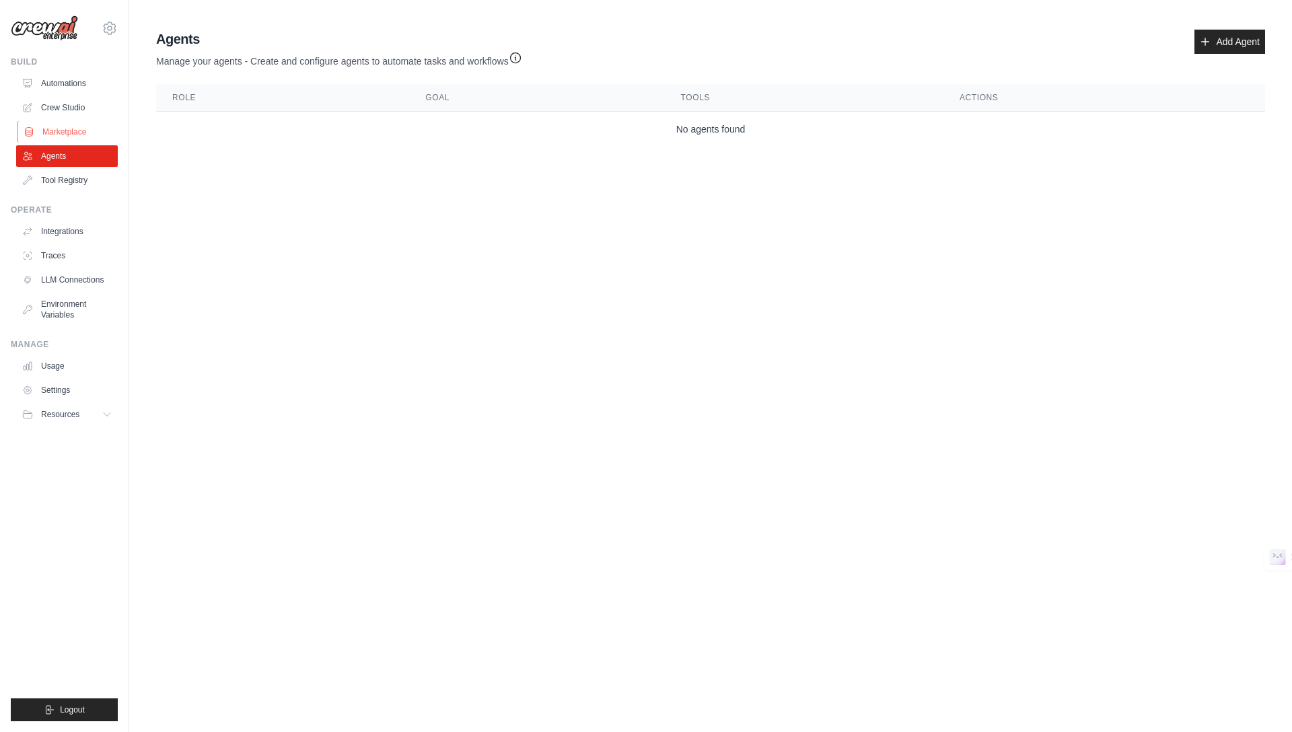
click at [64, 132] on link "Marketplace" at bounding box center [68, 132] width 102 height 22
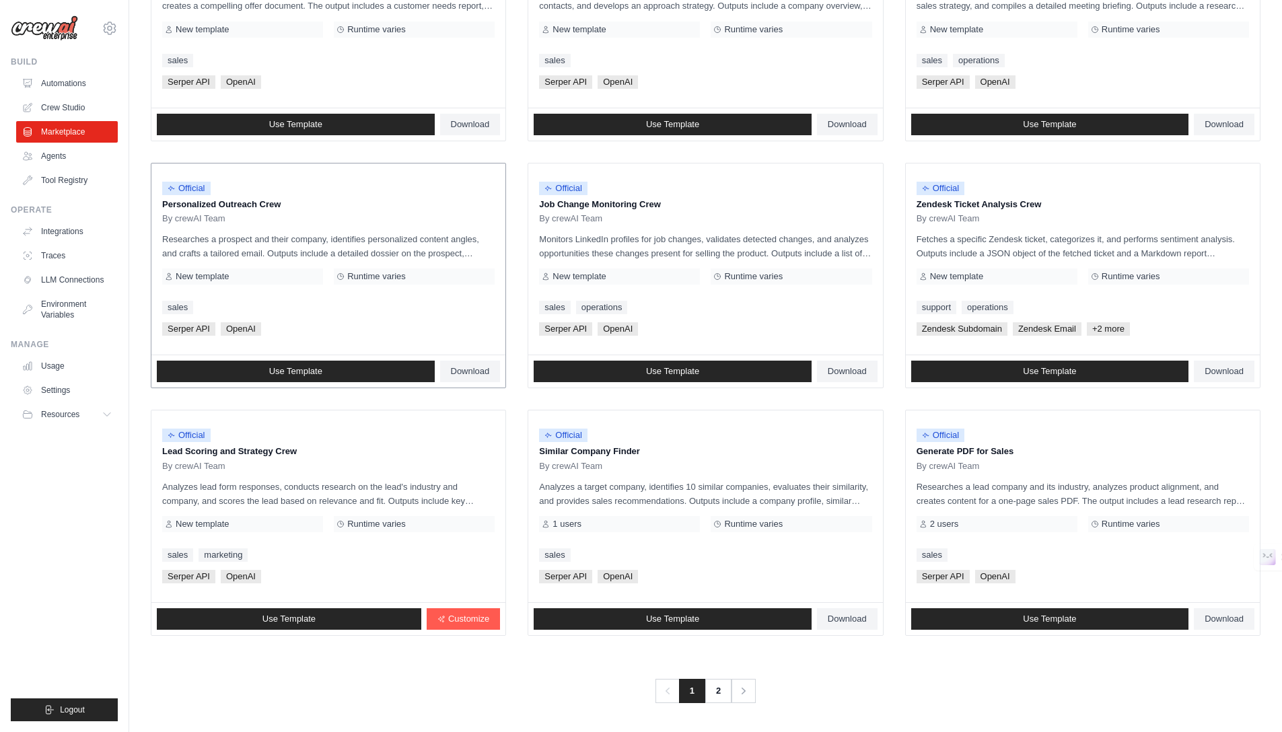
scroll to position [515, 0]
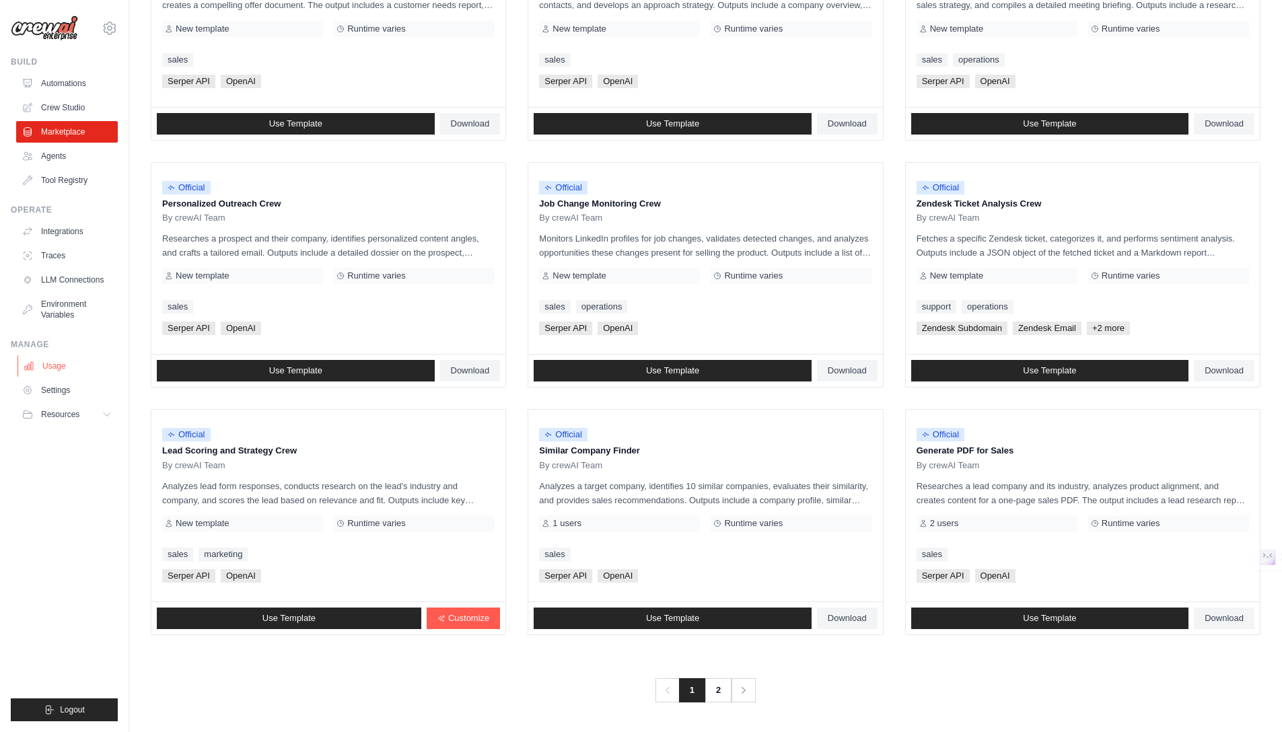
click at [52, 374] on link "Usage" at bounding box center [68, 366] width 102 height 22
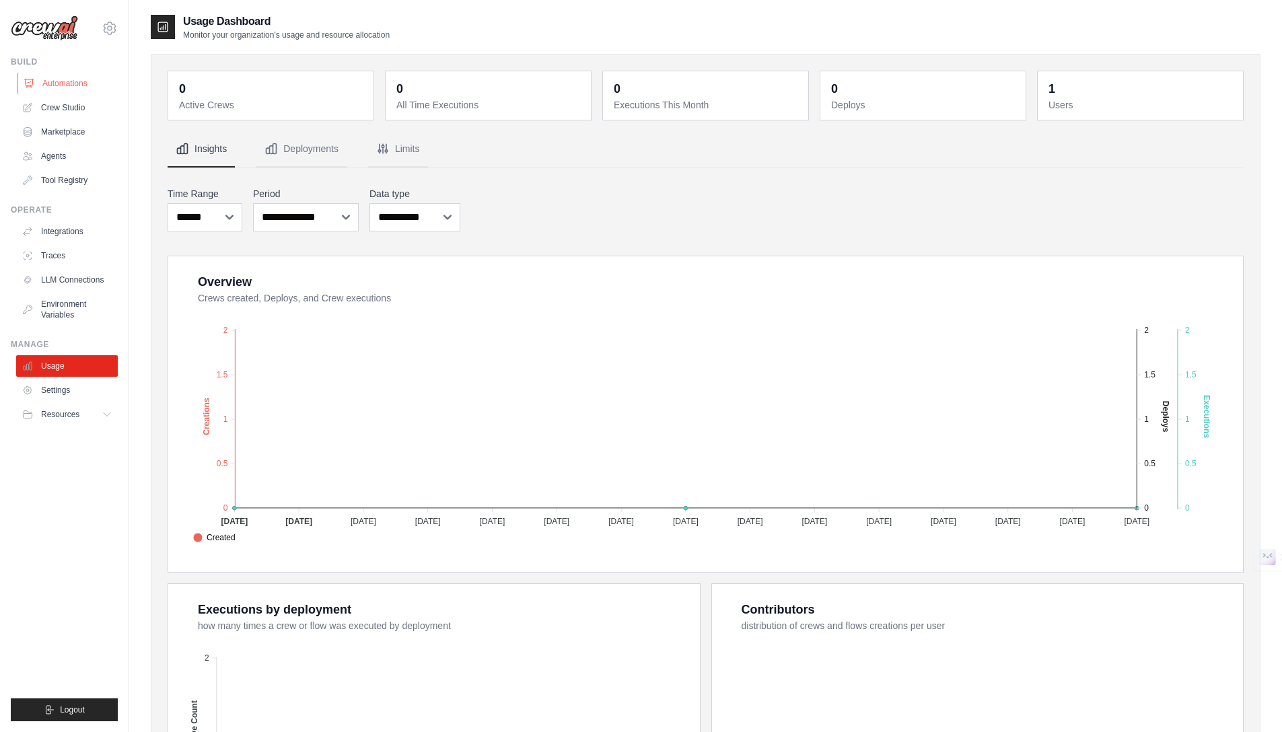
click at [67, 86] on link "Automations" at bounding box center [68, 84] width 102 height 22
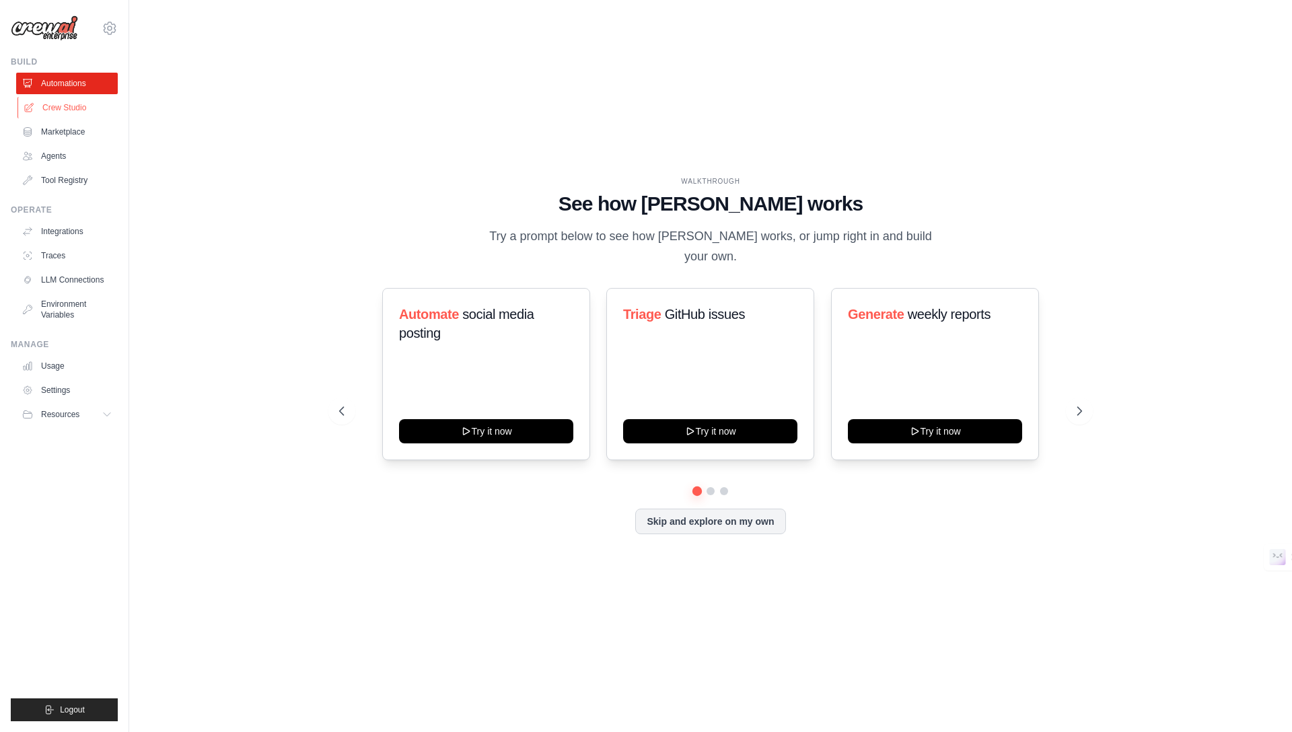
click at [69, 113] on link "Crew Studio" at bounding box center [68, 108] width 102 height 22
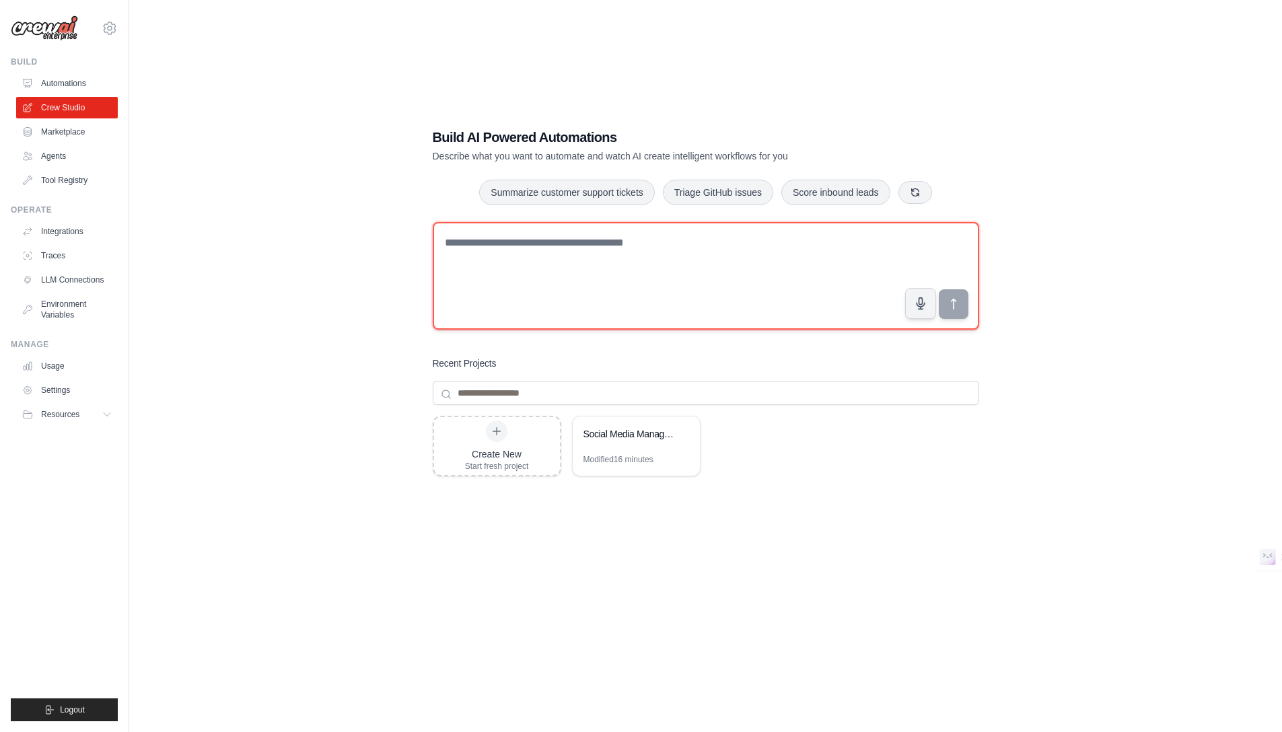
click at [564, 244] on textarea at bounding box center [706, 276] width 546 height 108
click at [683, 238] on textarea "**********" at bounding box center [706, 276] width 546 height 108
drag, startPoint x: 602, startPoint y: 272, endPoint x: 597, endPoint y: 278, distance: 7.2
click at [601, 272] on textarea "**********" at bounding box center [706, 276] width 546 height 108
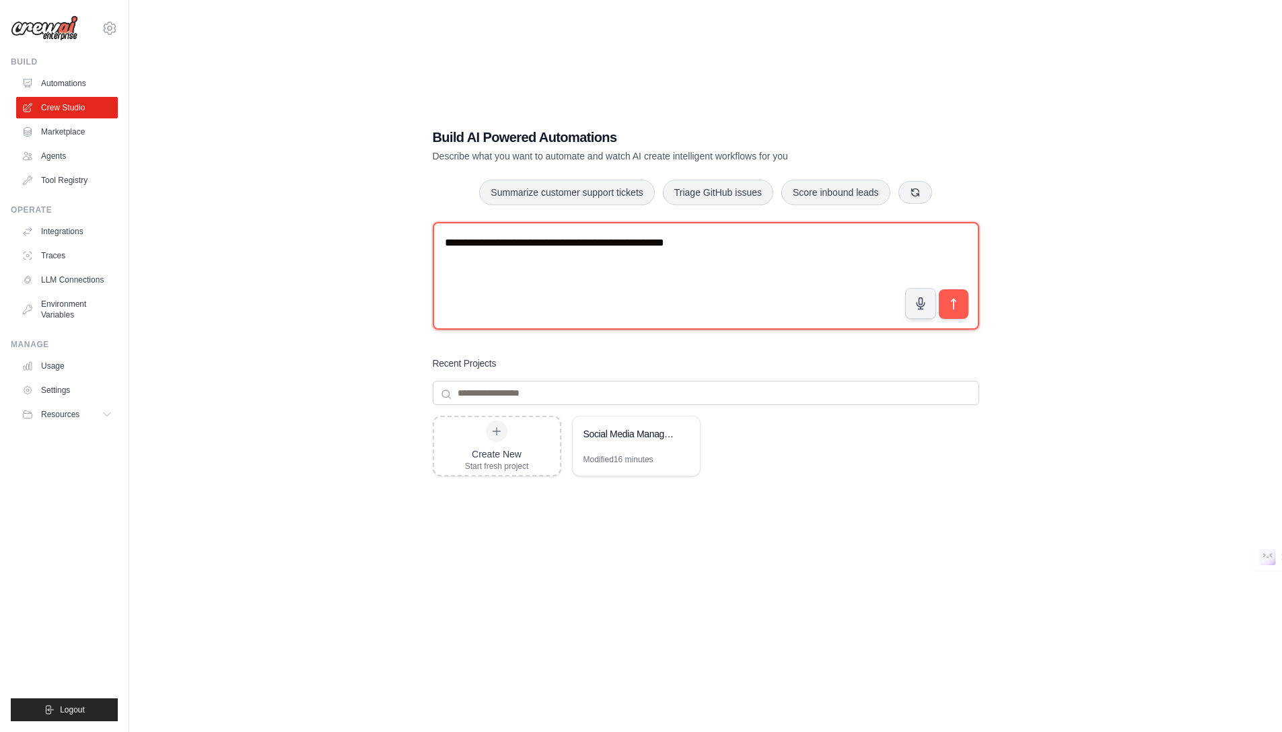
paste textarea "**********"
type textarea "**********"
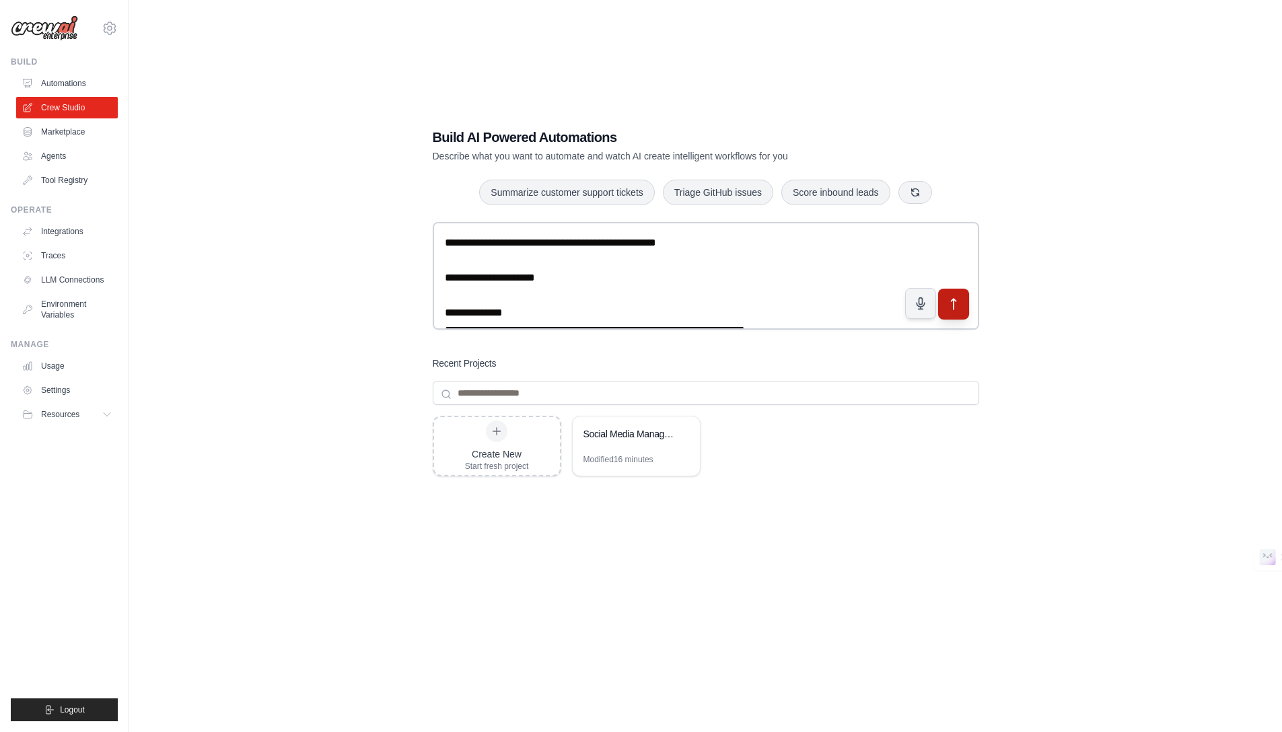
click at [949, 307] on icon "submit" at bounding box center [953, 304] width 14 height 14
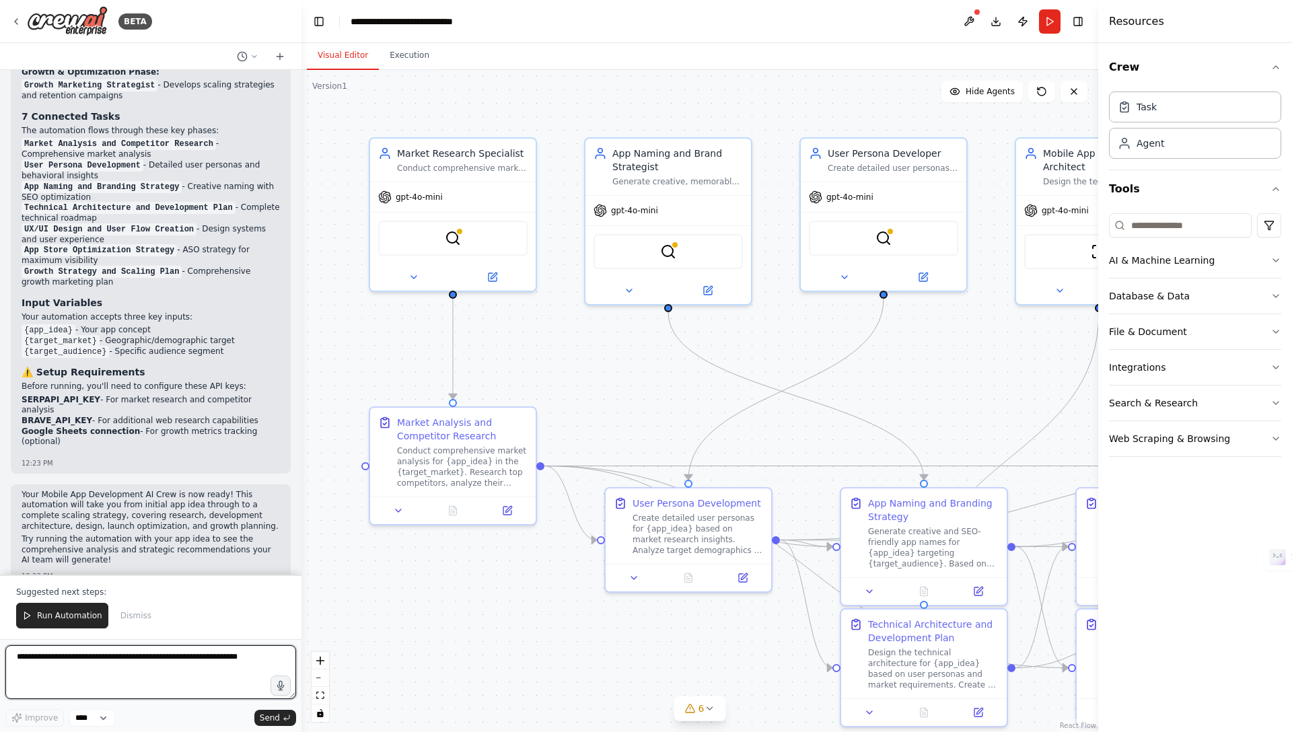
scroll to position [3299, 0]
